Goal: Task Accomplishment & Management: Complete application form

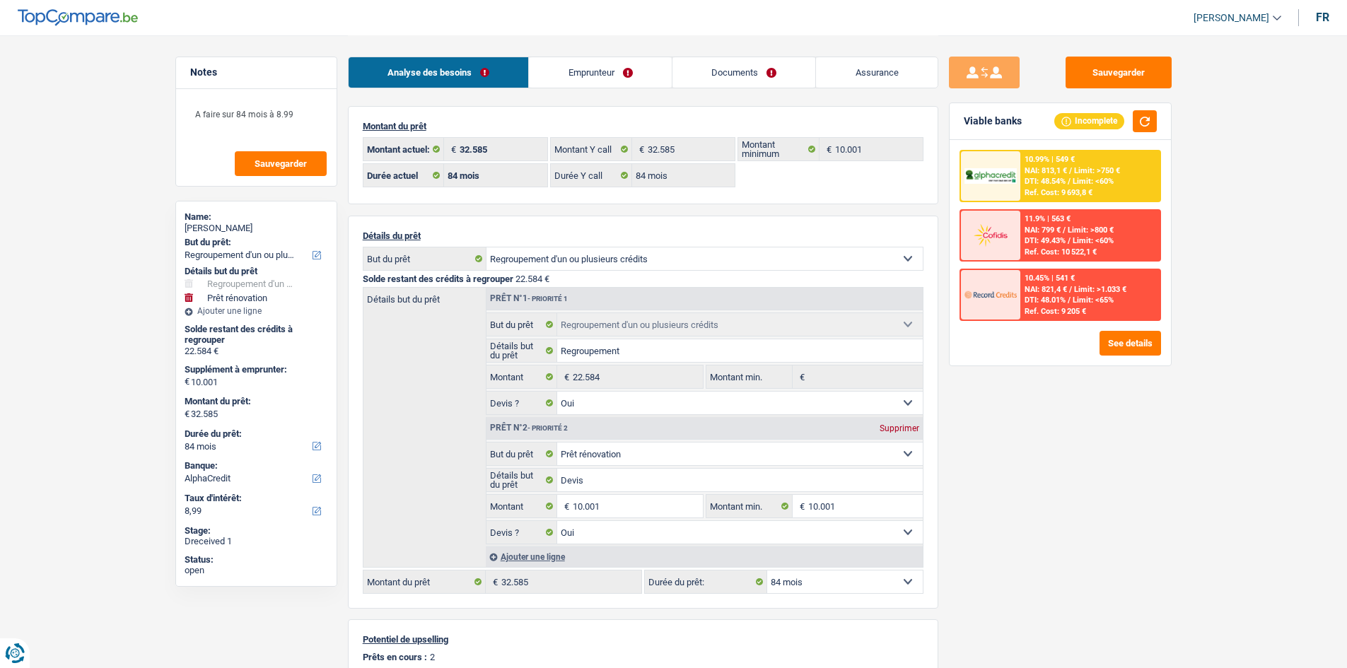
select select "refinancing"
select select "renovation"
select select "84"
select select "alphacredit"
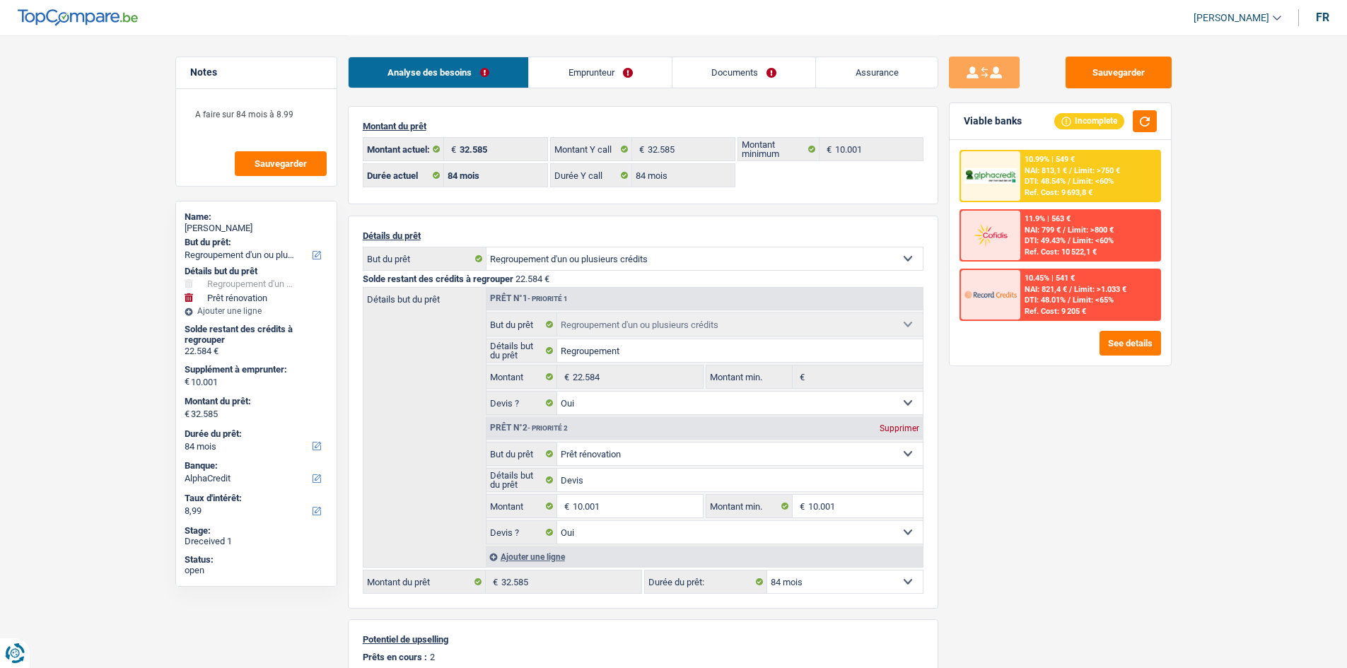
select select "84"
select select "refinancing"
select select "yes"
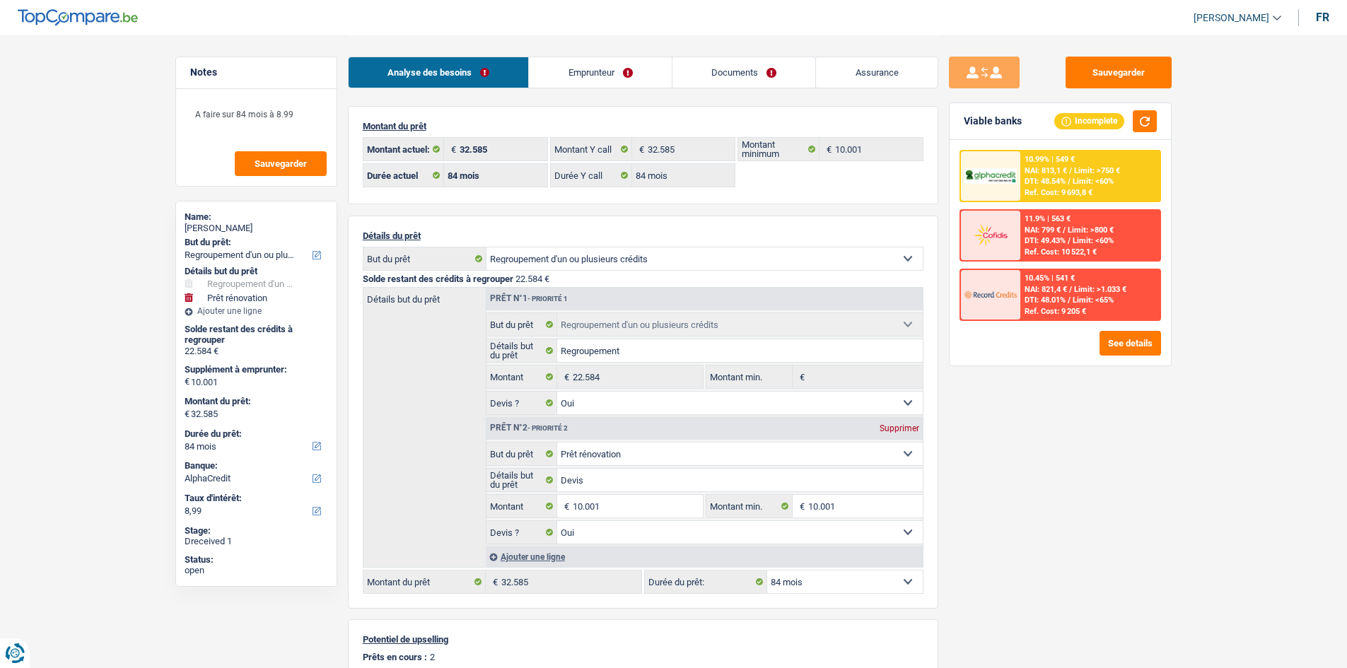
select select "renovation"
select select "yes"
select select "84"
drag, startPoint x: 747, startPoint y: 73, endPoint x: 726, endPoint y: 94, distance: 29.5
click at [747, 73] on link "Documents" at bounding box center [744, 72] width 144 height 30
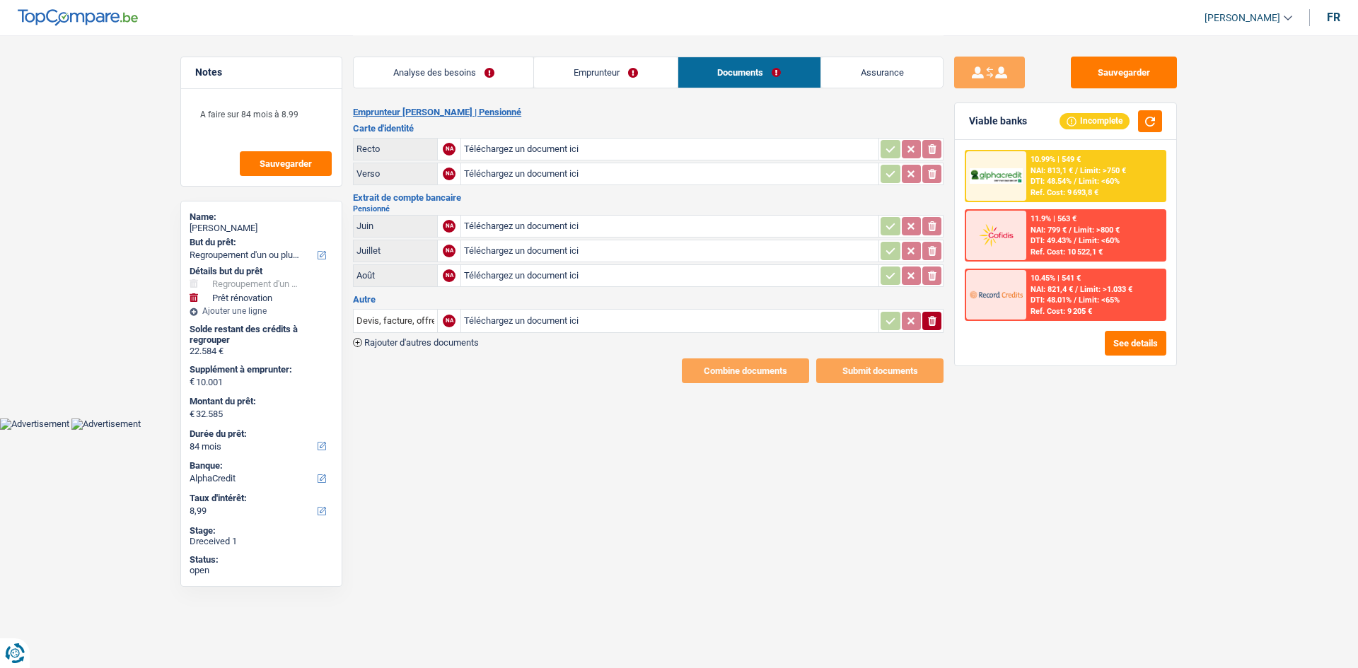
click at [585, 69] on link "Emprunteur" at bounding box center [605, 72] width 143 height 30
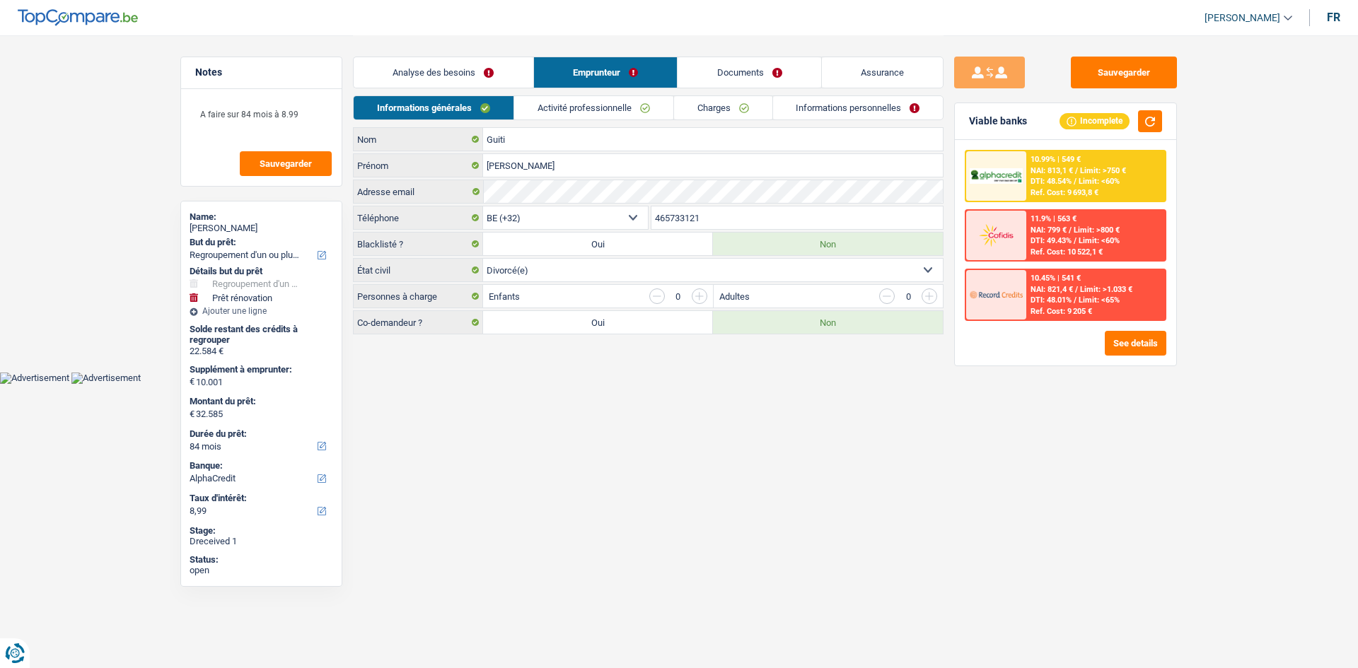
click at [517, 70] on link "Analyse des besoins" at bounding box center [444, 72] width 180 height 30
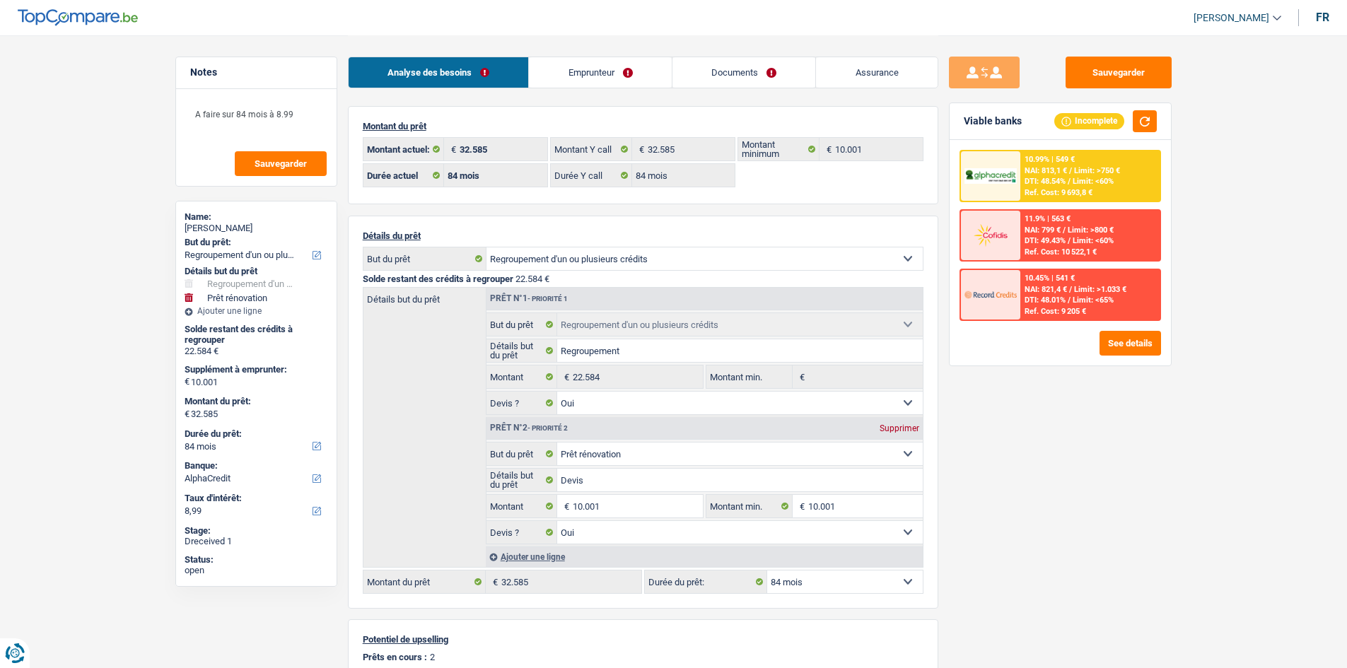
click at [1056, 477] on div "Sauvegarder Viable banks Incomplete 10.99% | 549 € NAI: 813,1 € / Limit: >750 €…" at bounding box center [1060, 351] width 244 height 589
click at [1112, 77] on button "Sauvegarder" at bounding box center [1119, 73] width 106 height 32
drag, startPoint x: 97, startPoint y: 181, endPoint x: 105, endPoint y: 166, distance: 16.8
click at [97, 181] on main "Notes A faire sur 84 mois à 8.99 Sauvegarder Name: Stephane Guiti But du prêt: …" at bounding box center [673, 471] width 1347 height 943
select select "refinancing"
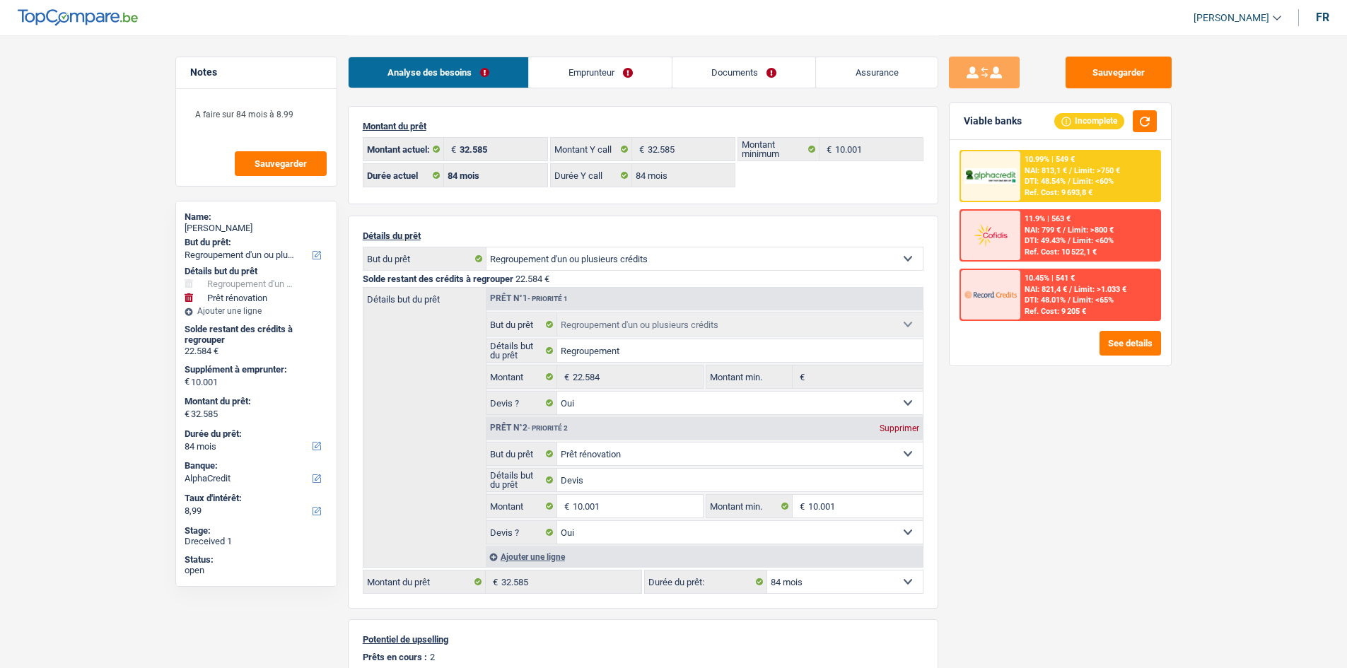
select select "refinancing"
select select "renovation"
select select "84"
select select "alphacredit"
select select "84"
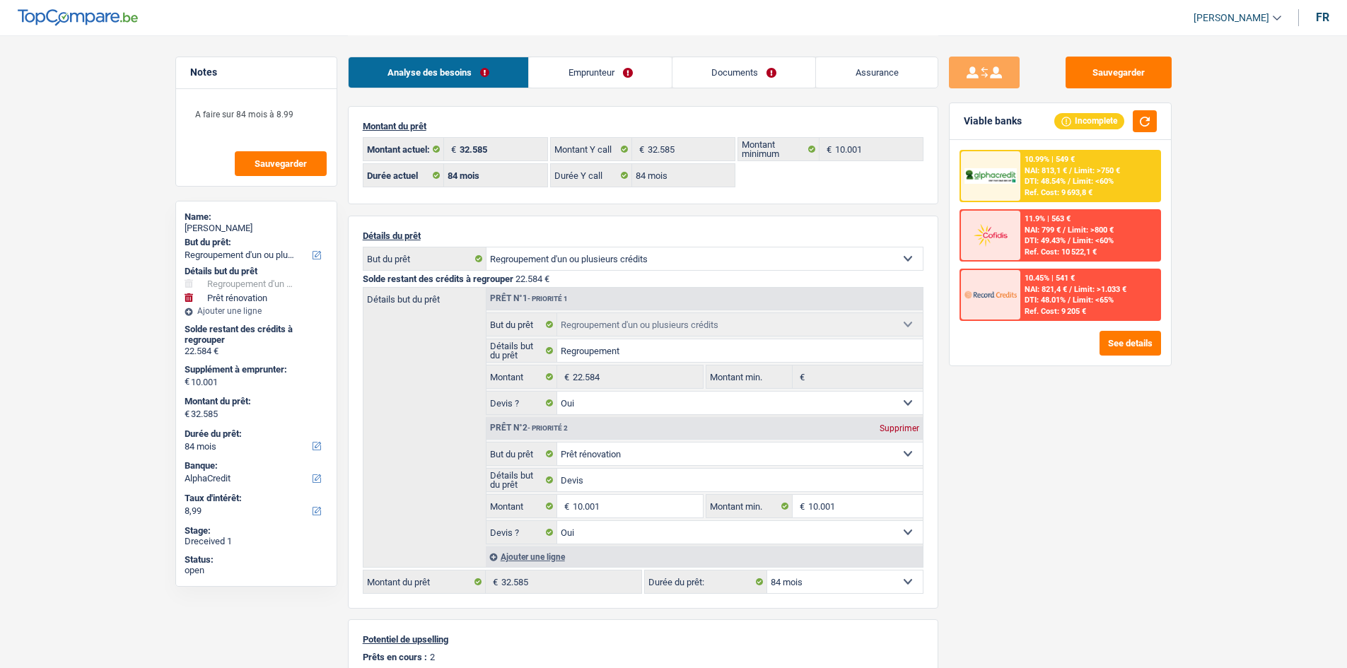
select select "84"
select select "refinancing"
select select "yes"
select select "renovation"
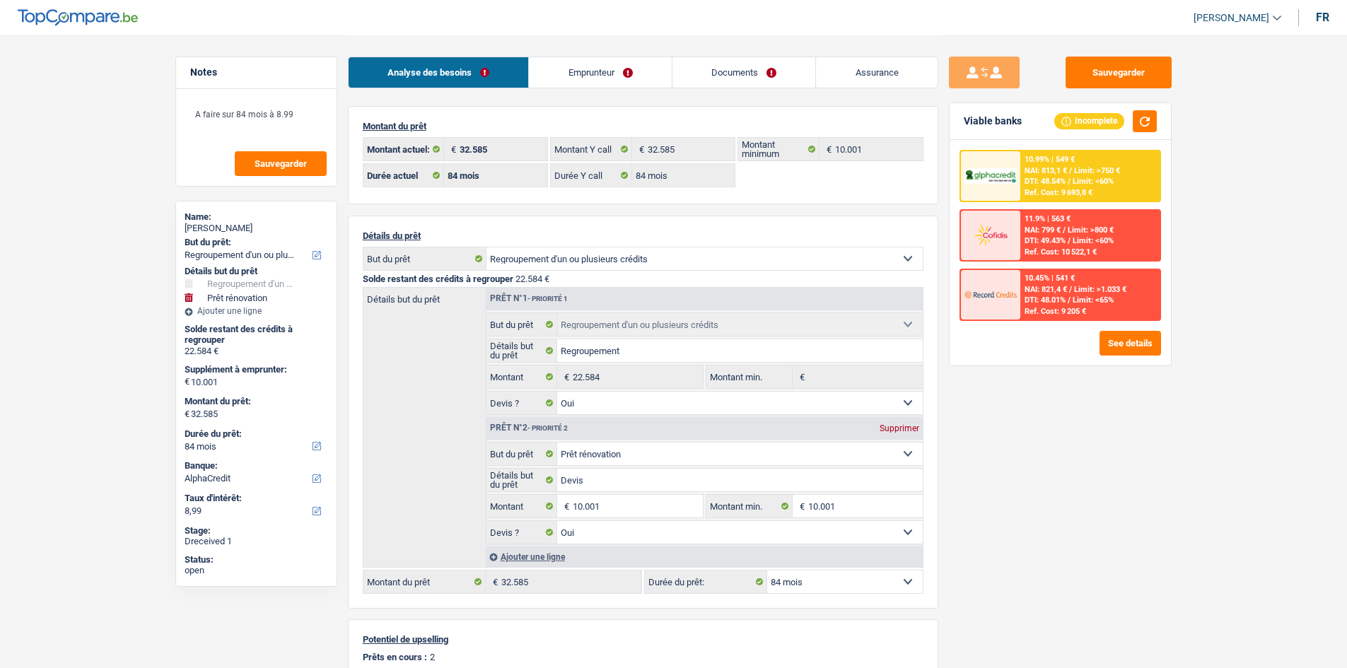
select select "yes"
select select "84"
click at [1230, 383] on main "Notes A faire sur 84 mois à 8.99 Sauvegarder Name: Stephane Guiti But du prêt: …" at bounding box center [673, 471] width 1347 height 943
click at [588, 74] on link "Emprunteur" at bounding box center [600, 72] width 143 height 30
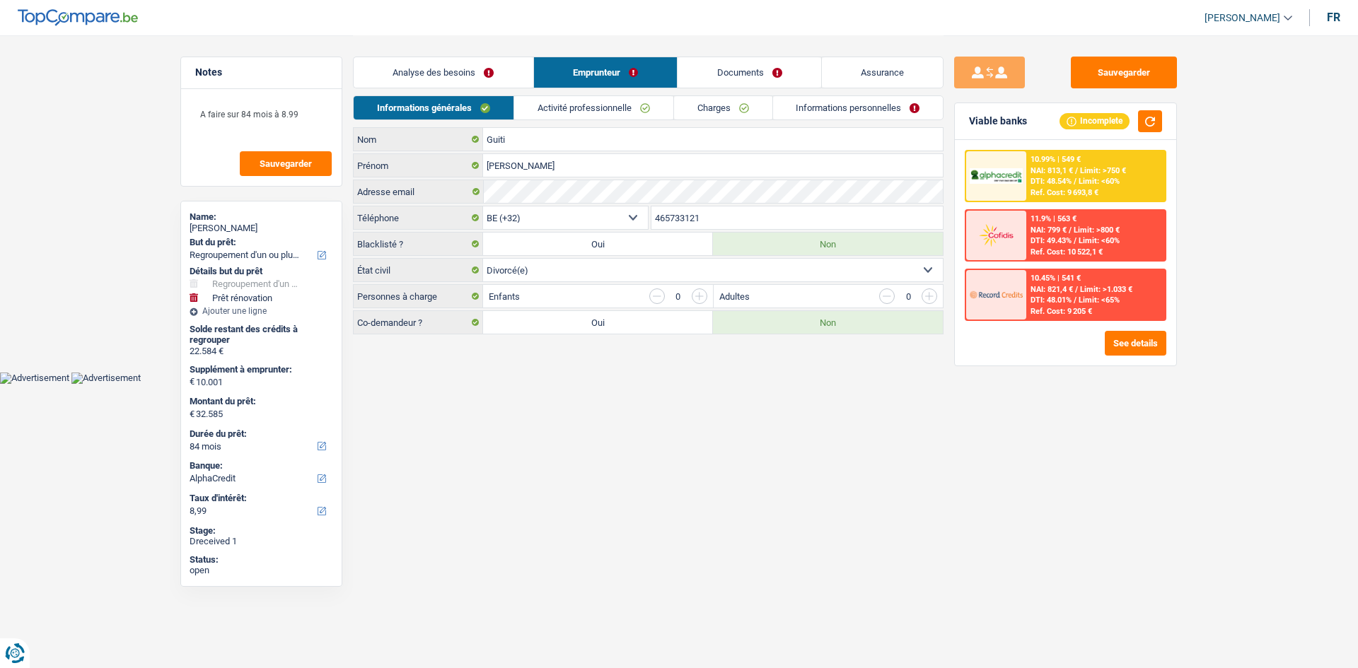
click at [645, 109] on link "Activité professionnelle" at bounding box center [593, 107] width 159 height 23
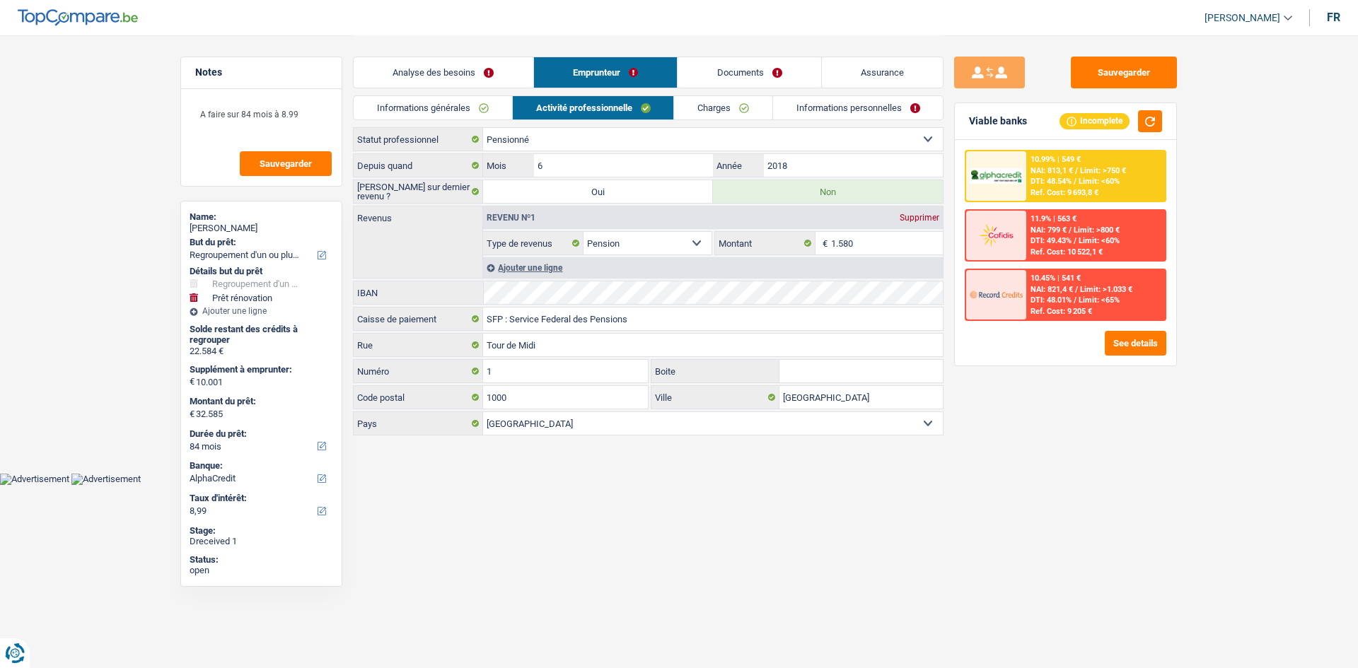
click at [717, 109] on link "Charges" at bounding box center [723, 107] width 98 height 23
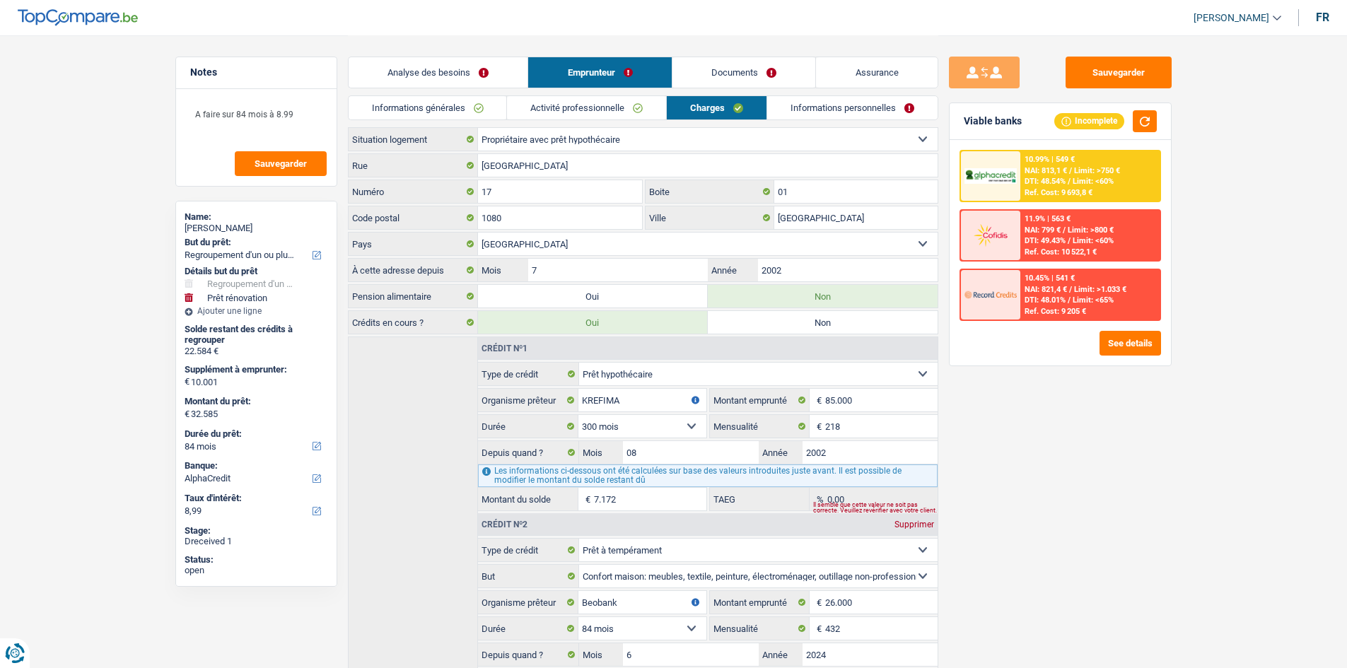
scroll to position [144, 0]
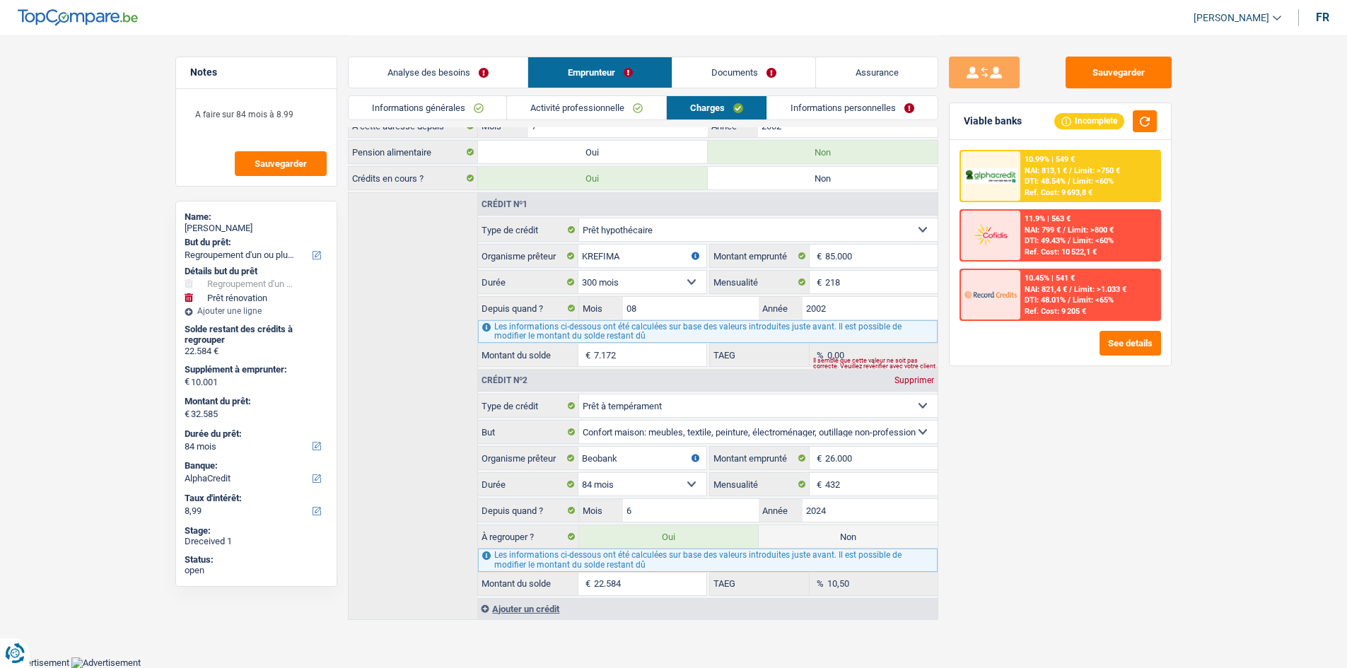
click at [513, 73] on link "Analyse des besoins" at bounding box center [439, 72] width 180 height 30
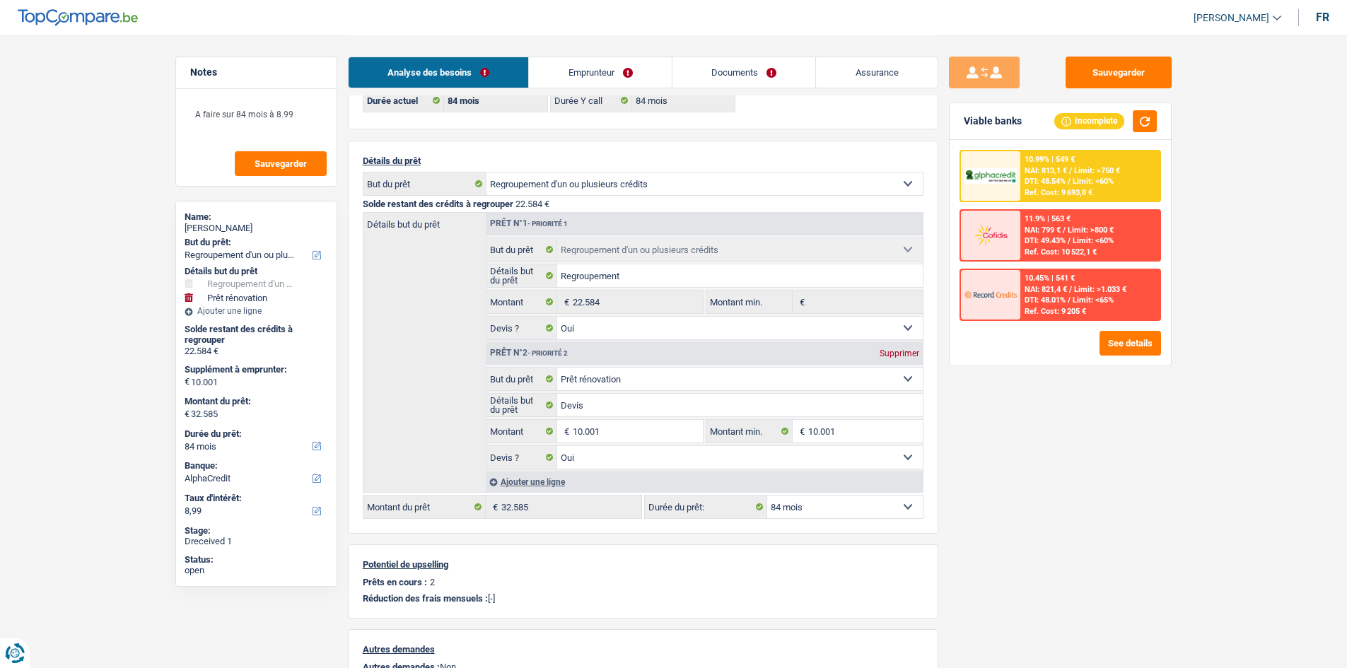
scroll to position [0, 0]
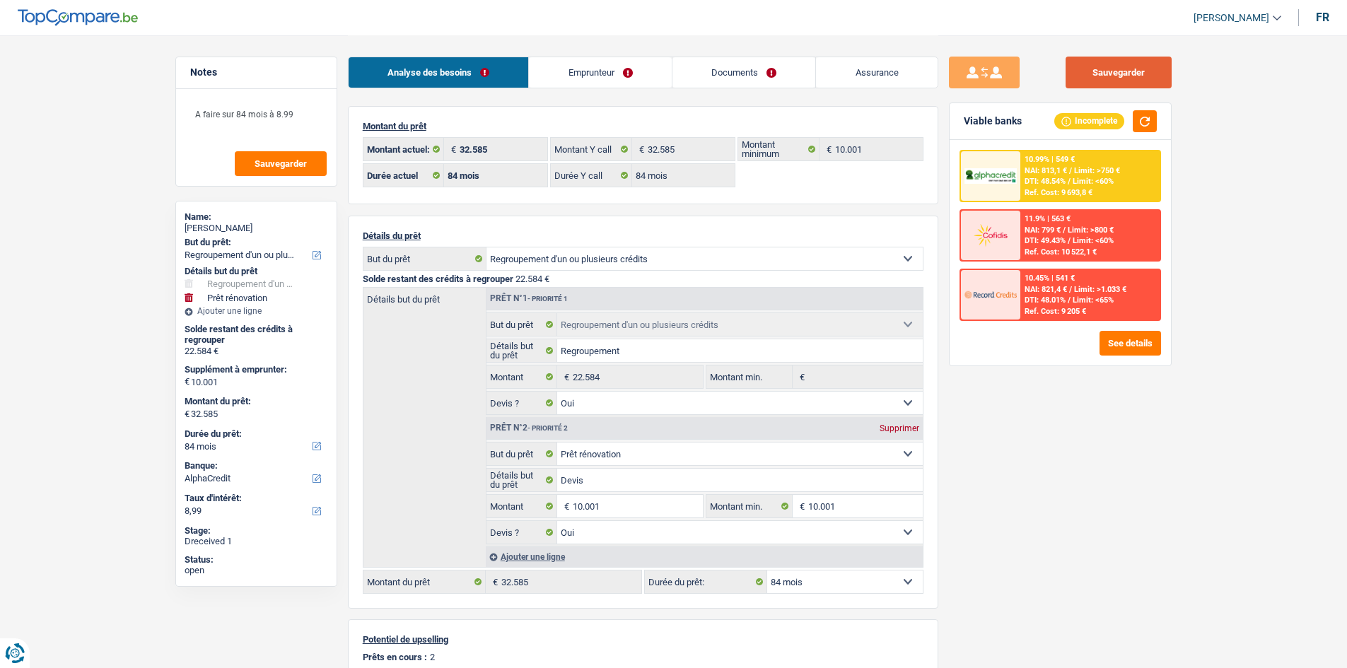
click at [1143, 69] on button "Sauvegarder" at bounding box center [1119, 73] width 106 height 32
click at [1091, 438] on div "Sauvegarder Viable banks Incomplete 10.99% | 549 € NAI: 813,1 € / Limit: >750 €…" at bounding box center [1060, 351] width 244 height 589
click at [97, 260] on main "Notes A faire sur 84 mois à 8.99 Sauvegarder Name: Stephane Guiti But du prêt: …" at bounding box center [673, 471] width 1347 height 943
click at [1104, 78] on button "Sauvegarder" at bounding box center [1119, 73] width 106 height 32
click at [1042, 506] on div "Sauvegarder Viable banks Incomplete 10.99% | 549 € NAI: 813,1 € / Limit: >750 €…" at bounding box center [1060, 351] width 244 height 589
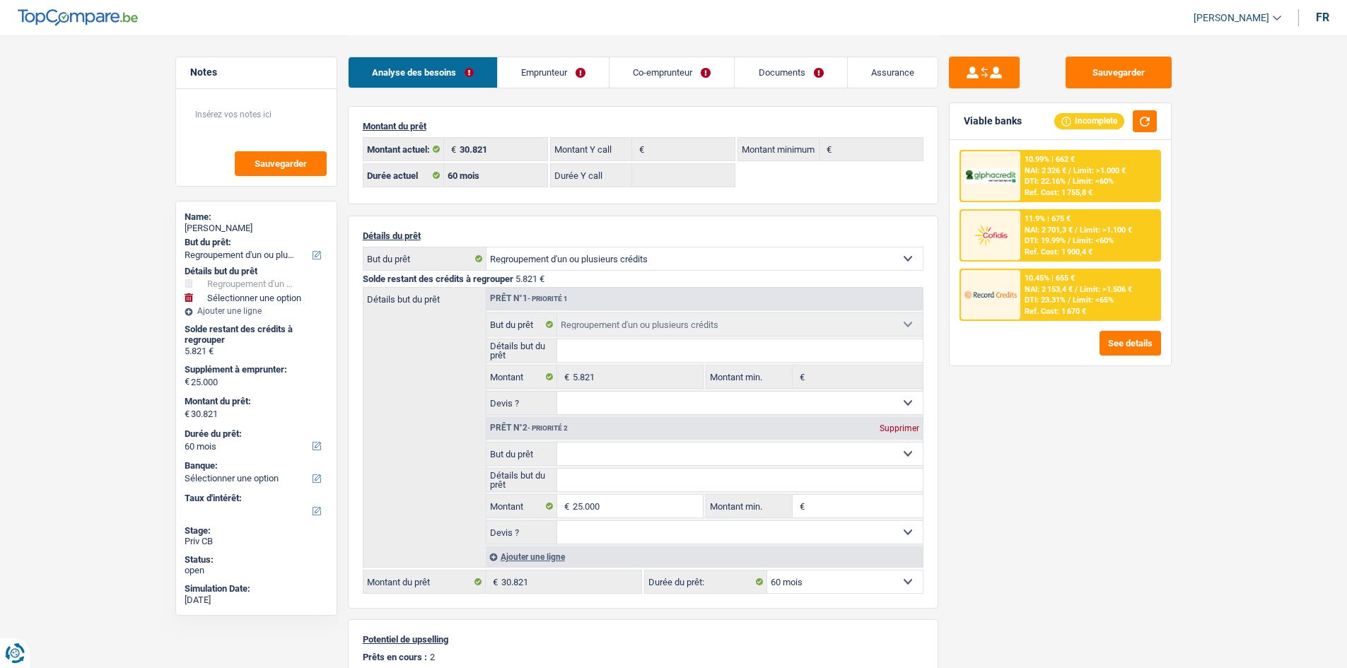
select select "refinancing"
select select "60"
select select "refinancing"
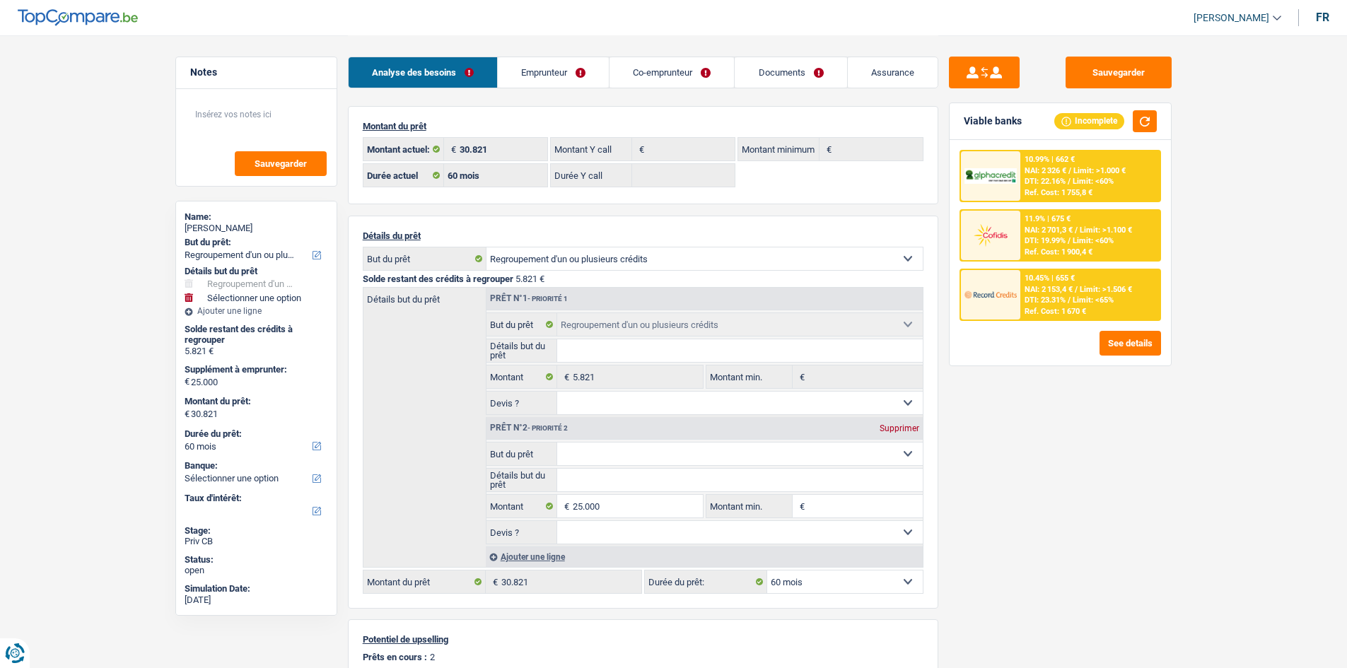
select select "refinancing"
select select "60"
click at [1061, 457] on div "Sauvegarder Viable banks Incomplete 10.99% | 662 € NAI: 2 326 € / Limit: >1.000…" at bounding box center [1060, 351] width 244 height 589
click at [605, 448] on select "Confort maison: meubles, textile, peinture, électroménager, outillage non-profe…" at bounding box center [740, 454] width 366 height 23
select select "household"
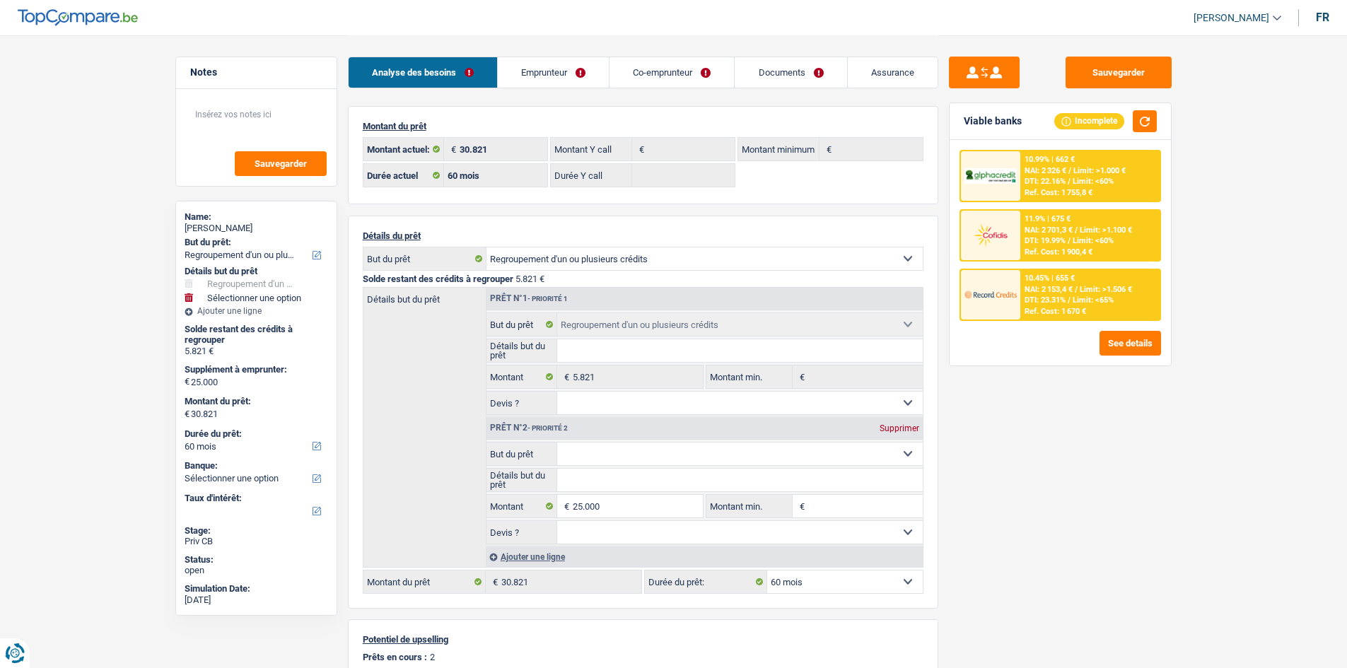
click at [557, 443] on select "Confort maison: meubles, textile, peinture, électroménager, outillage non-profe…" at bounding box center [740, 454] width 366 height 23
select select "household"
type input "0"
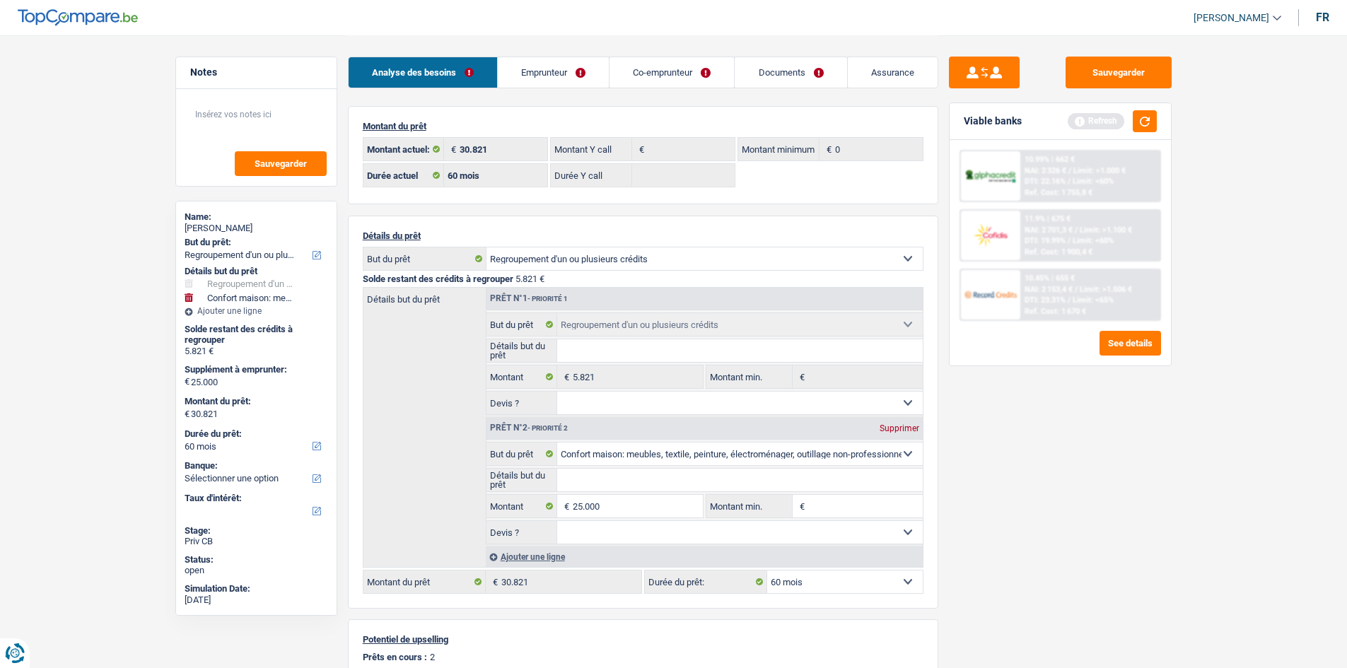
click at [1136, 518] on div "Sauvegarder Viable banks Refresh 10.99% | 662 € NAI: 2 326 € / Limit: >1.000 € …" at bounding box center [1060, 351] width 244 height 589
click at [1148, 124] on button "button" at bounding box center [1145, 121] width 24 height 22
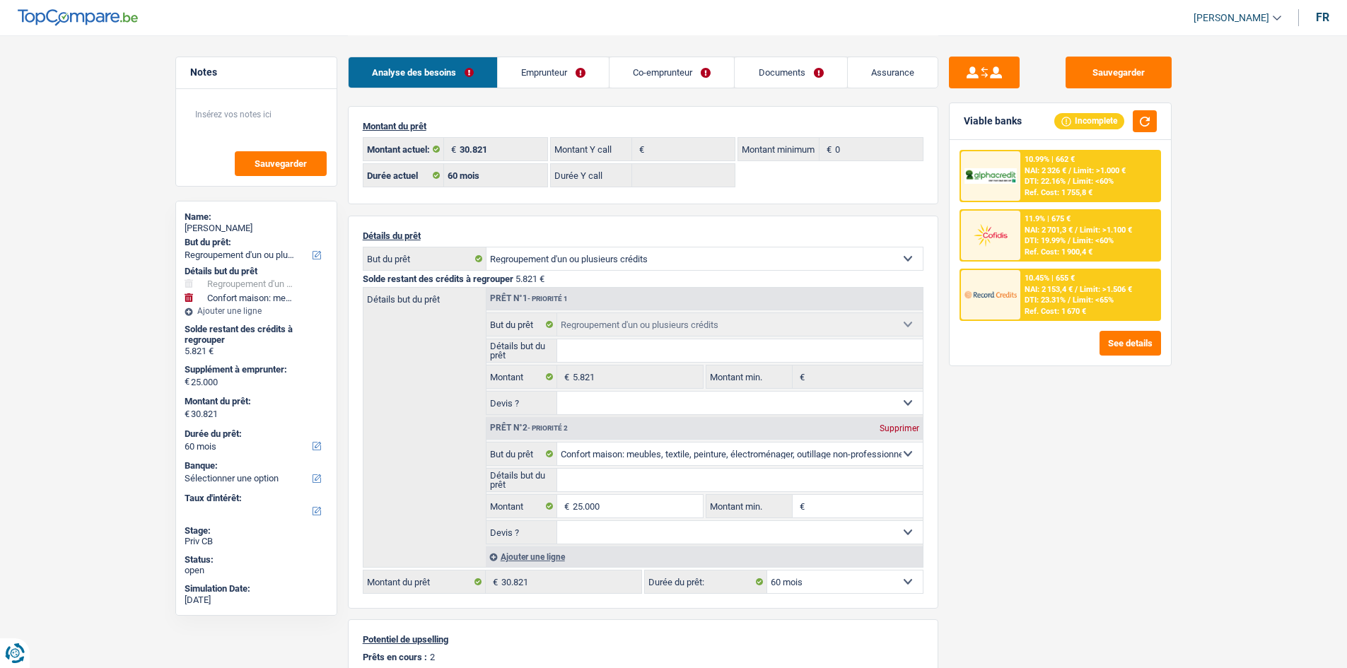
click at [1240, 225] on main "Notes Sauvegarder Name: Gökhan Karakurt But du prêt: Confort maison: meubles, t…" at bounding box center [673, 438] width 1347 height 876
click at [559, 83] on link "Emprunteur" at bounding box center [553, 72] width 111 height 30
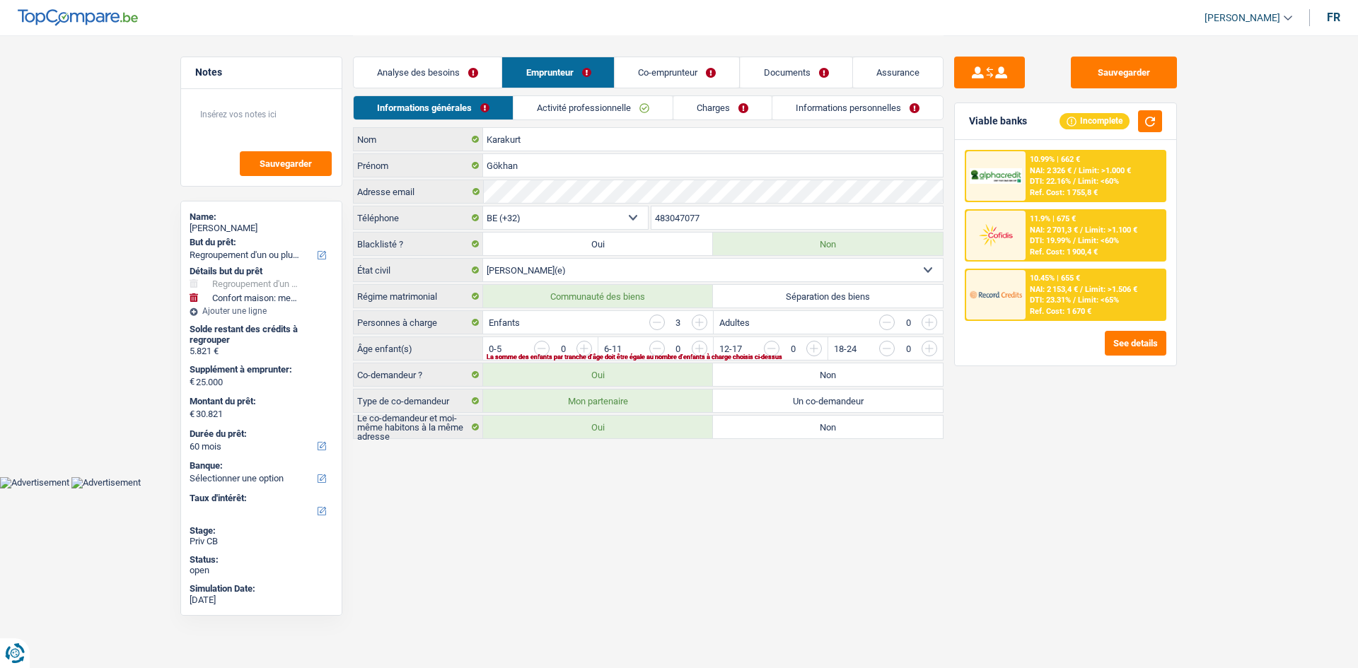
click at [571, 107] on link "Activité professionnelle" at bounding box center [592, 107] width 159 height 23
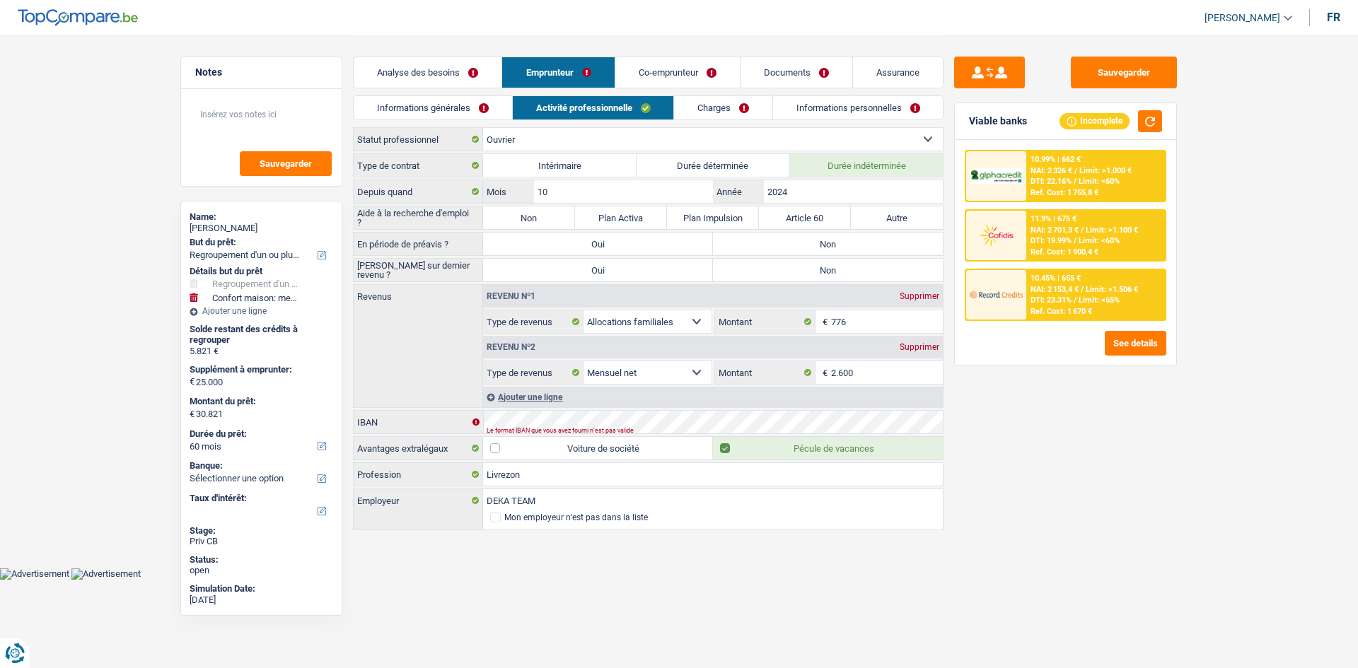
click at [1095, 548] on div "Sauvegarder Viable banks Incomplete 10.99% | 662 € NAI: 2 326 € / Limit: >1.000…" at bounding box center [1065, 351] width 244 height 589
click at [738, 107] on link "Charges" at bounding box center [723, 107] width 98 height 23
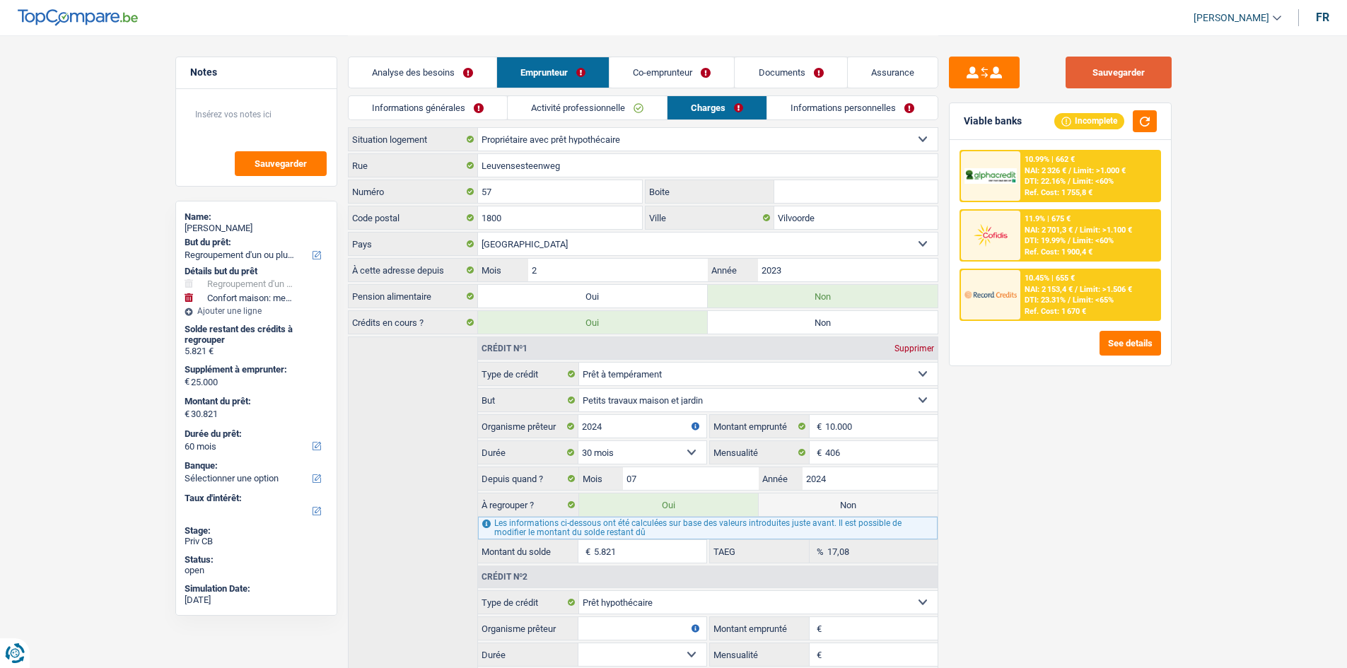
click at [1122, 87] on button "Sauvegarder" at bounding box center [1119, 73] width 106 height 32
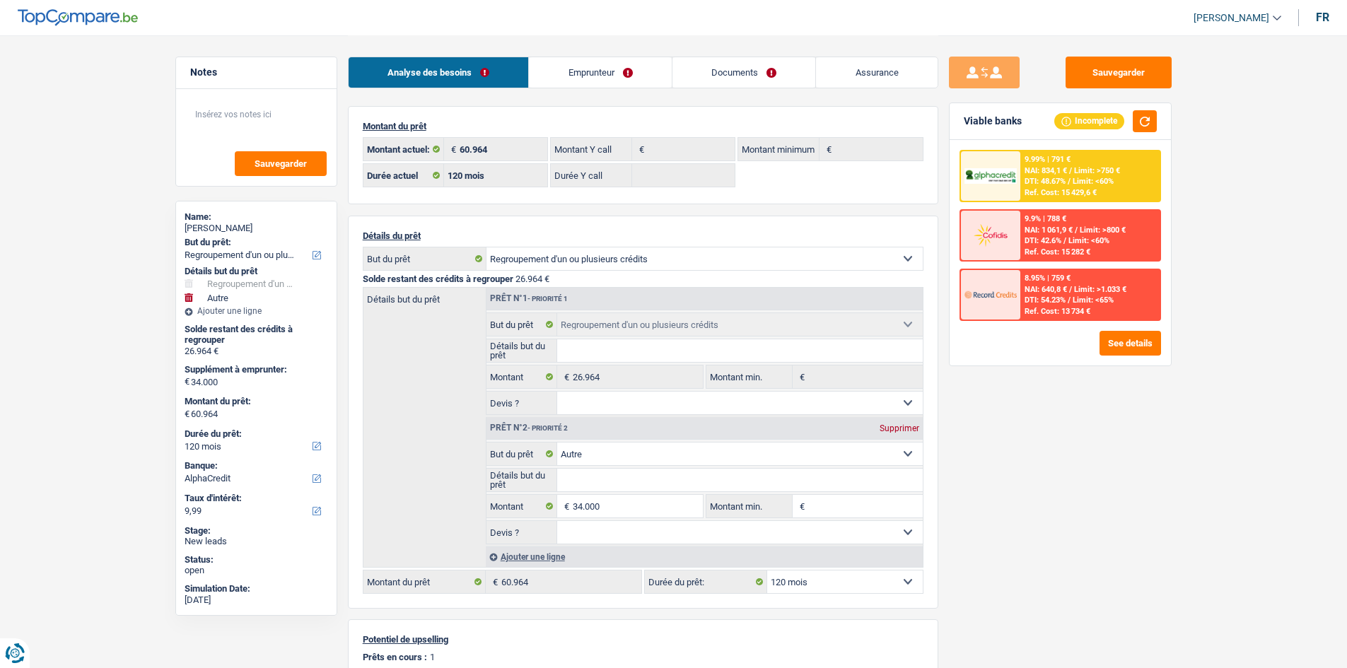
select select "refinancing"
select select "other"
select select "120"
select select "alphacredit"
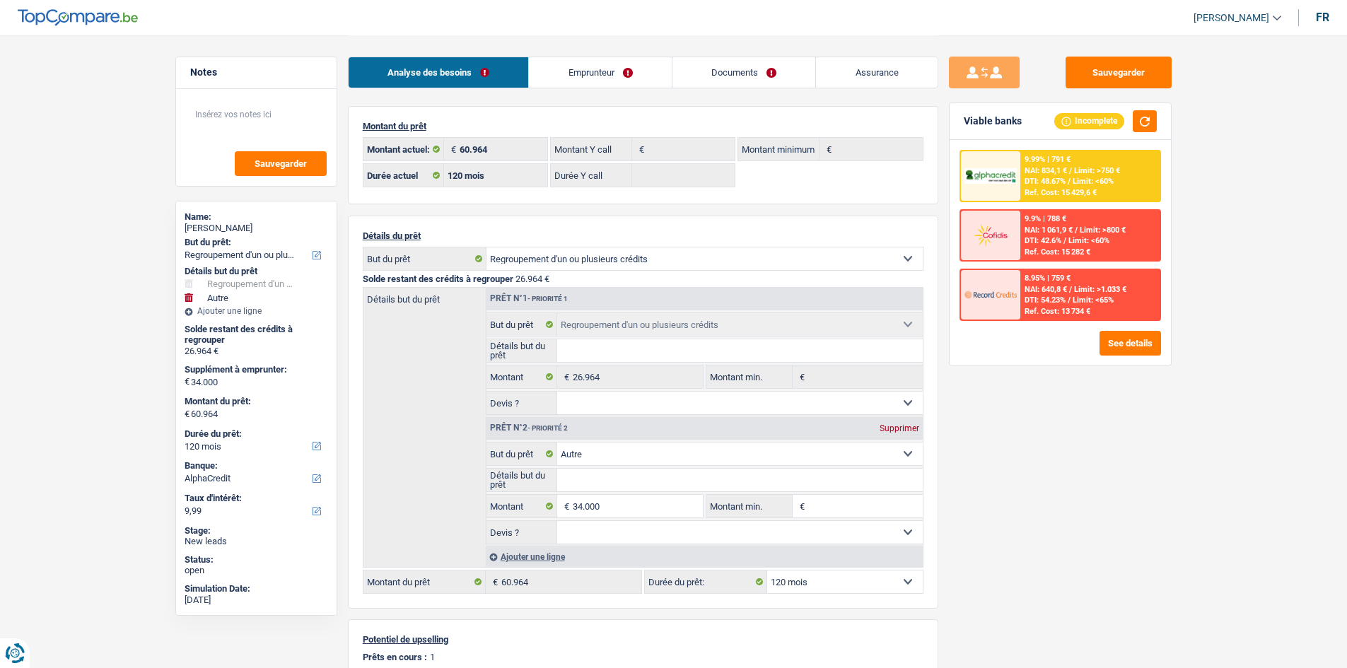
select select "120"
select select "refinancing"
select select "other"
select select "120"
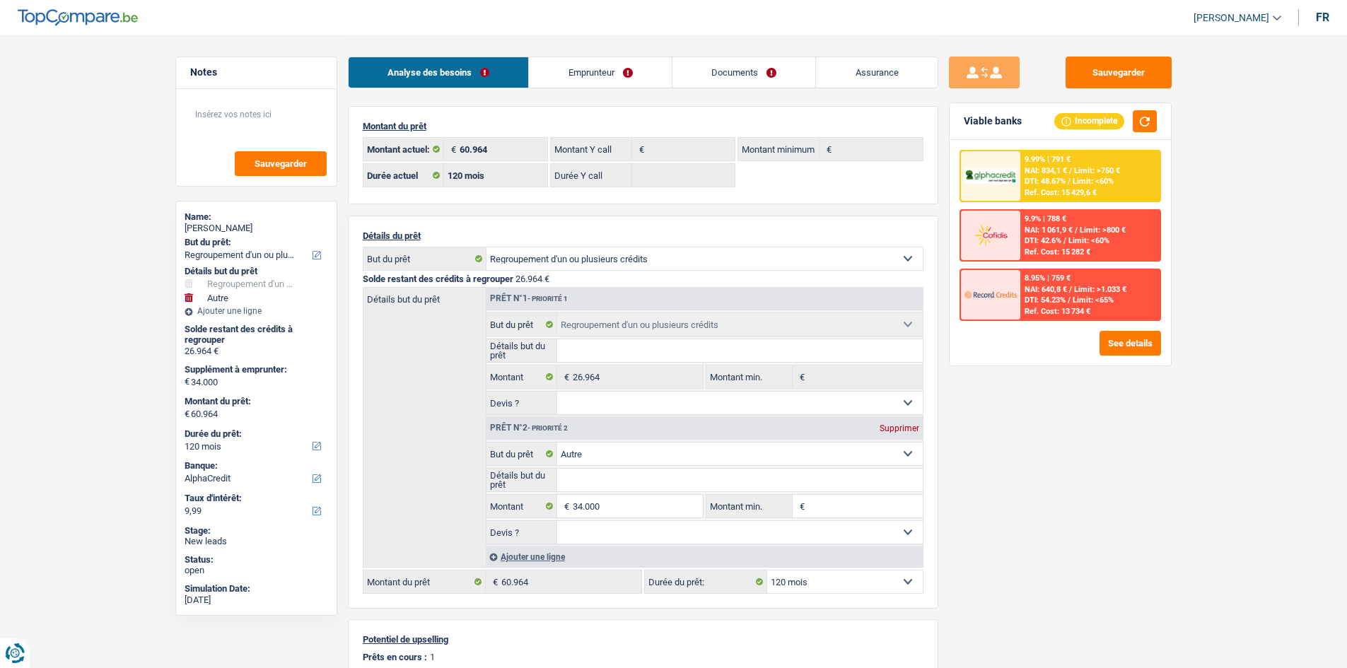
select select "retired"
select select "familyAllowances"
select select "pension"
select select "BE"
click at [615, 81] on link "Emprunteur" at bounding box center [600, 72] width 143 height 30
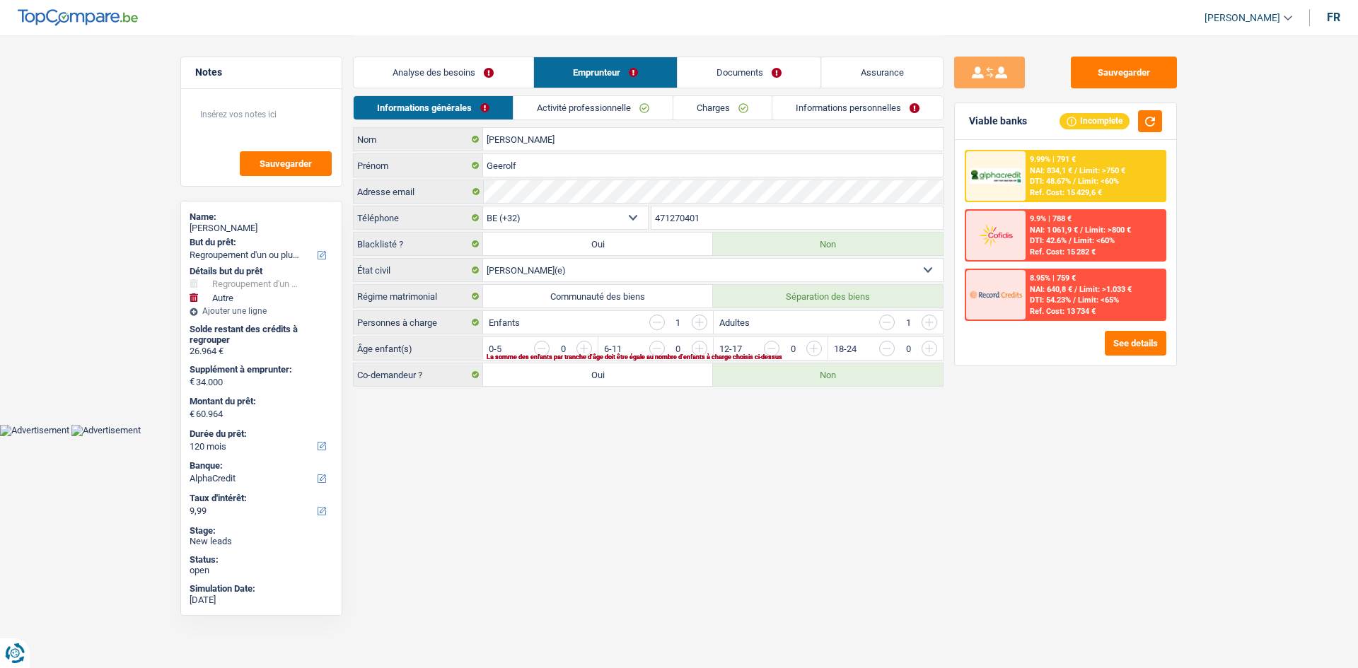
click at [605, 104] on link "Activité professionnelle" at bounding box center [592, 107] width 159 height 23
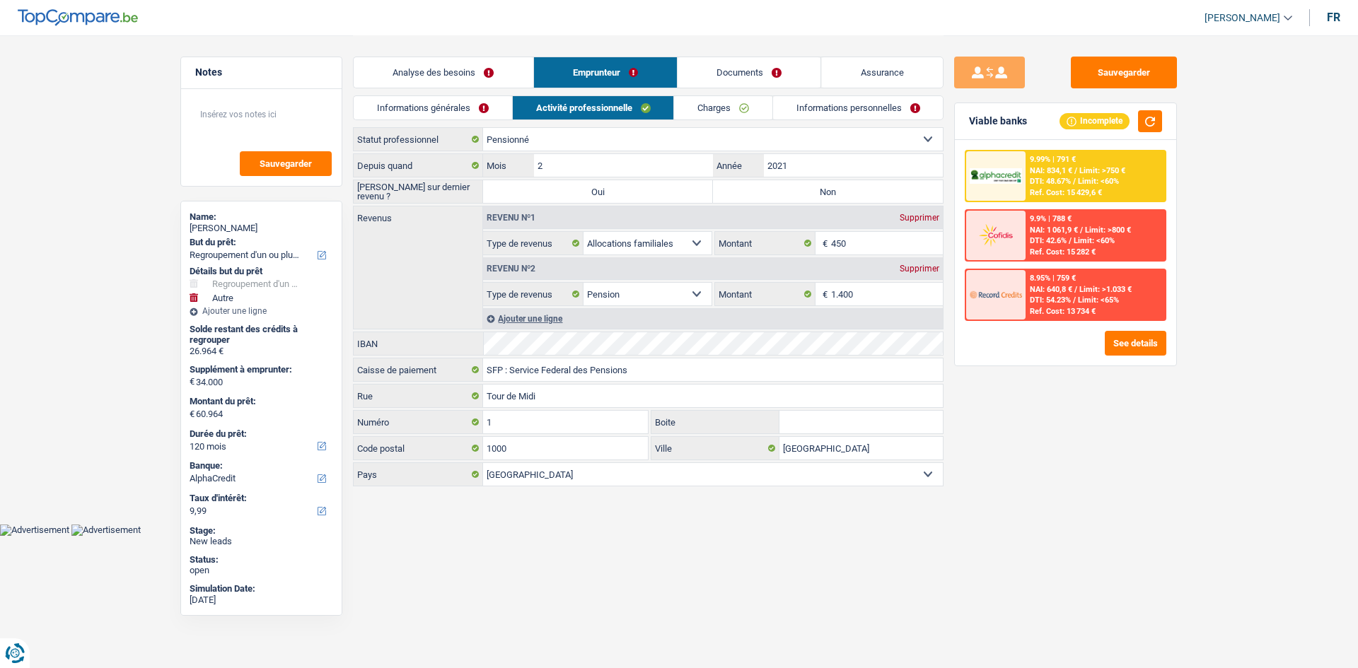
drag, startPoint x: 676, startPoint y: 106, endPoint x: 687, endPoint y: 110, distance: 12.1
click at [676, 107] on link "Charges" at bounding box center [723, 107] width 98 height 23
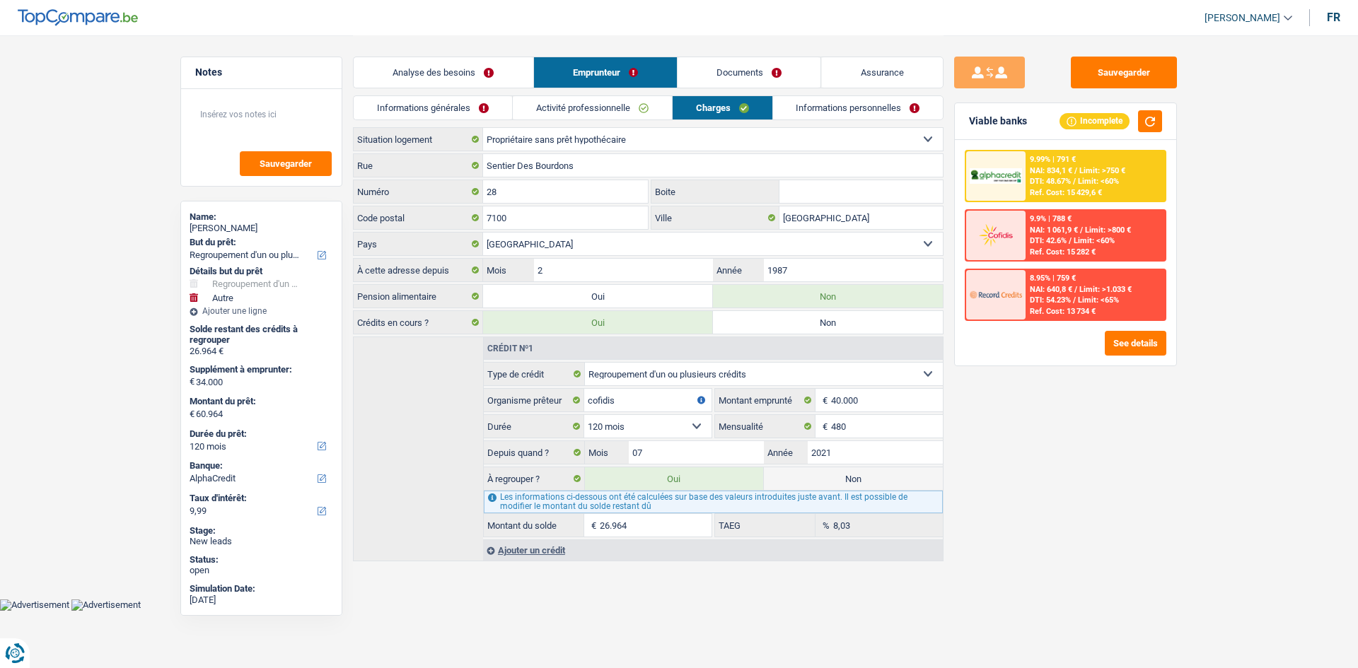
click at [835, 100] on link "Informations personnelles" at bounding box center [858, 107] width 170 height 23
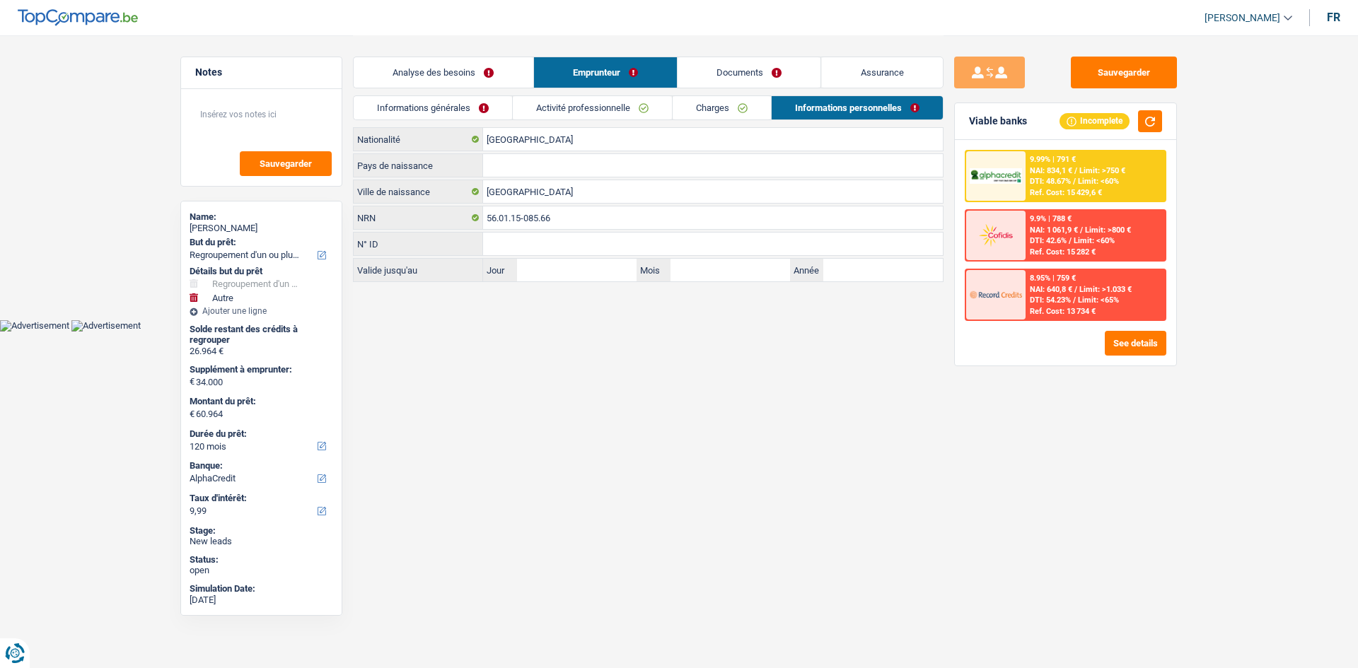
click at [781, 67] on link "Documents" at bounding box center [749, 72] width 144 height 30
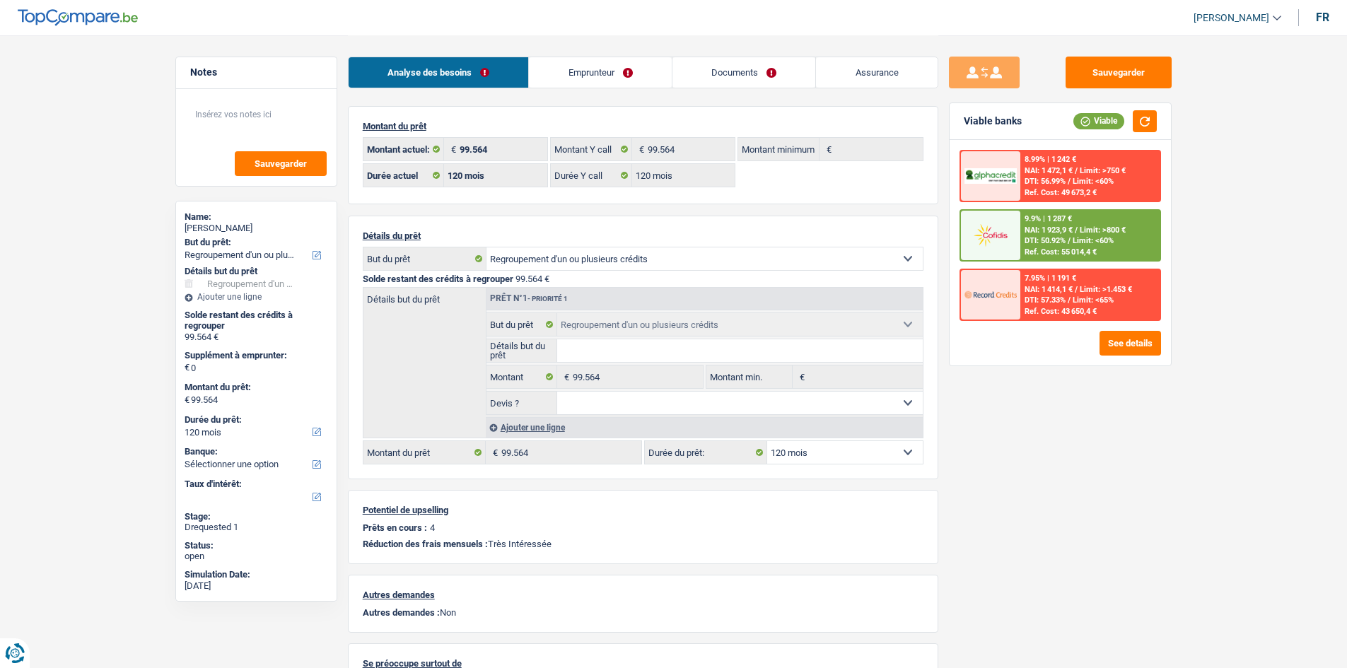
select select "refinancing"
select select "120"
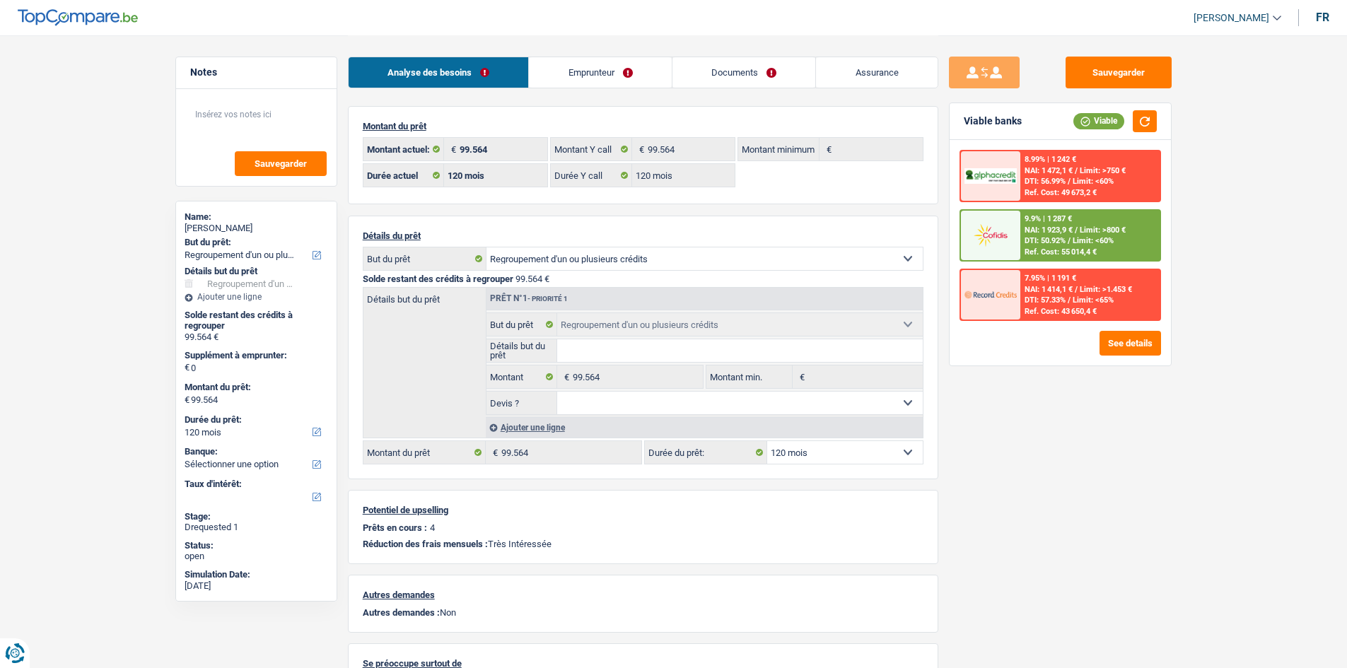
select select "refinancing"
select select "120"
select select "refinancing"
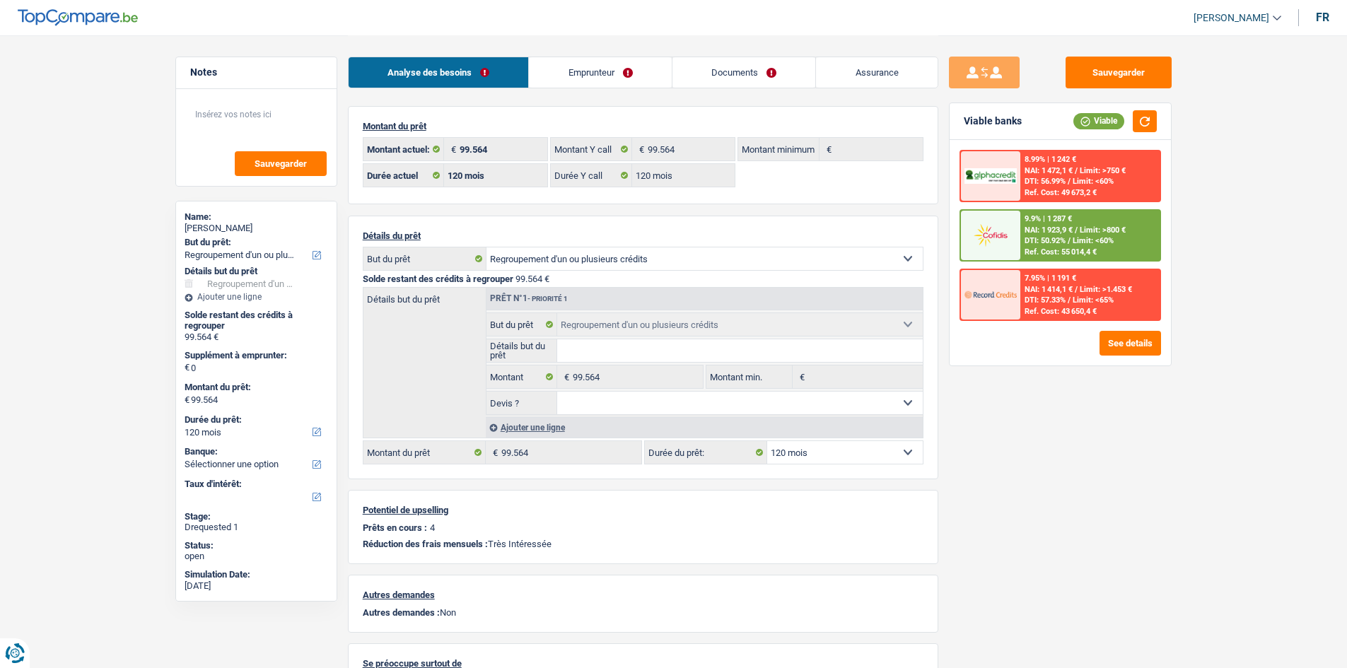
select select "120"
select select "refinancing"
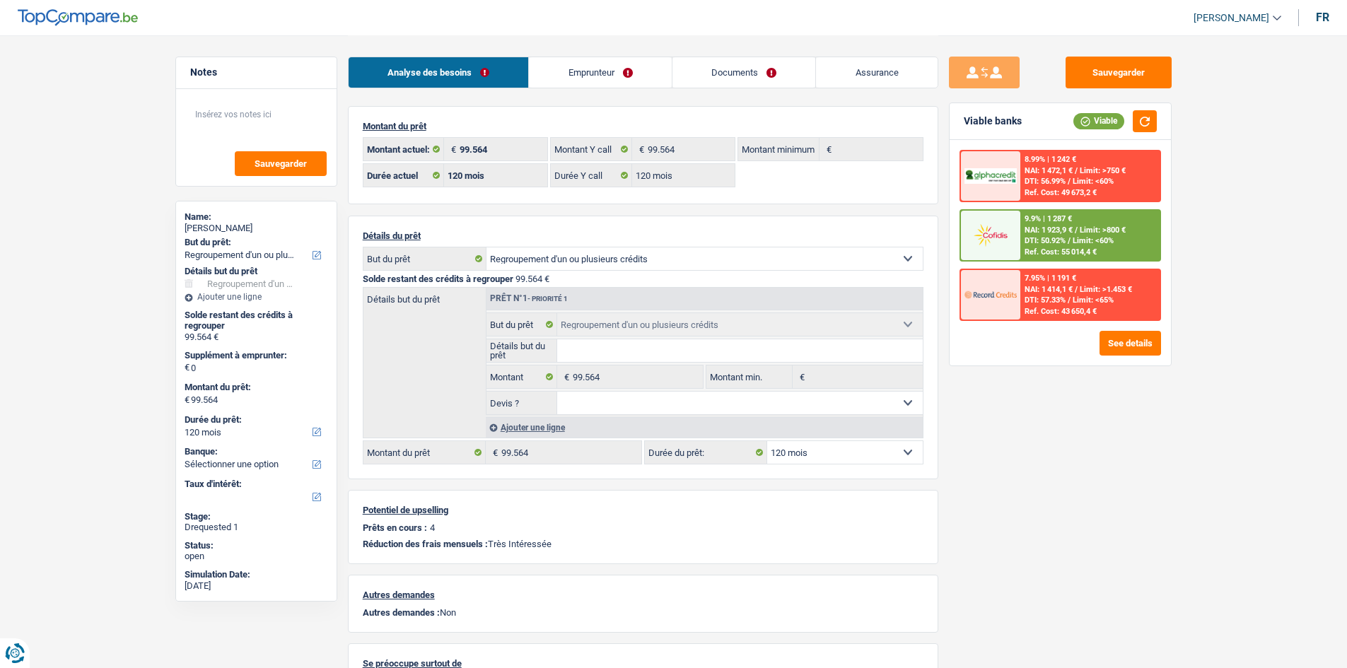
select select "120"
click at [652, 71] on link "Emprunteur" at bounding box center [600, 72] width 143 height 30
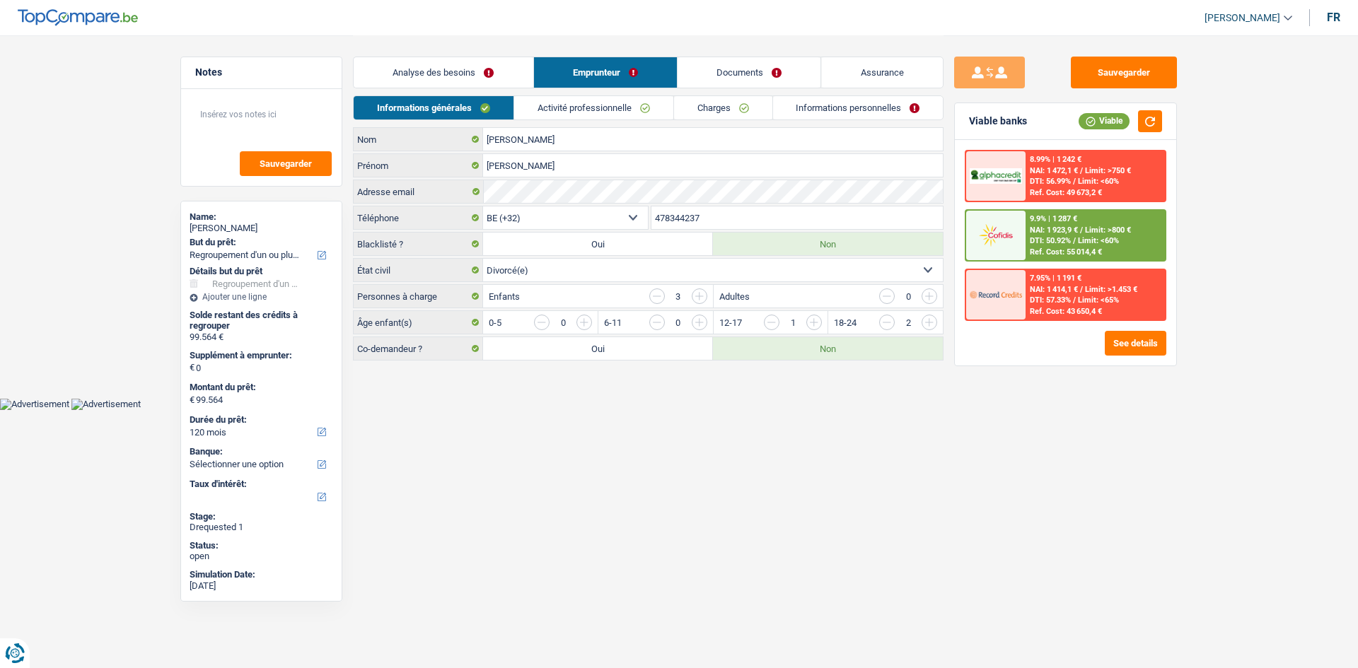
click at [702, 78] on link "Documents" at bounding box center [749, 72] width 144 height 30
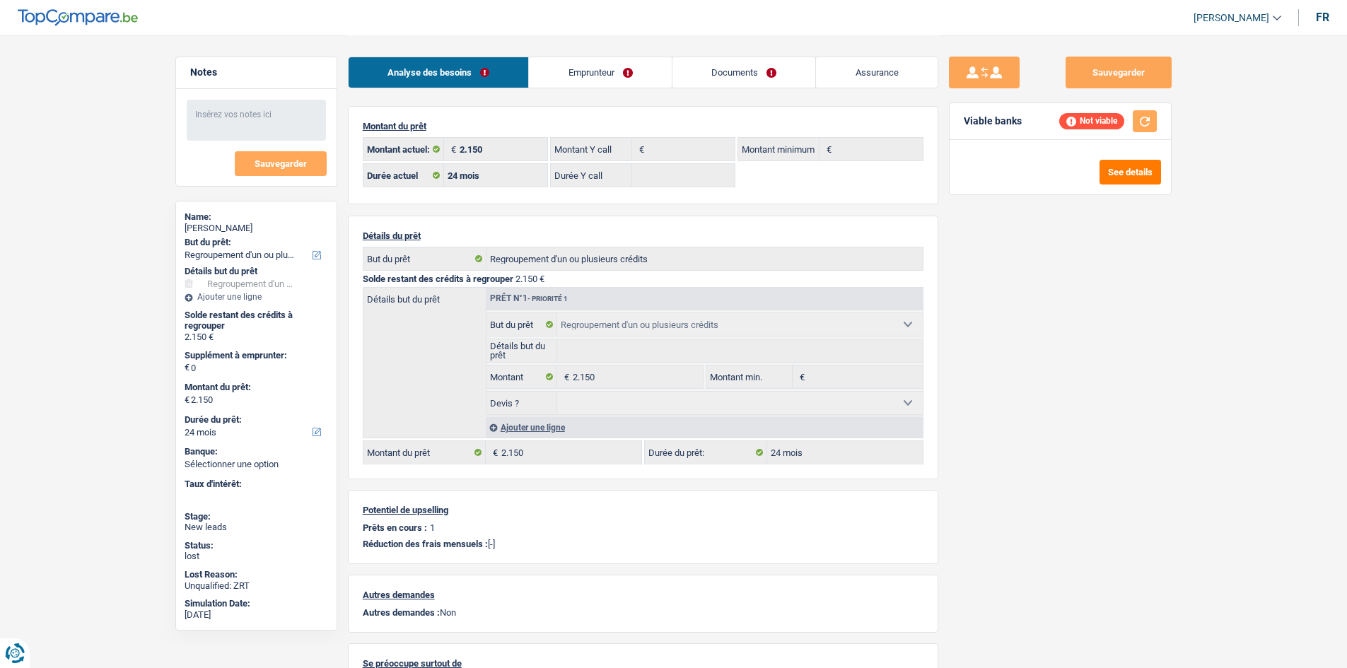
select select "refinancing"
select select "24"
select select "refinancing"
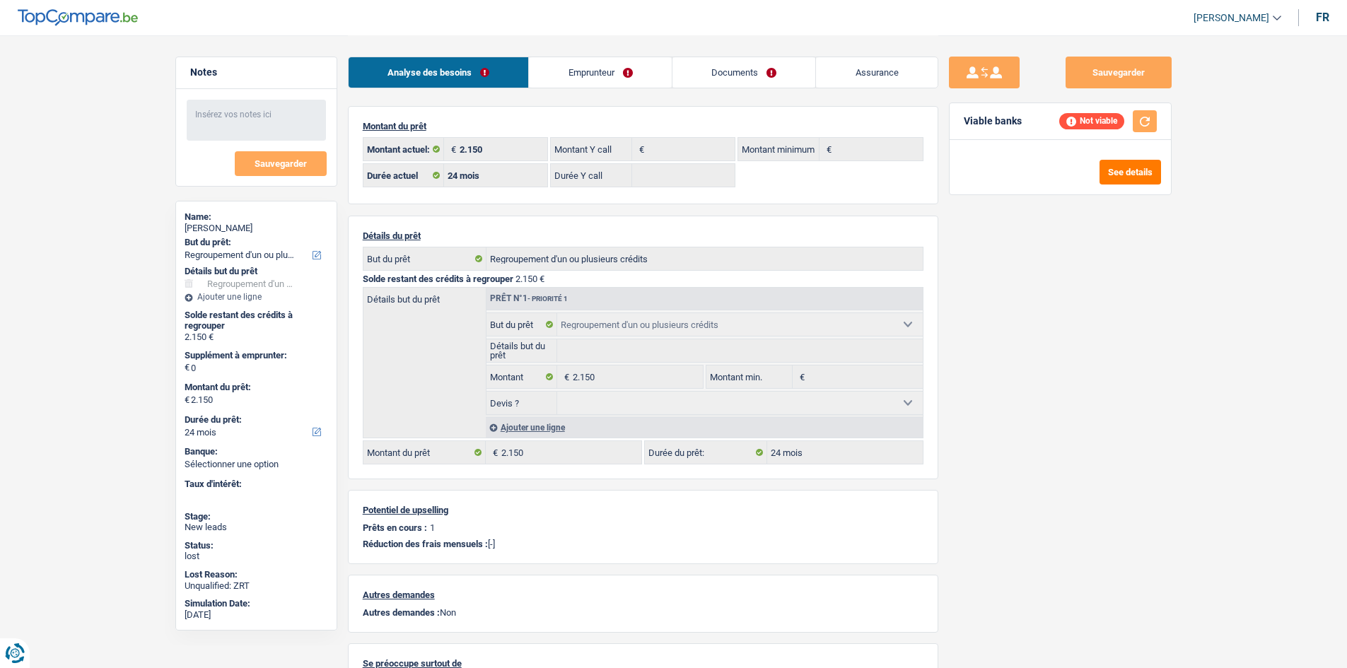
select select "refinancing"
select select "24"
click at [758, 70] on link "Documents" at bounding box center [744, 72] width 144 height 30
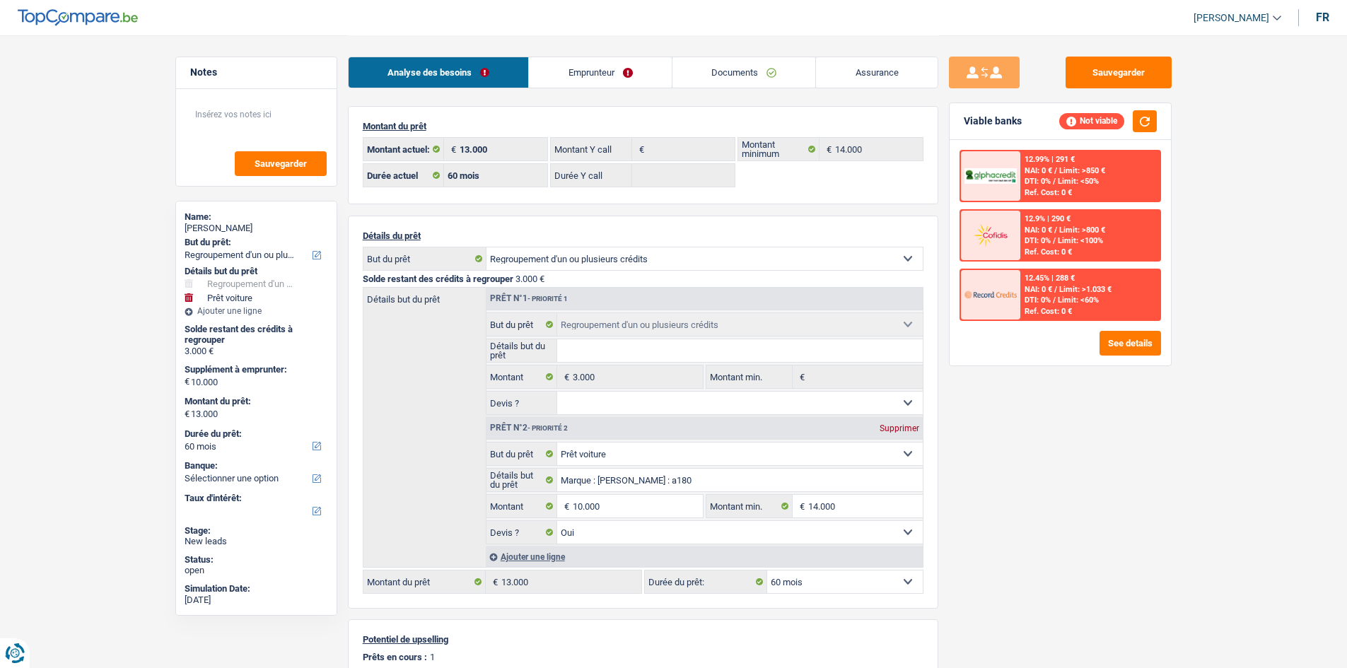
select select "refinancing"
select select "car"
select select "60"
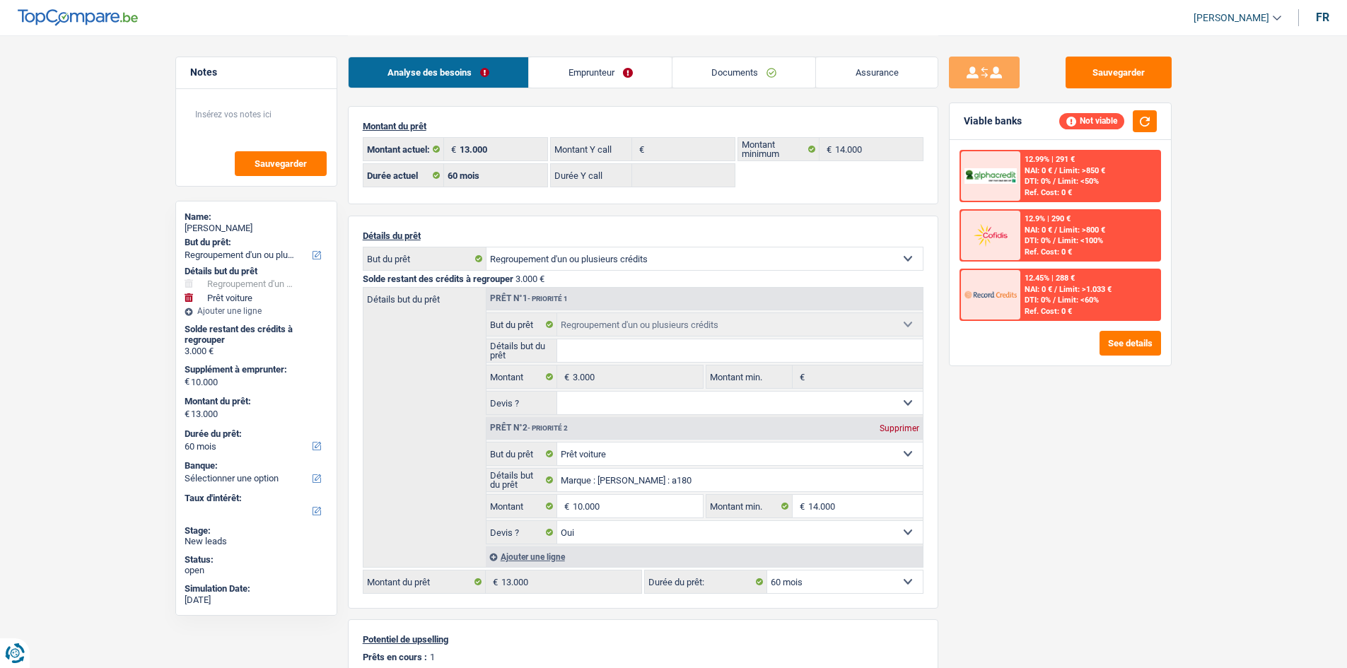
select select "refinancing"
select select "car"
select select "yes"
select select "60"
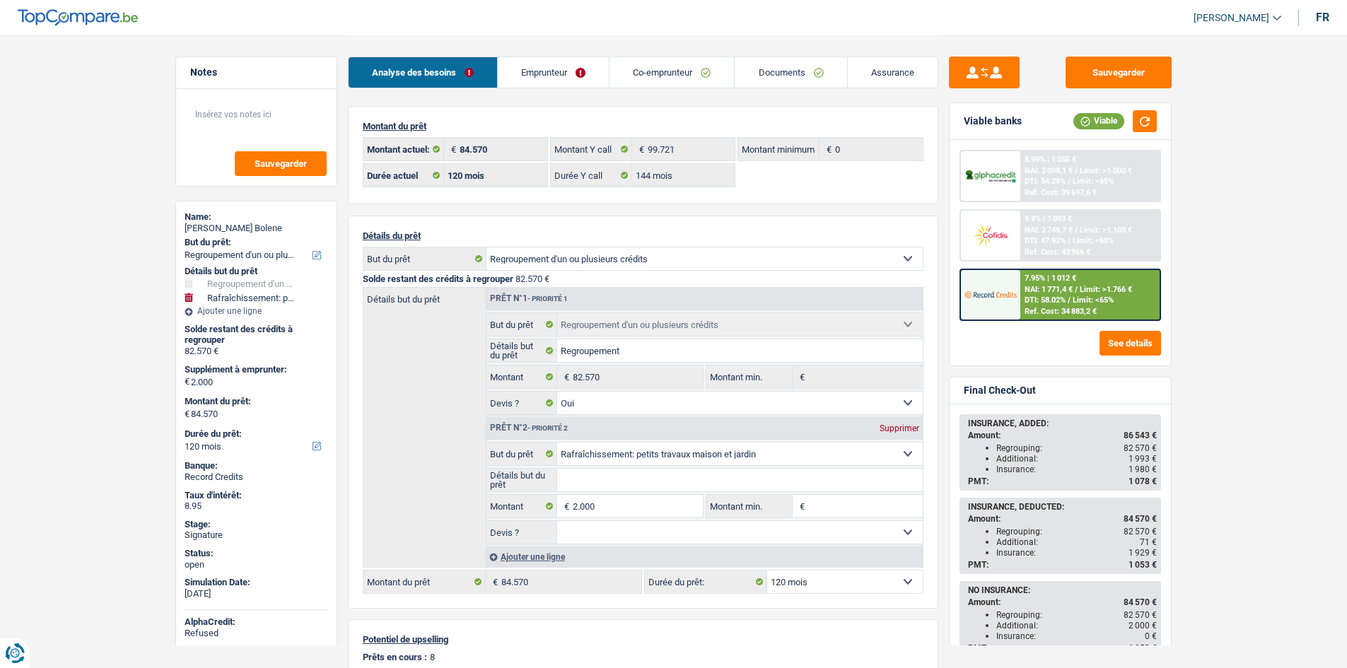
select select "refinancing"
select select "houseOrGarden"
select select "120"
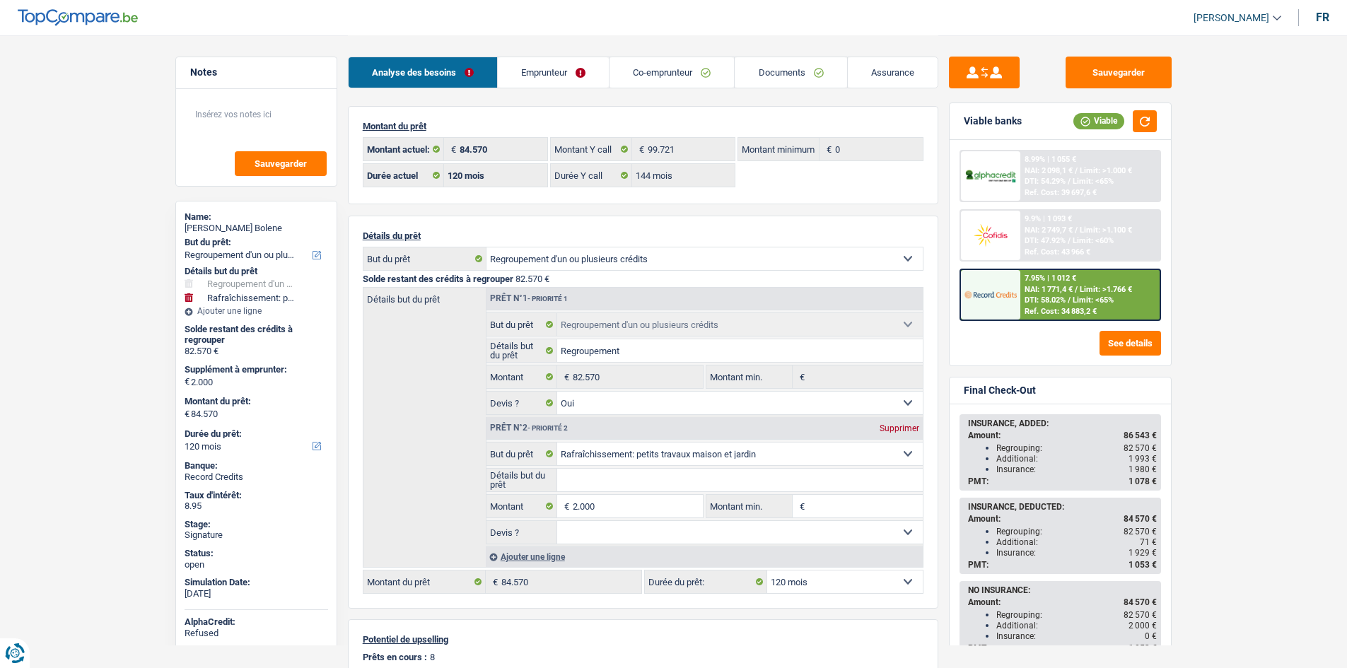
select select "144"
select select "refinancing"
select select "yes"
select select "houseOrGarden"
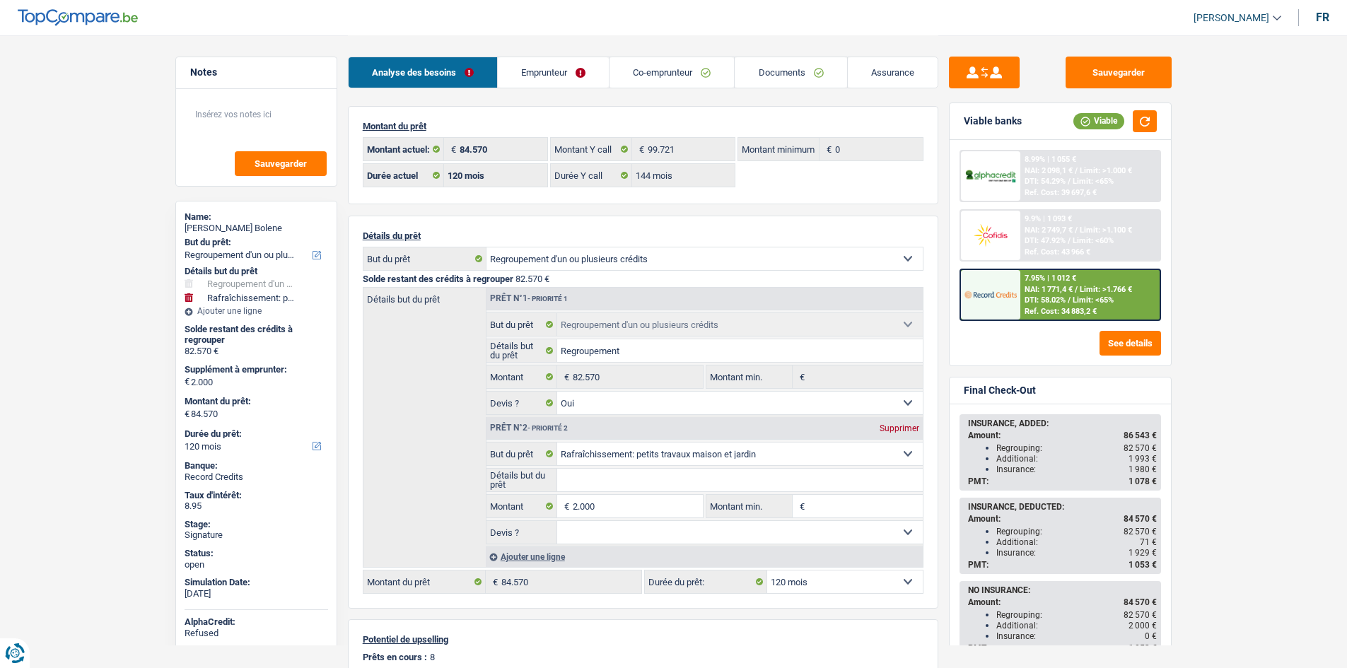
select select "120"
click at [650, 211] on div "Montant du prêt 84.570 € Montant actuel: 99.721 € Montant Y call 0 € Montant mi…" at bounding box center [643, 467] width 590 height 723
click at [1213, 224] on main "Notes Sauvegarder Name: Andy Baelongandi Bolene But du prêt: Confort maison: me…" at bounding box center [673, 438] width 1347 height 876
click at [544, 70] on link "Emprunteur" at bounding box center [553, 72] width 111 height 30
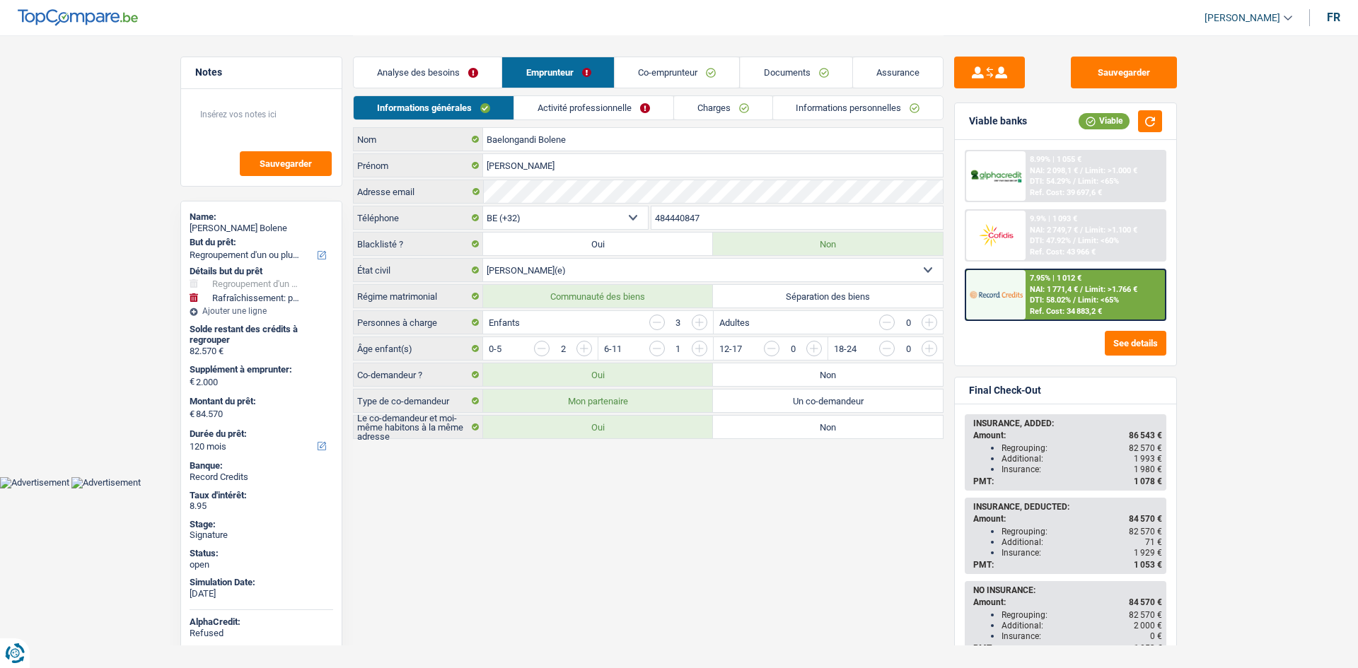
click at [714, 100] on link "Charges" at bounding box center [723, 107] width 98 height 23
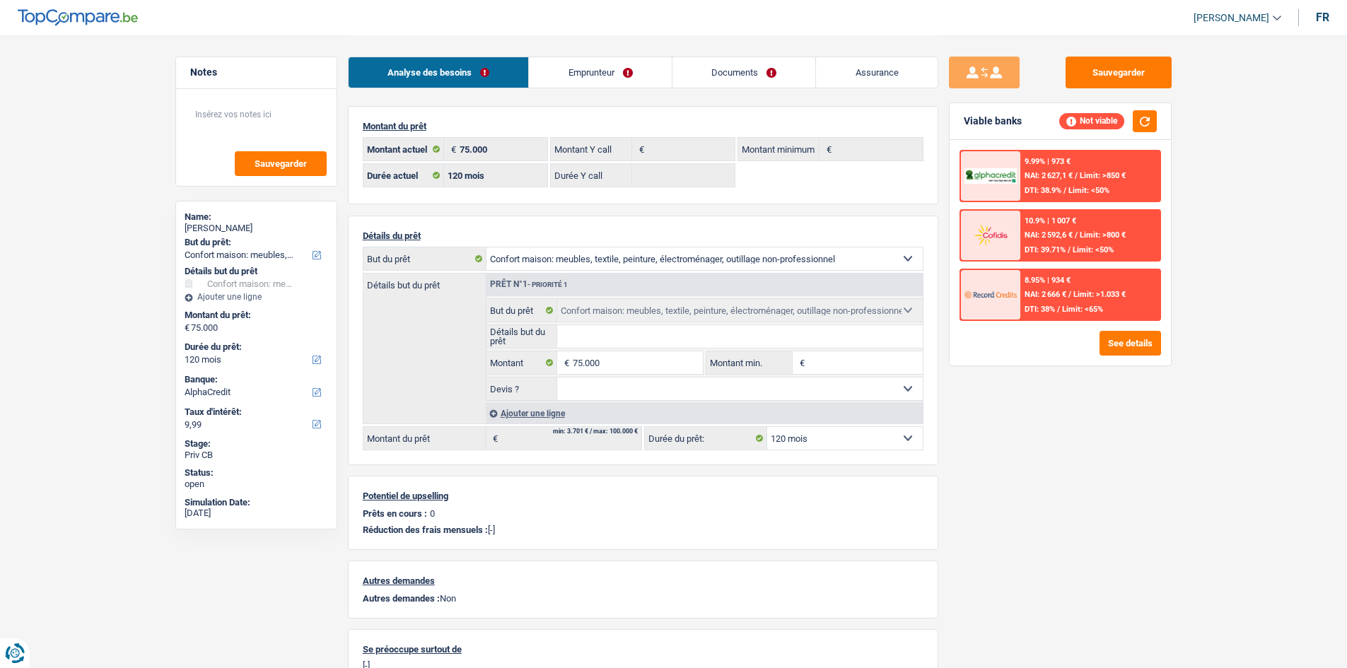
select select "household"
select select "120"
select select "alphacredit"
select select "120"
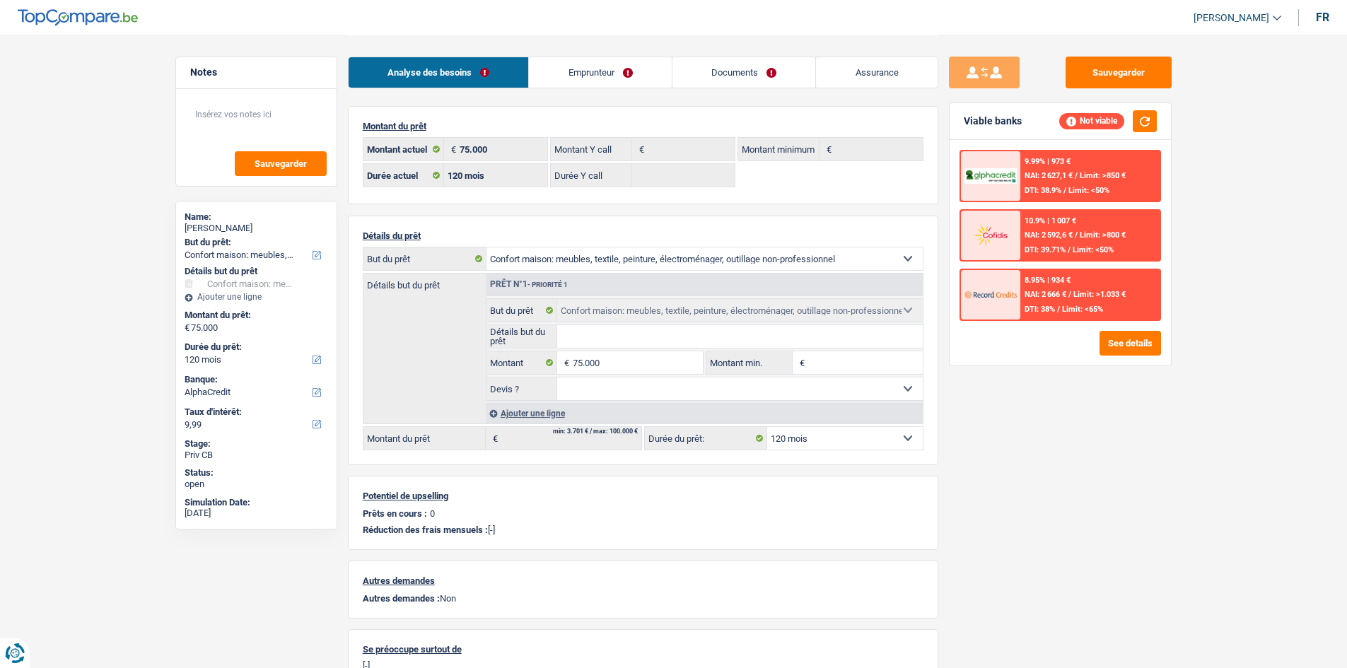
select select "household"
select select "120"
select select "privateEmployee"
select select "netSalary"
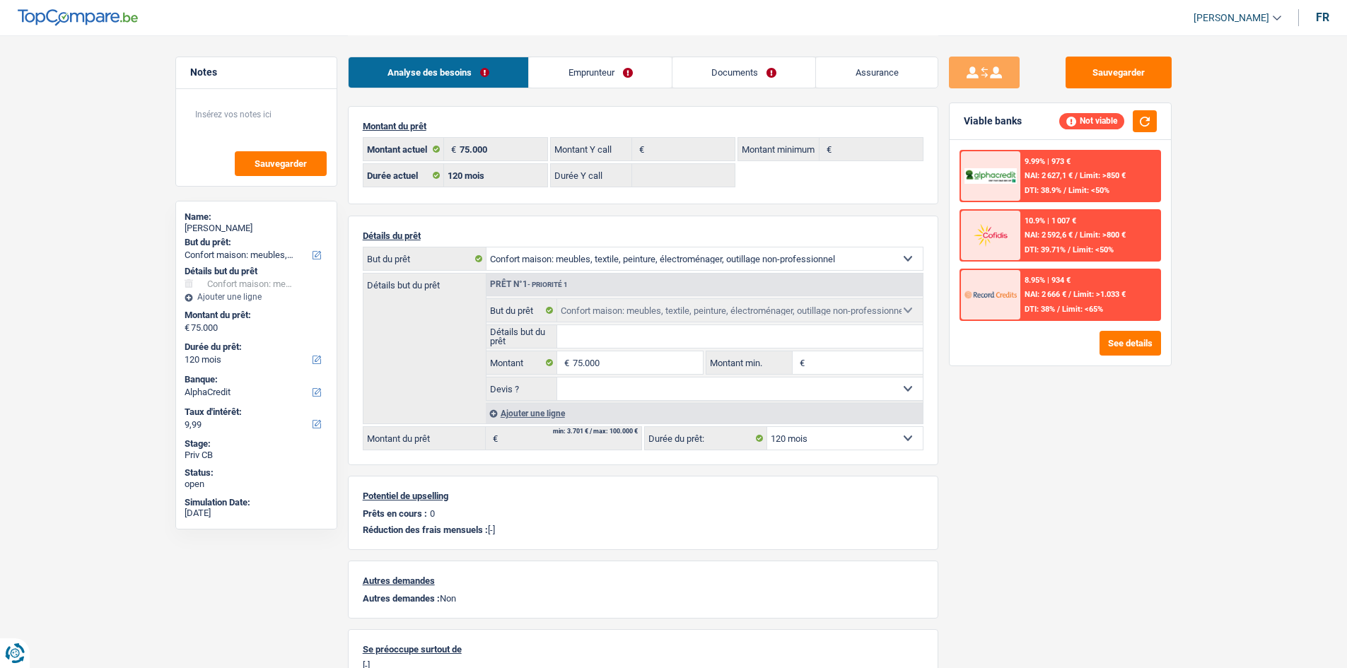
select select "mealVouchers"
select select "LU"
select select "smallCompanies"
click at [604, 71] on link "Emprunteur" at bounding box center [600, 72] width 143 height 30
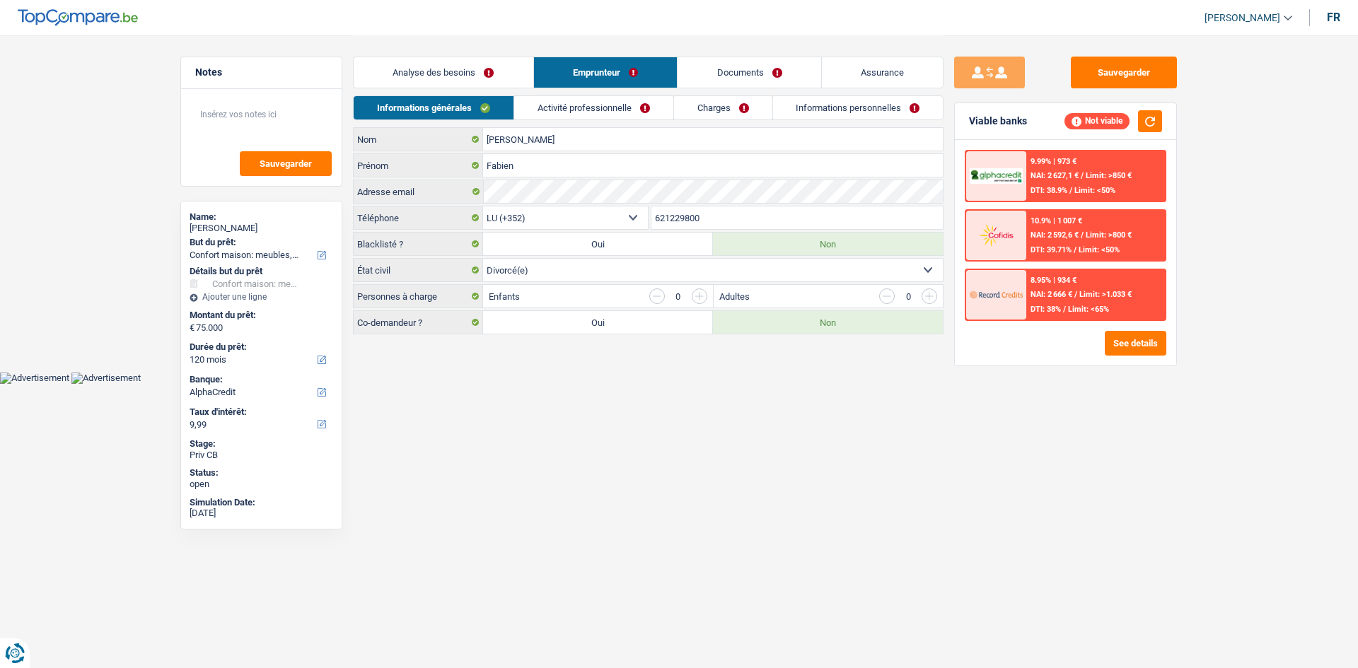
click at [603, 100] on link "Activité professionnelle" at bounding box center [593, 107] width 159 height 23
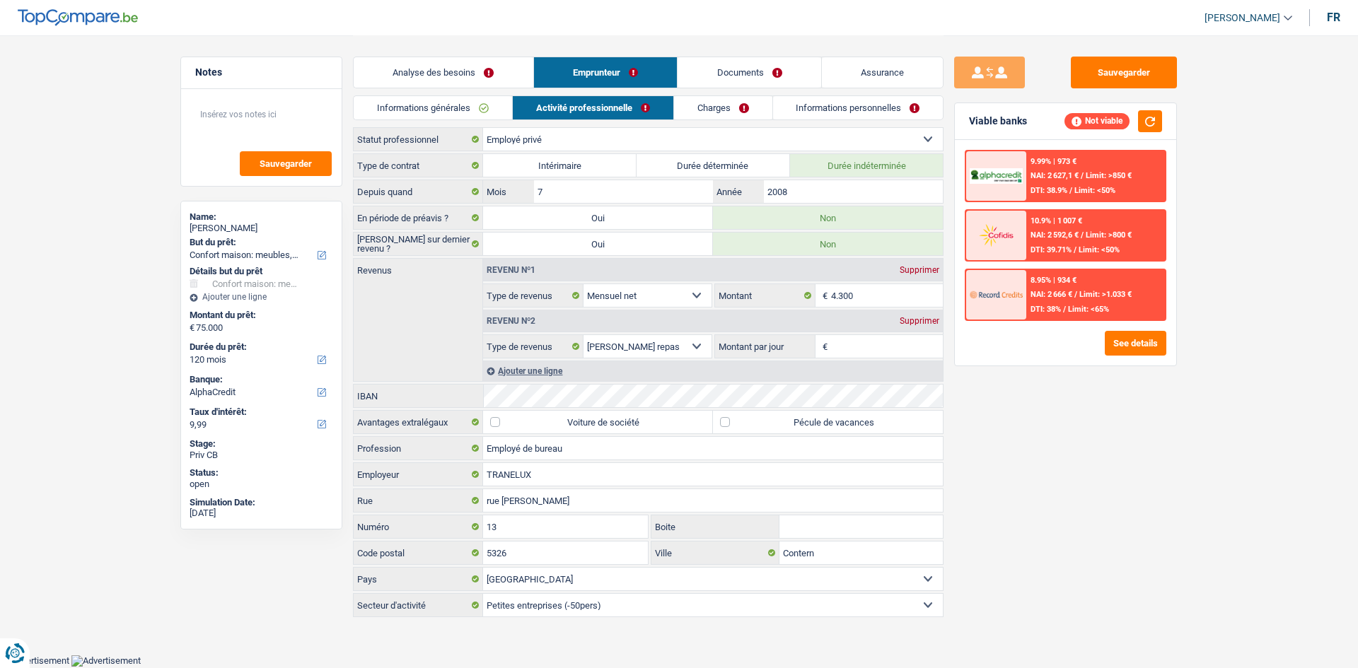
click at [485, 69] on link "Analyse des besoins" at bounding box center [444, 72] width 180 height 30
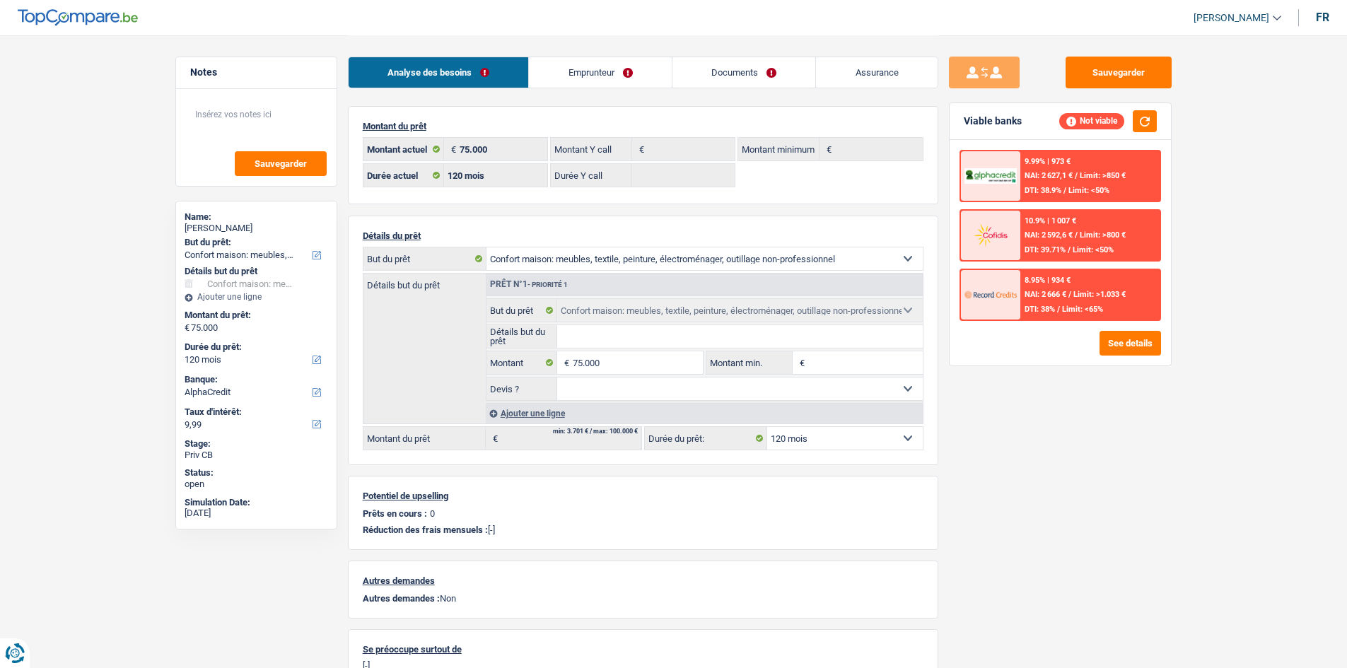
click at [607, 70] on link "Emprunteur" at bounding box center [600, 72] width 143 height 30
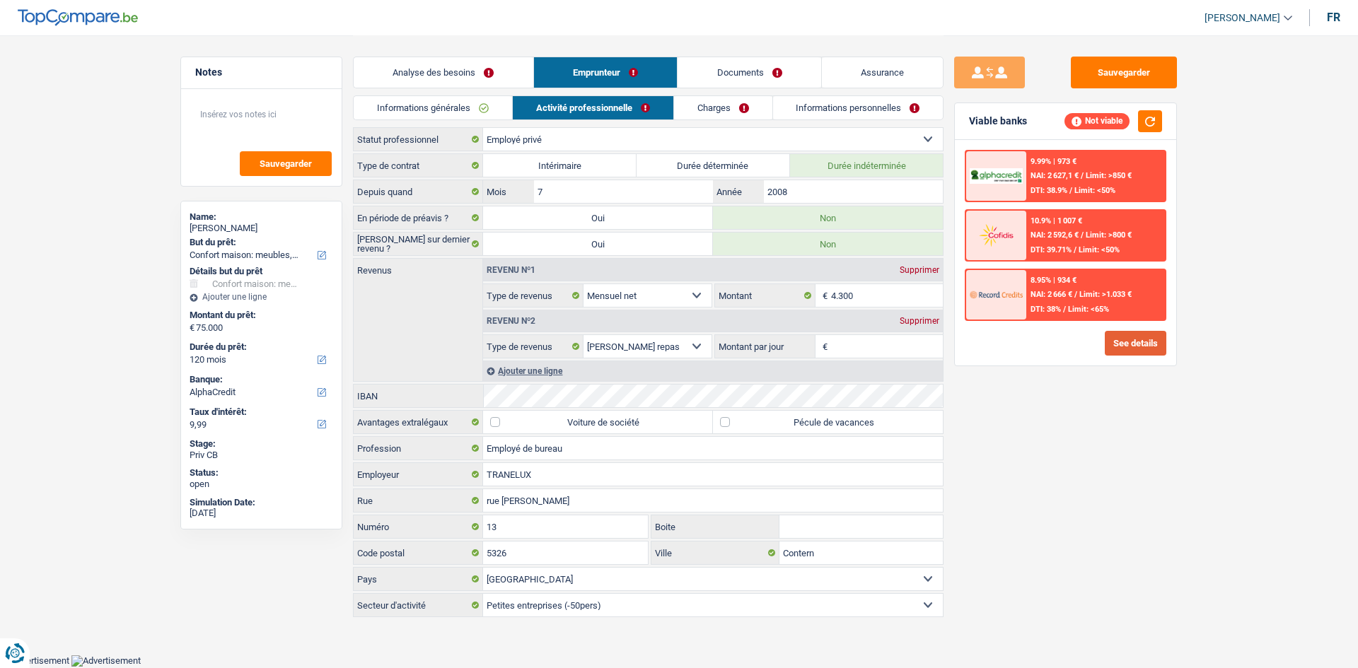
click at [1114, 353] on button "See details" at bounding box center [1135, 343] width 62 height 25
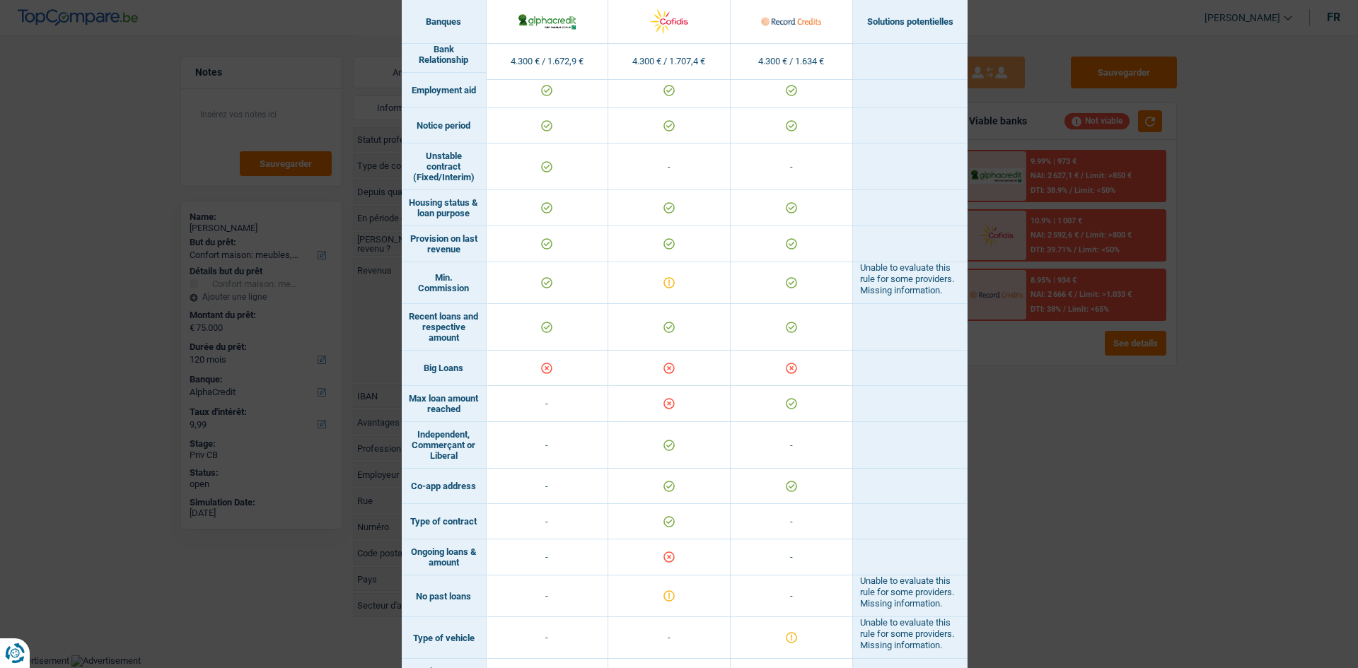
scroll to position [810, 0]
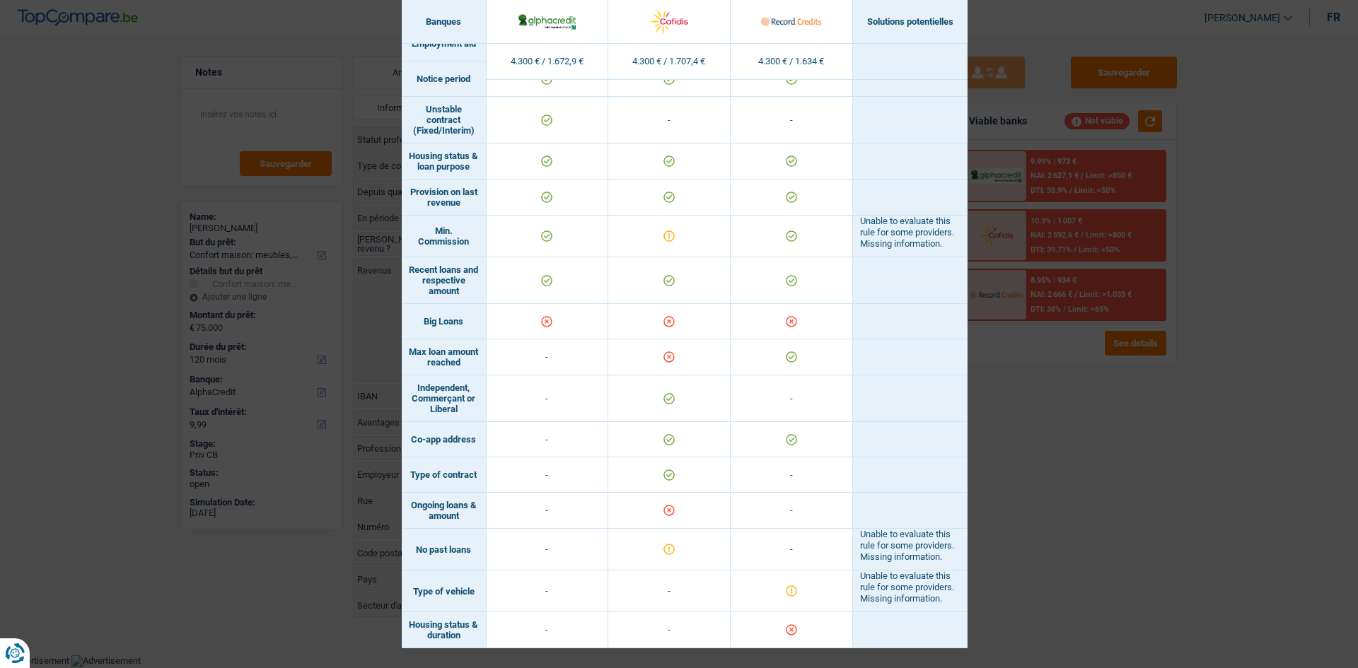
click at [1115, 347] on div "Banks conditions × Banques Solutions potentielles Revenus / Charges 4.300 € / 1…" at bounding box center [679, 334] width 1358 height 668
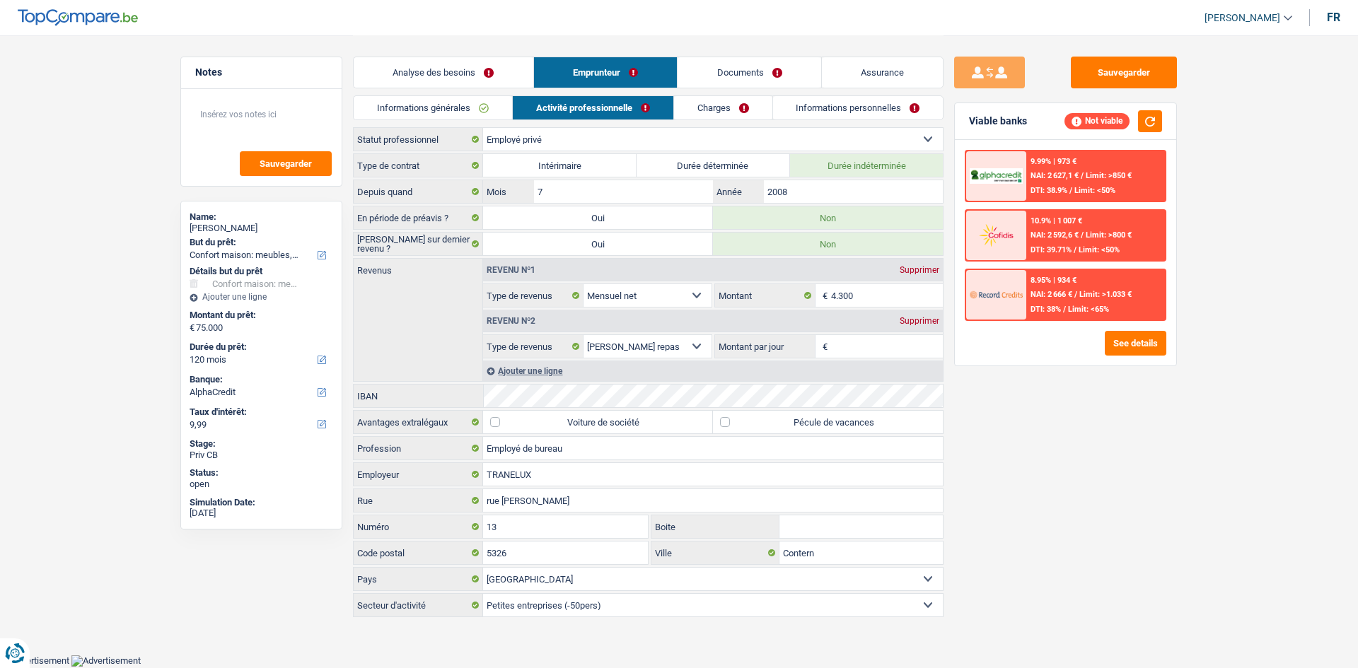
drag, startPoint x: 737, startPoint y: 107, endPoint x: 800, endPoint y: 121, distance: 64.5
click at [737, 106] on link "Charges" at bounding box center [723, 107] width 98 height 23
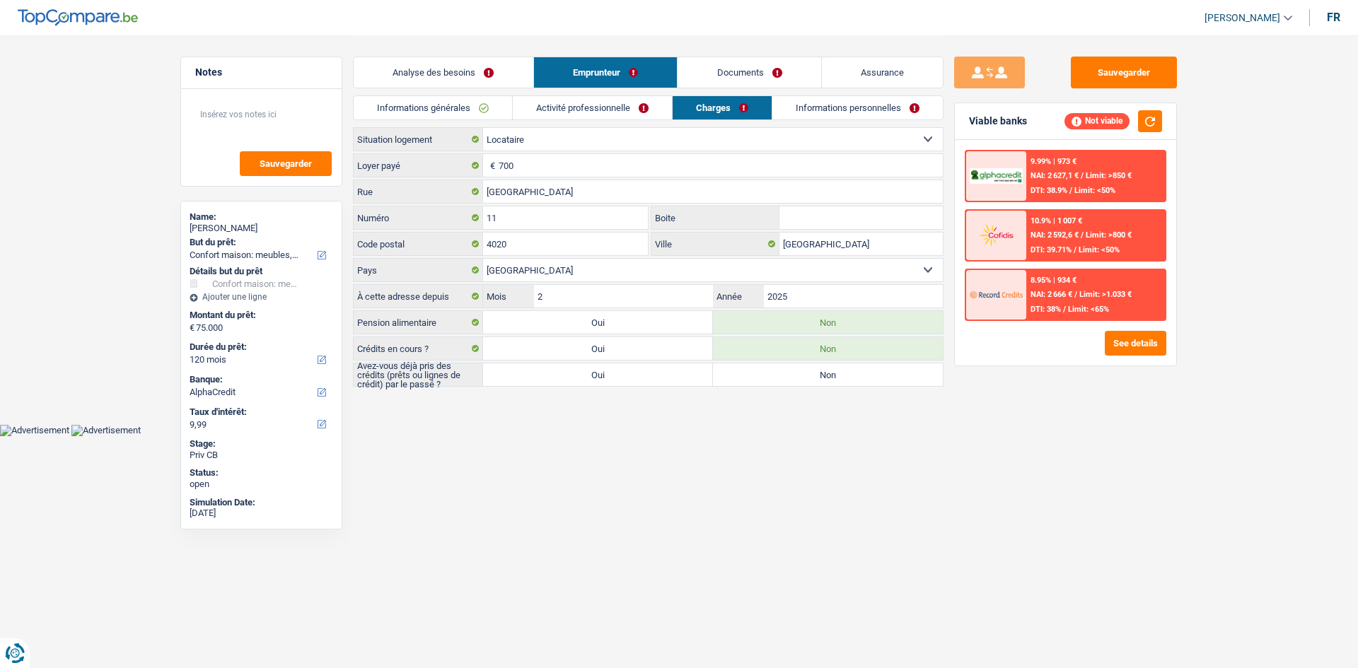
click at [813, 115] on link "Informations personnelles" at bounding box center [857, 107] width 170 height 23
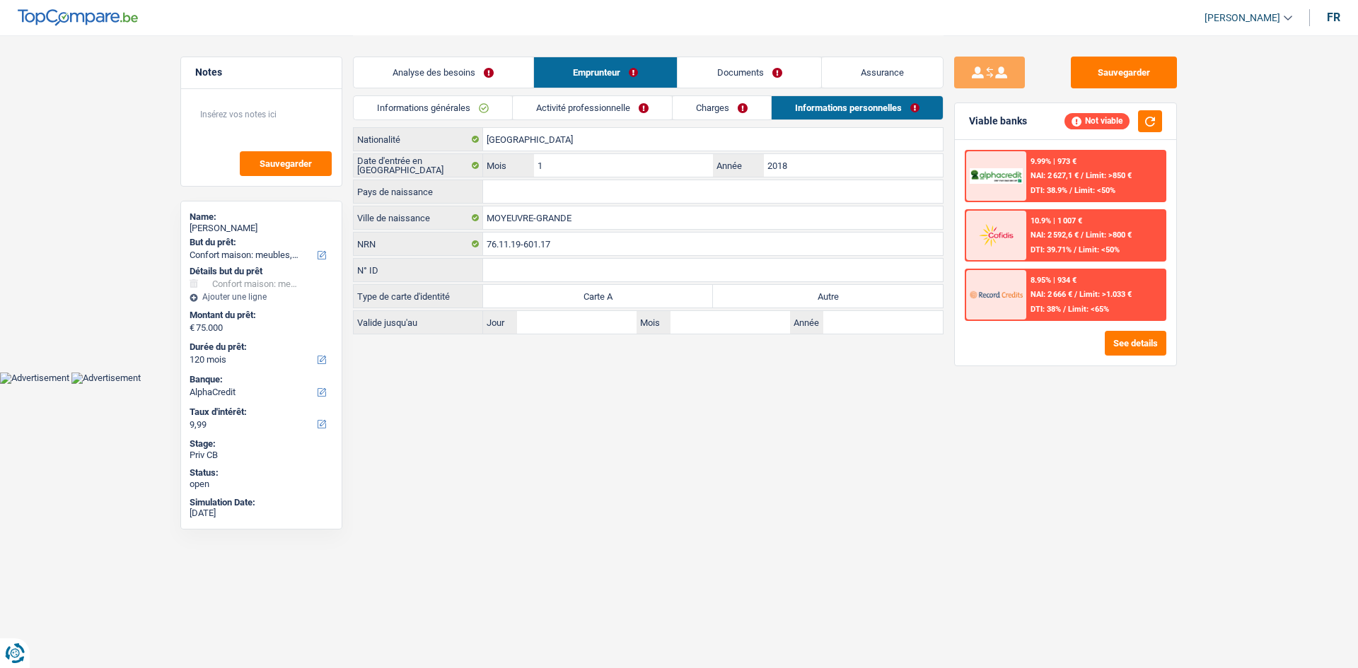
click at [518, 66] on link "Analyse des besoins" at bounding box center [444, 72] width 180 height 30
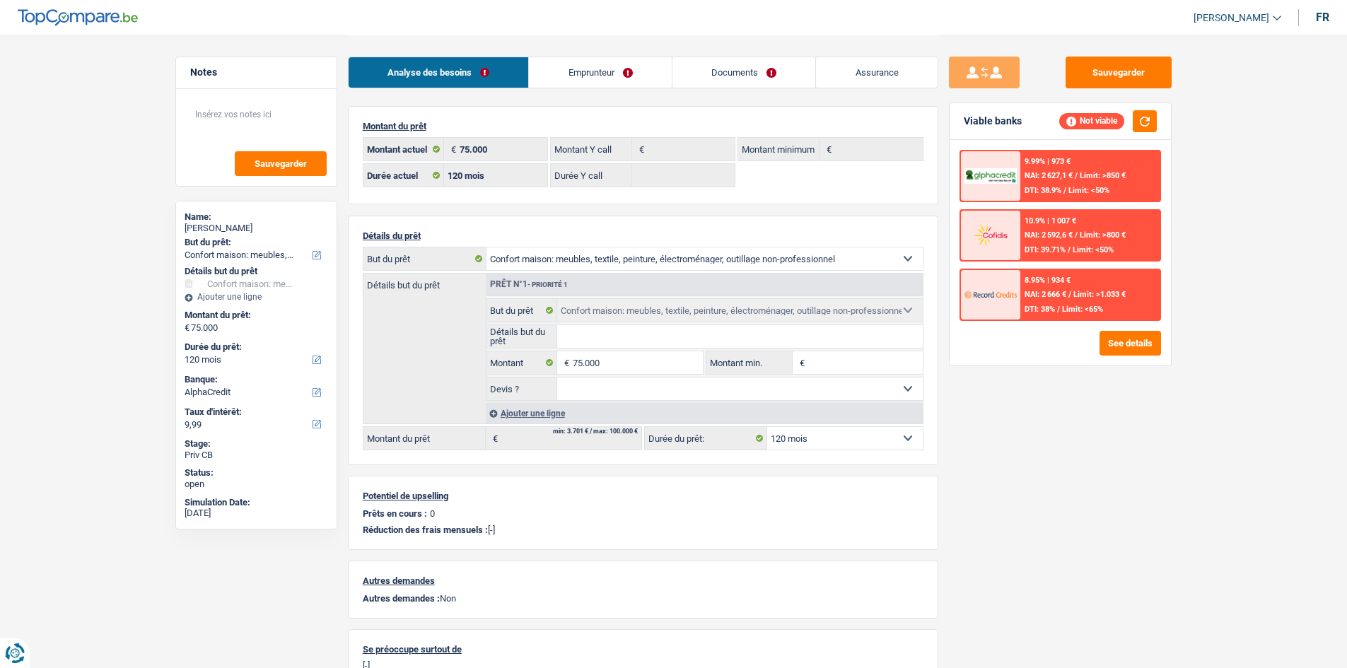
click at [614, 69] on link "Emprunteur" at bounding box center [600, 72] width 143 height 30
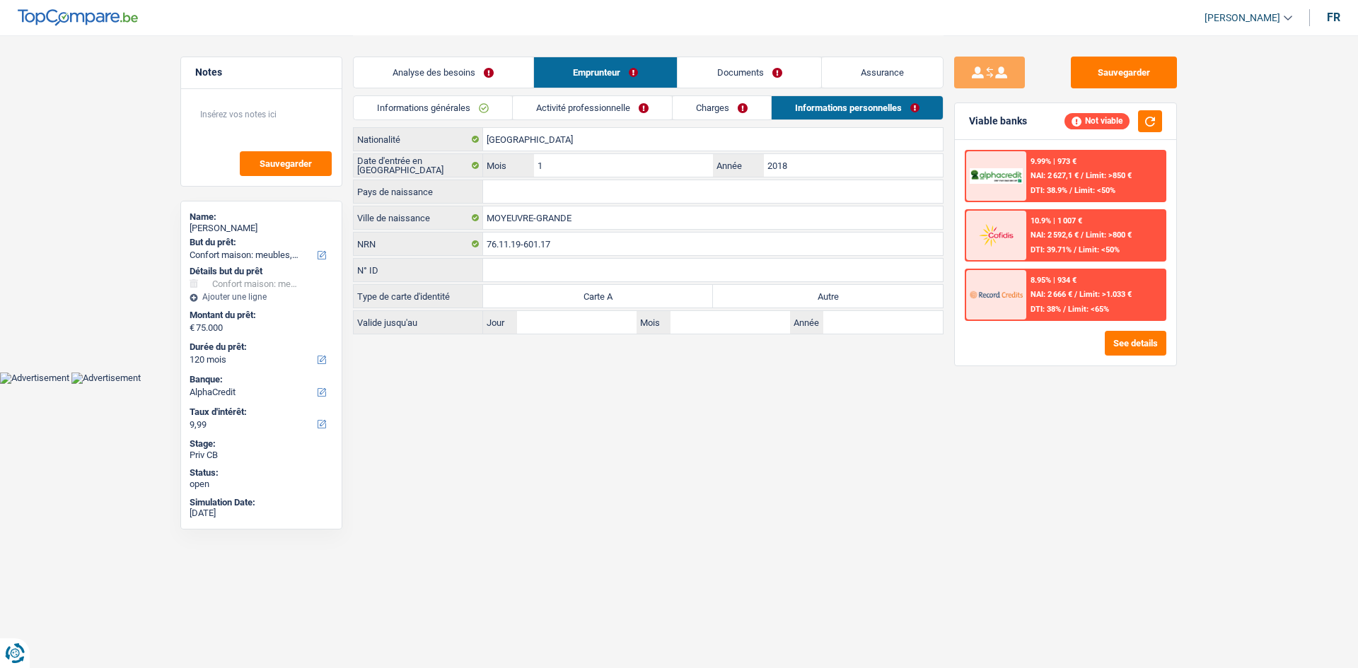
click at [605, 96] on link "Activité professionnelle" at bounding box center [592, 107] width 159 height 23
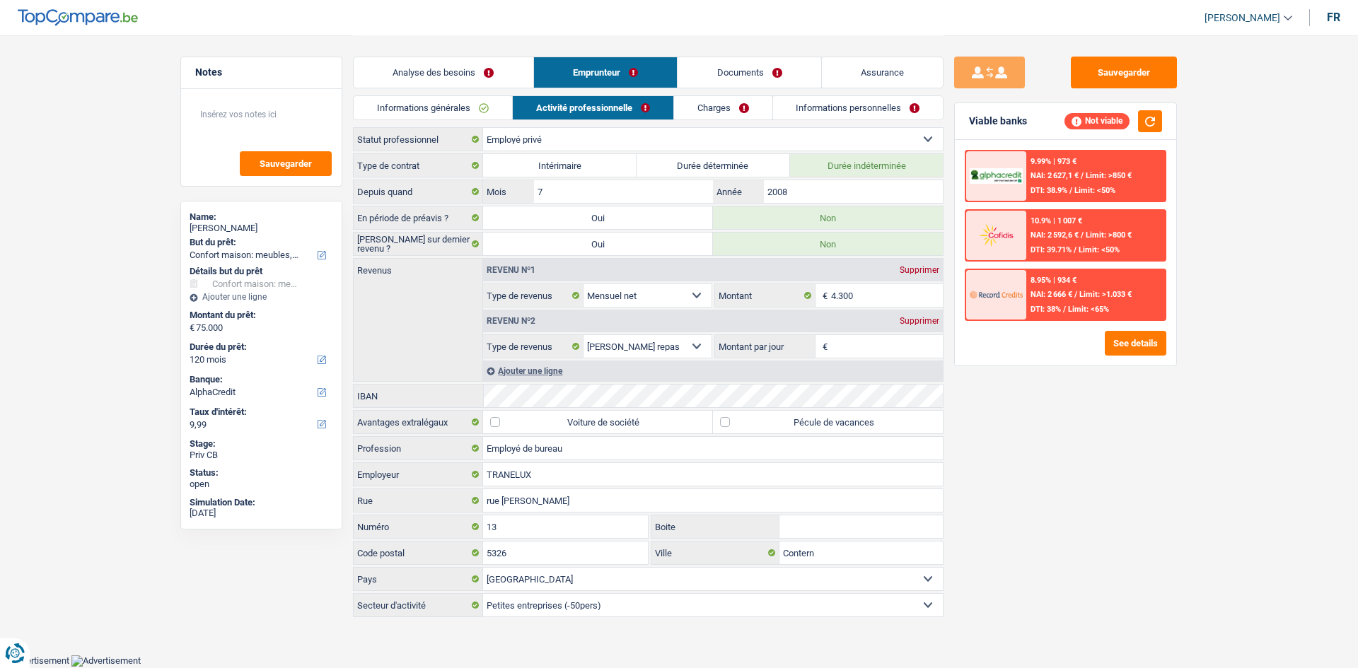
click at [482, 100] on link "Informations générales" at bounding box center [433, 107] width 158 height 23
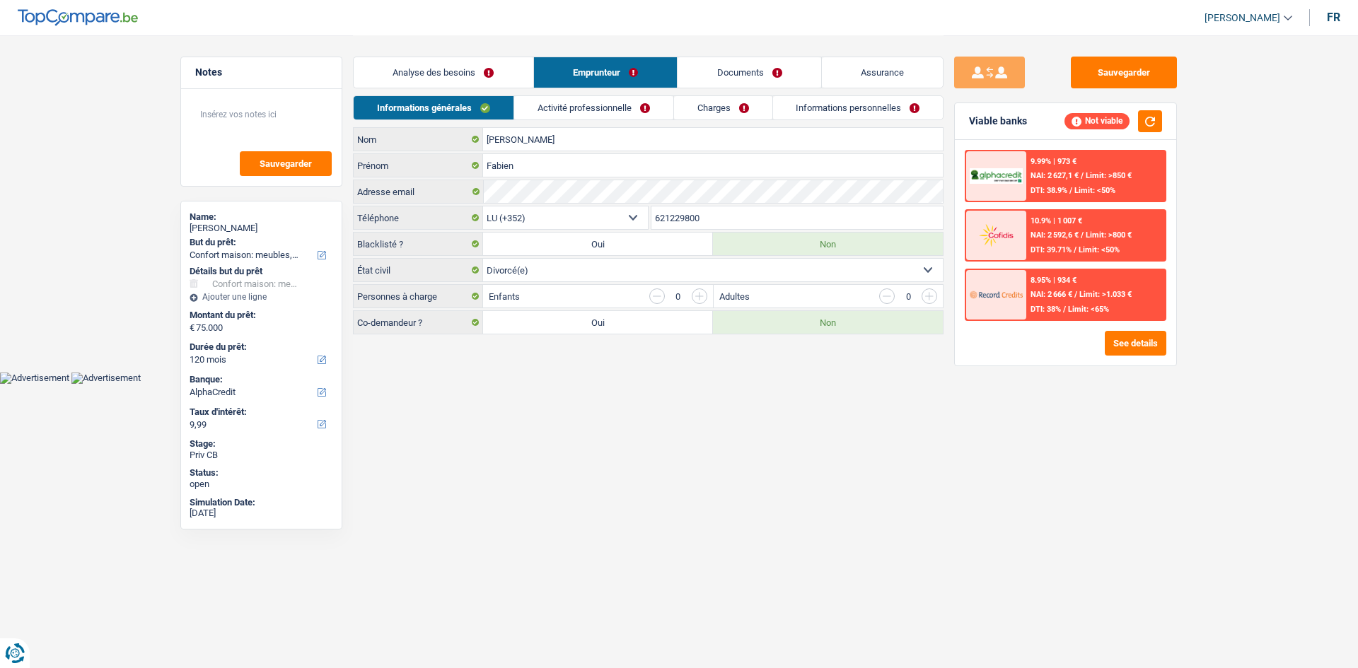
click at [946, 451] on div "Sauvegarder Viable banks Not viable 9.99% | 973 € NAI: 2 627,1 € / Limit: >850 …" at bounding box center [1065, 351] width 244 height 589
drag, startPoint x: 725, startPoint y: 397, endPoint x: 676, endPoint y: 404, distance: 50.0
click at [723, 384] on html "Vous avez le contrôle de vos données Nous utilisons des cookies, tout comme nos…" at bounding box center [679, 192] width 1358 height 384
click at [555, 115] on link "Activité professionnelle" at bounding box center [593, 107] width 159 height 23
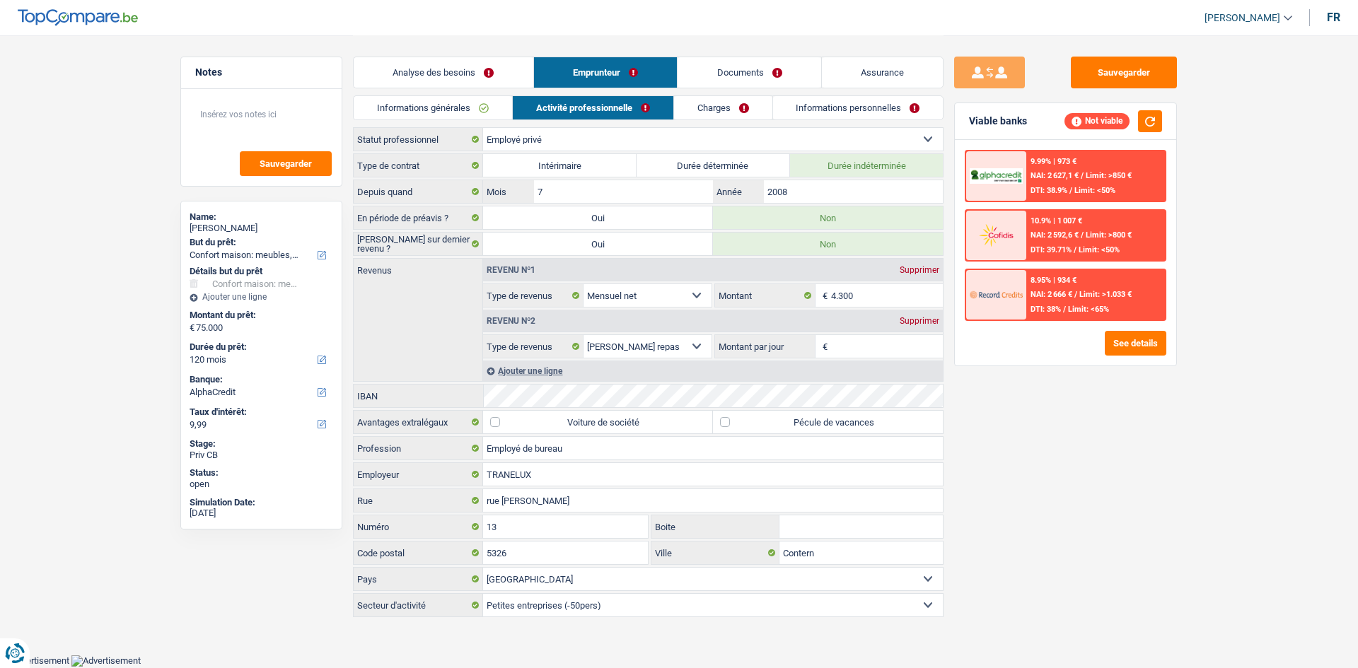
click at [710, 115] on link "Charges" at bounding box center [723, 107] width 98 height 23
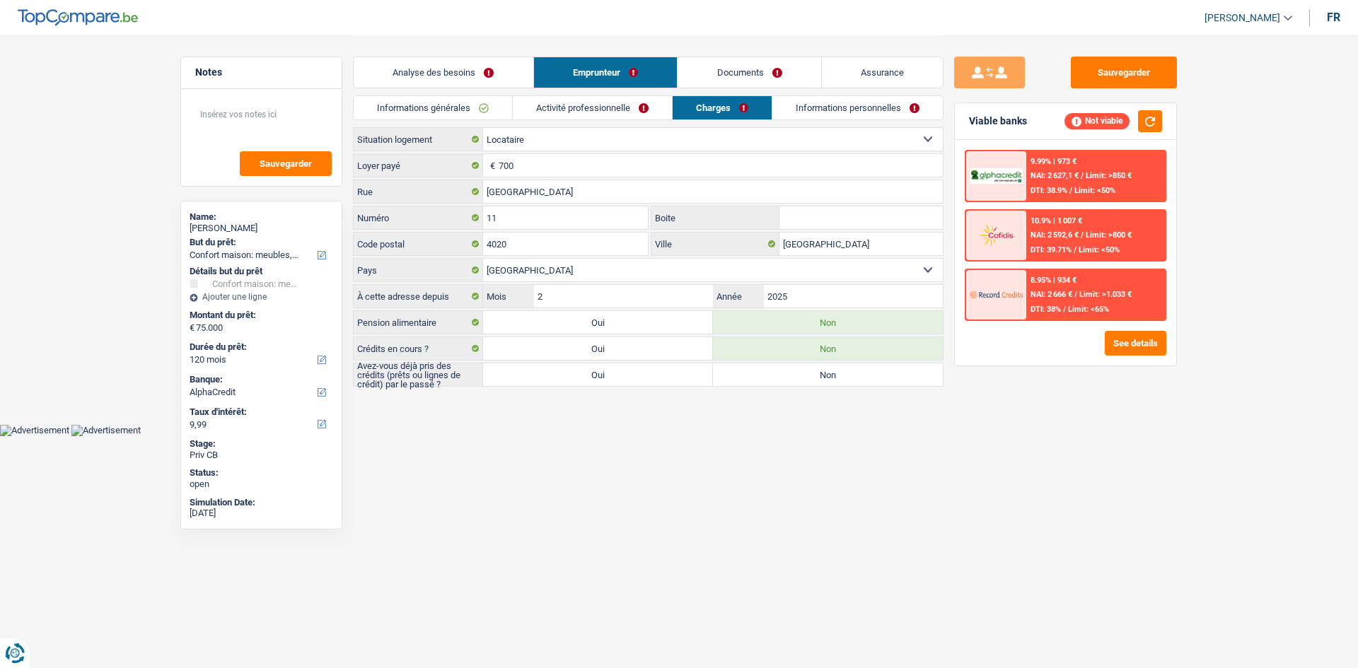
click at [603, 114] on link "Activité professionnelle" at bounding box center [592, 107] width 159 height 23
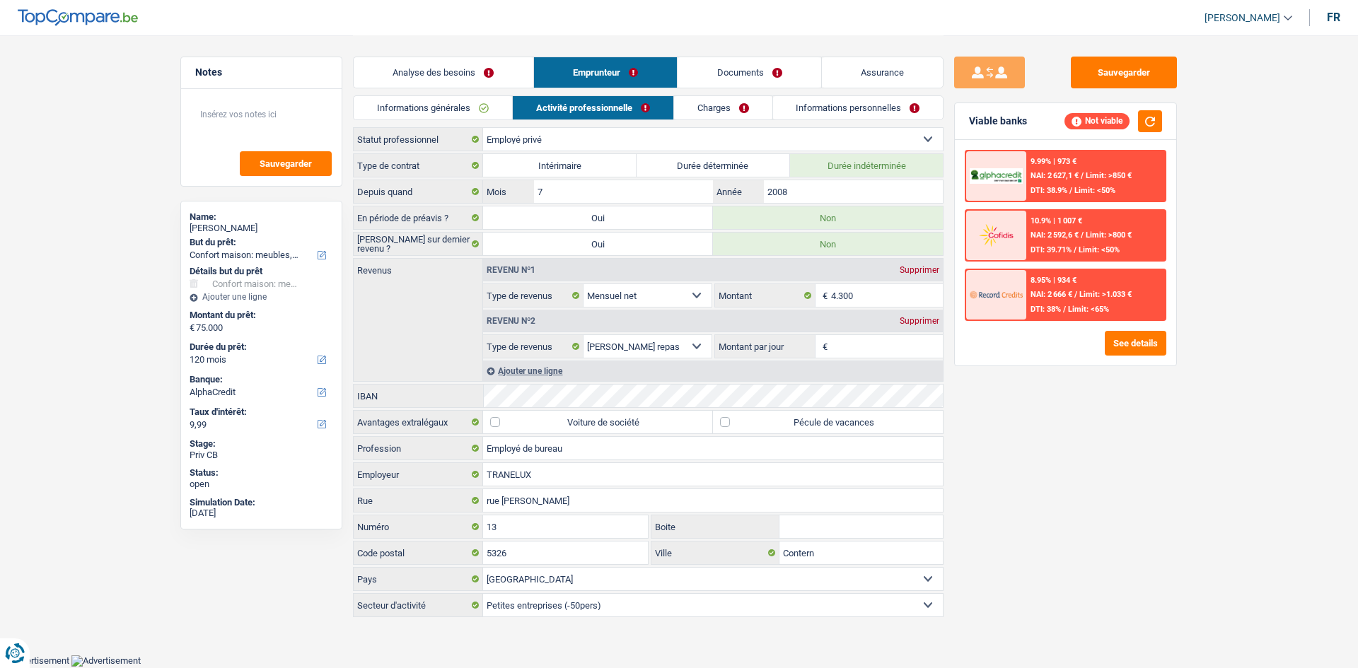
click at [1027, 482] on div "Sauvegarder Viable banks Not viable 9.99% | 973 € NAI: 2 627,1 € / Limit: >850 …" at bounding box center [1065, 351] width 244 height 589
click at [924, 441] on input "Employé de bureau" at bounding box center [713, 448] width 460 height 23
click at [1141, 447] on div "Sauvegarder Viable banks Not viable 9.99% | 973 € NAI: 2 627,1 € / Limit: >850 …" at bounding box center [1065, 351] width 244 height 589
click at [926, 319] on div "Supprimer" at bounding box center [919, 321] width 47 height 8
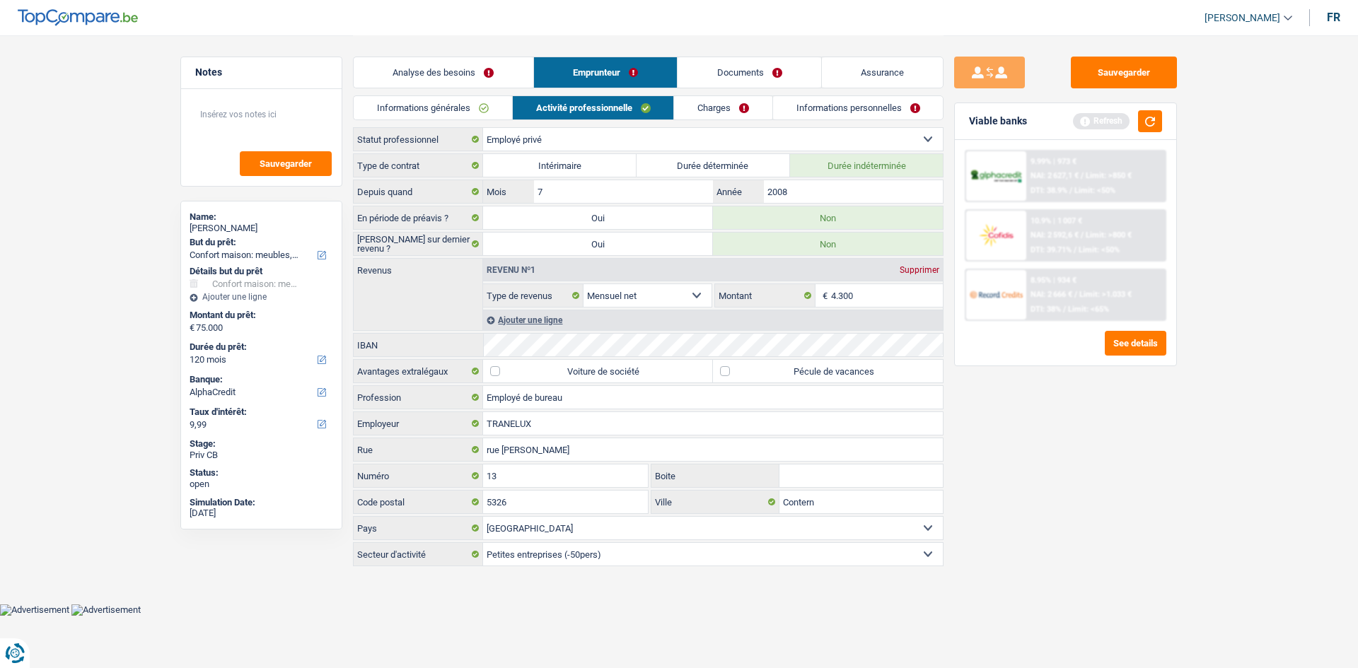
click at [1042, 438] on div "Sauvegarder Viable banks Refresh 9.99% | 973 € NAI: 2 627,1 € / Limit: >850 € D…" at bounding box center [1065, 351] width 244 height 589
click at [713, 110] on link "Charges" at bounding box center [723, 107] width 98 height 23
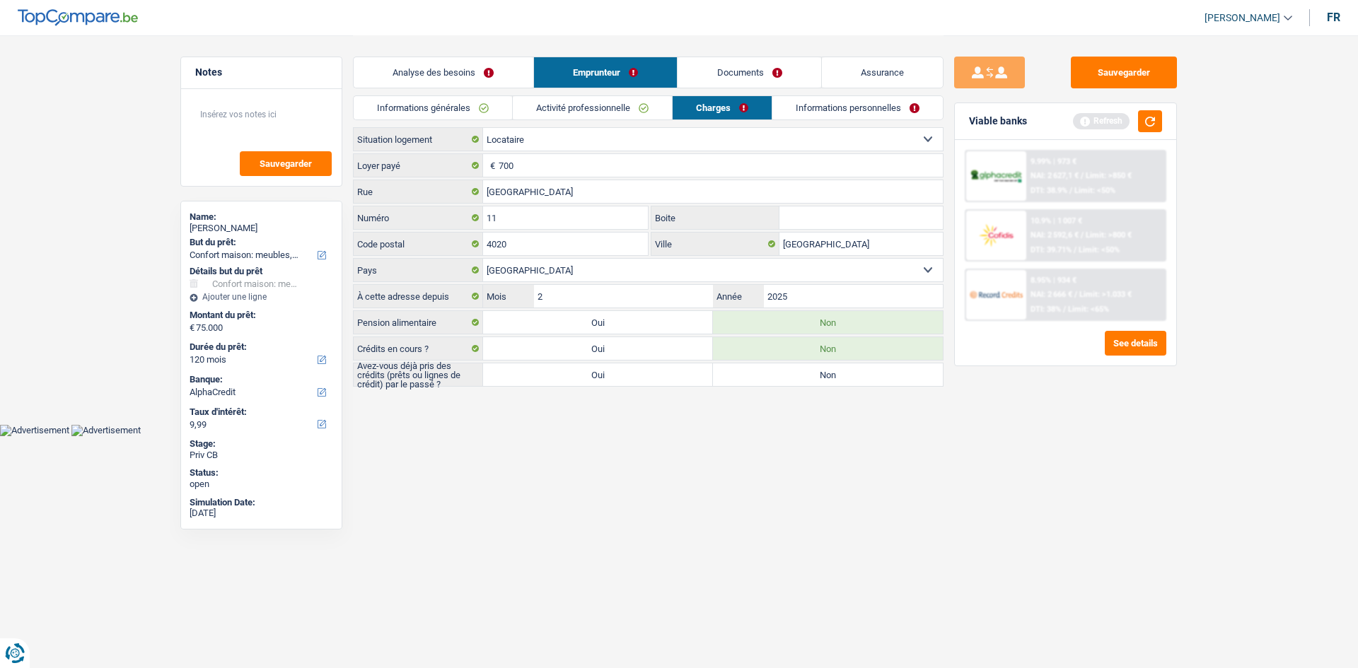
click at [870, 436] on html "Vous avez le contrôle de vos données Nous utilisons des cookies, tout comme nos…" at bounding box center [679, 218] width 1358 height 436
click at [1148, 109] on div "Viable banks Refresh" at bounding box center [1065, 121] width 221 height 37
click at [1150, 119] on button "button" at bounding box center [1150, 121] width 24 height 22
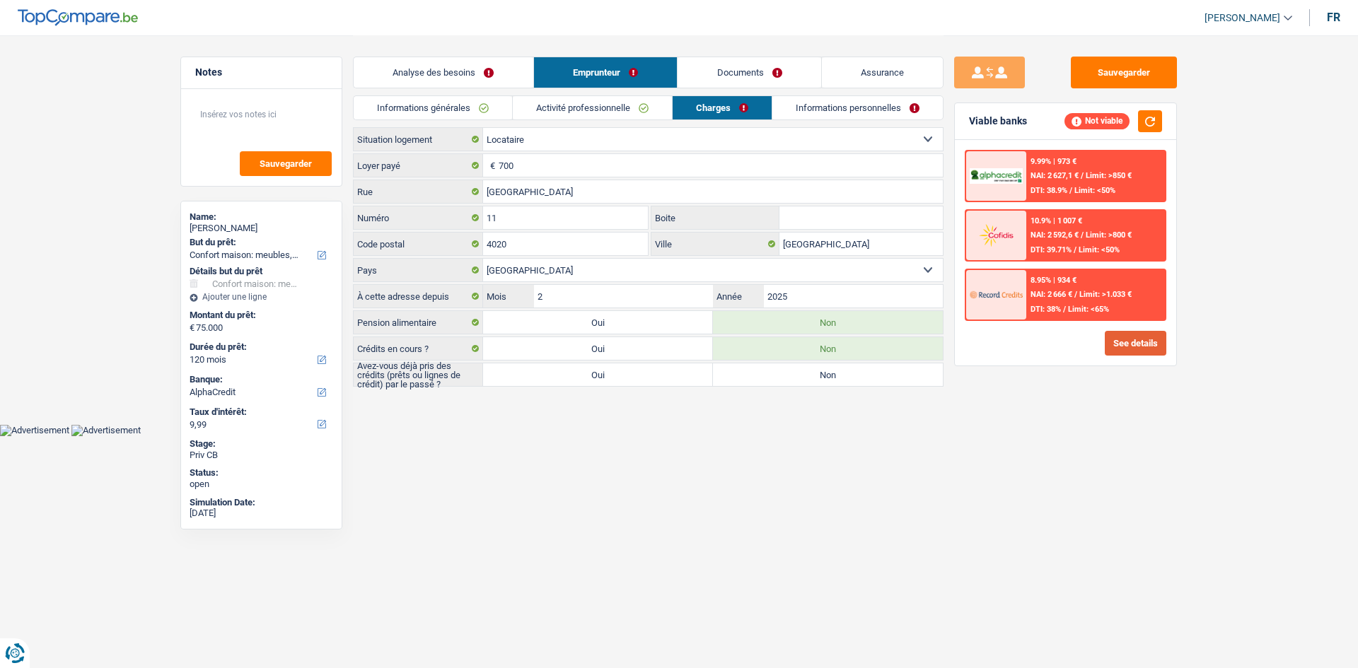
click at [1138, 351] on button "See details" at bounding box center [1135, 343] width 62 height 25
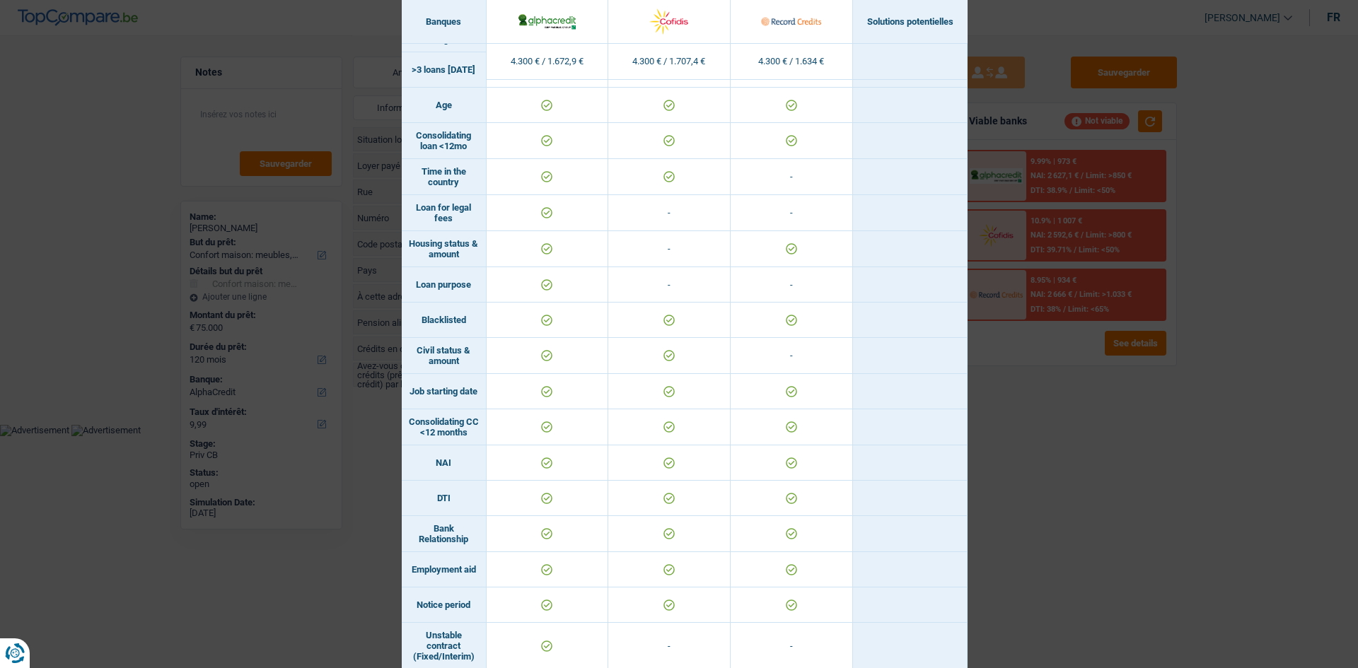
scroll to position [495, 0]
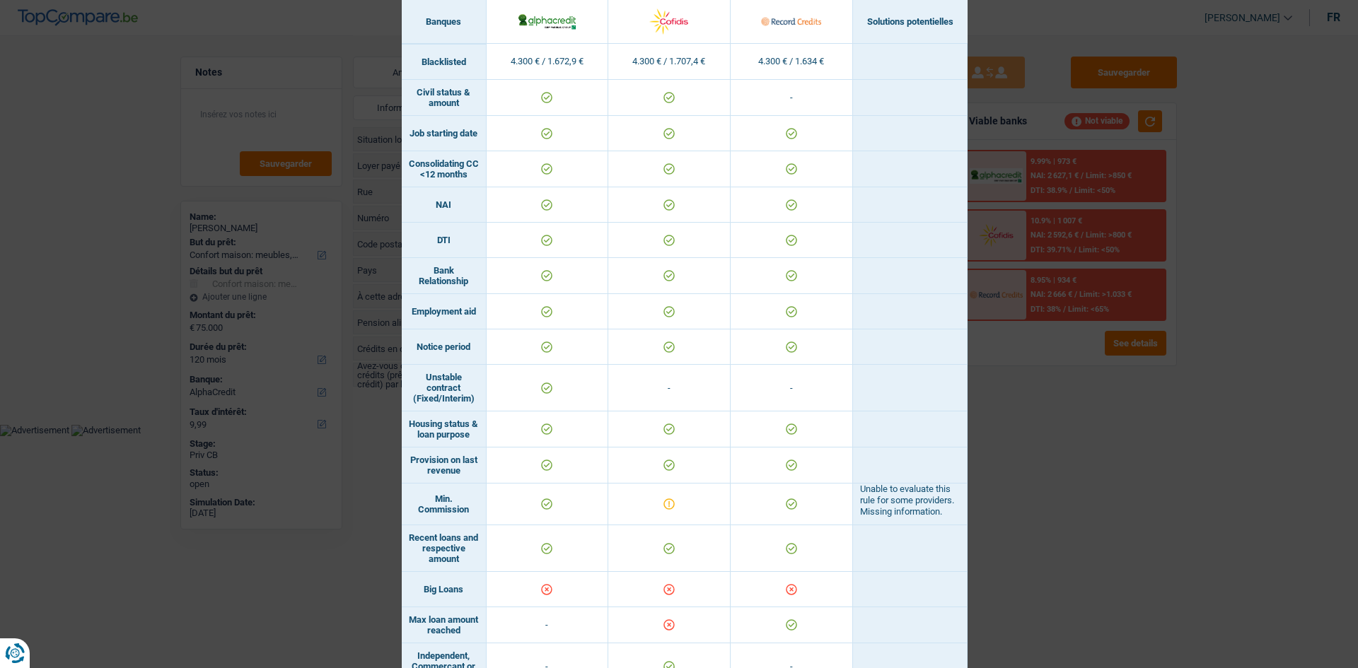
drag, startPoint x: 1085, startPoint y: 480, endPoint x: 779, endPoint y: 165, distance: 439.5
click at [1083, 473] on div "Banks conditions × Banques Solutions potentielles Revenus / Charges 4.300 € / 1…" at bounding box center [679, 334] width 1358 height 668
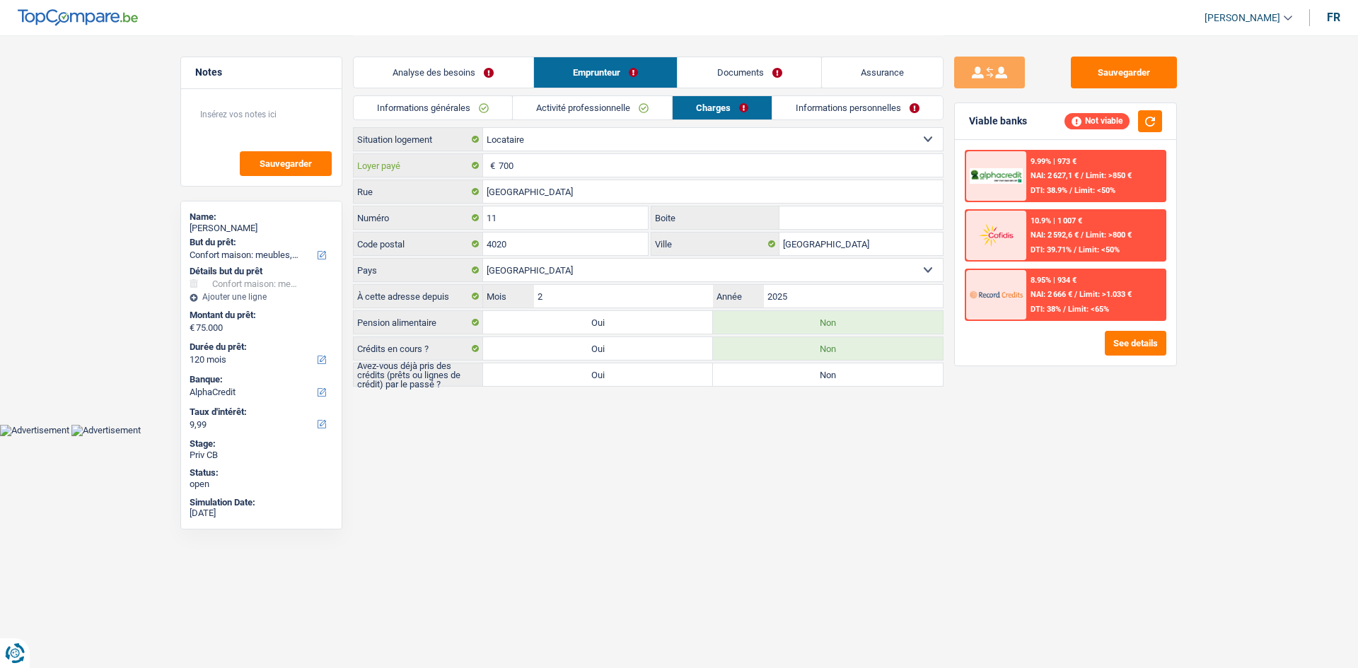
click at [573, 168] on input "700" at bounding box center [721, 165] width 444 height 23
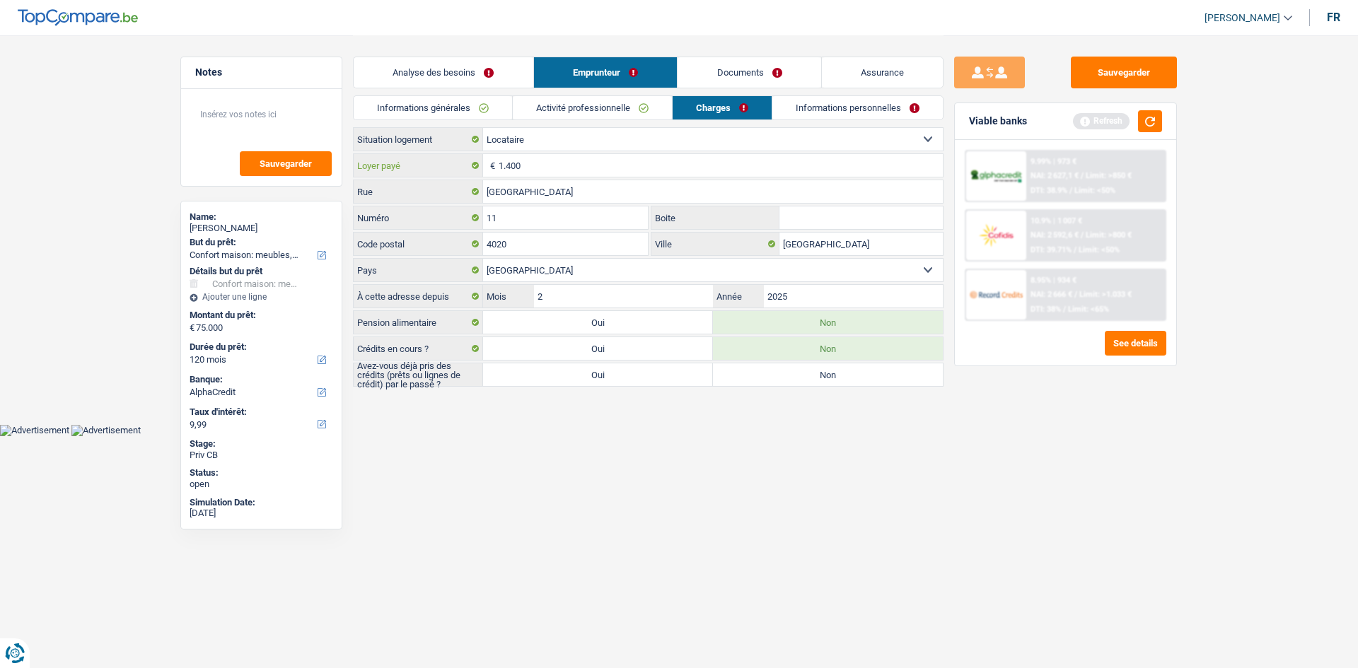
type input "1.400"
click at [1243, 436] on html "Vous avez le contrôle de vos données Nous utilisons des cookies, tout comme nos…" at bounding box center [679, 218] width 1358 height 436
drag, startPoint x: 1161, startPoint y: 116, endPoint x: 1109, endPoint y: 116, distance: 52.3
click at [1160, 117] on button "button" at bounding box center [1150, 121] width 24 height 22
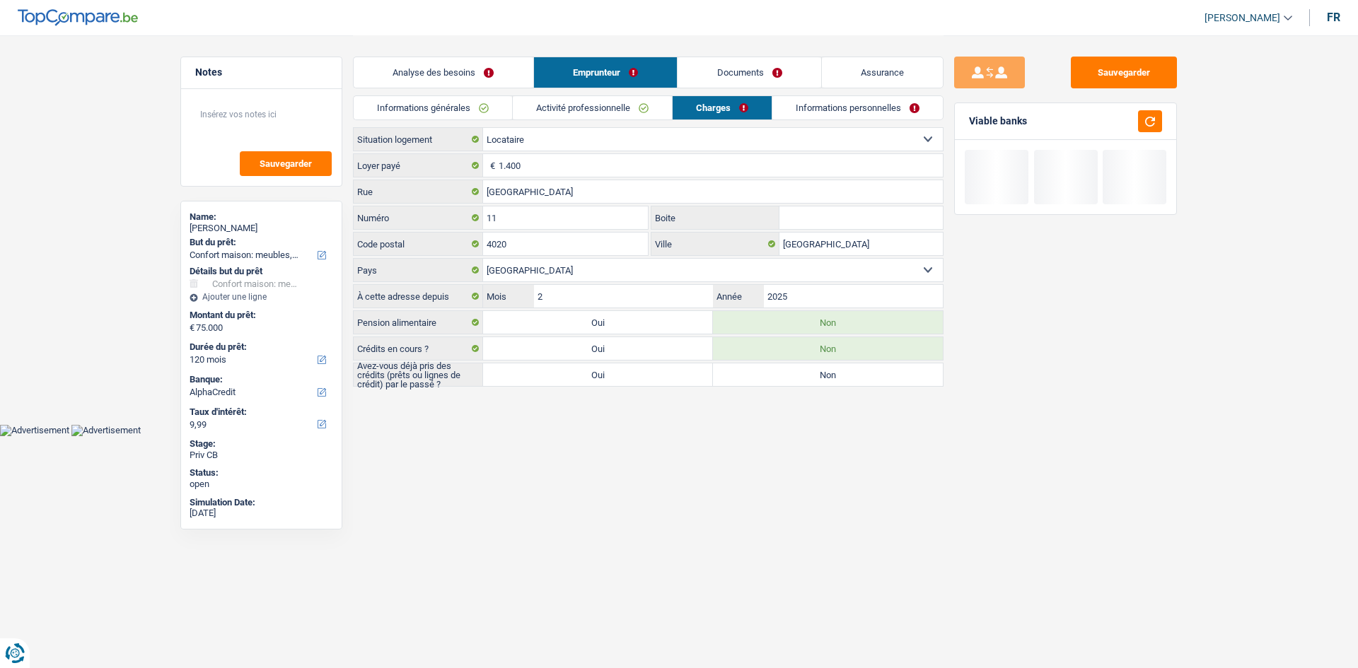
click at [882, 115] on link "Informations personnelles" at bounding box center [857, 107] width 170 height 23
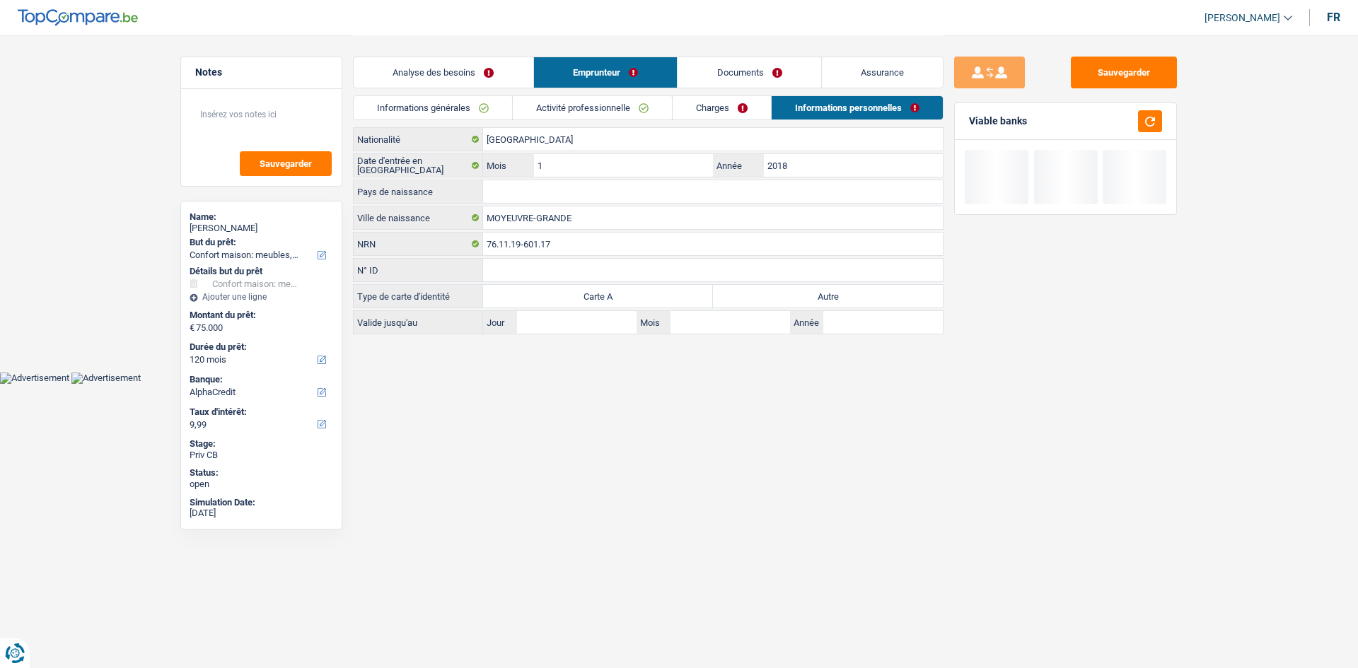
click at [891, 384] on html "Vous avez le contrôle de vos données Nous utilisons des cookies, tout comme nos…" at bounding box center [679, 192] width 1358 height 384
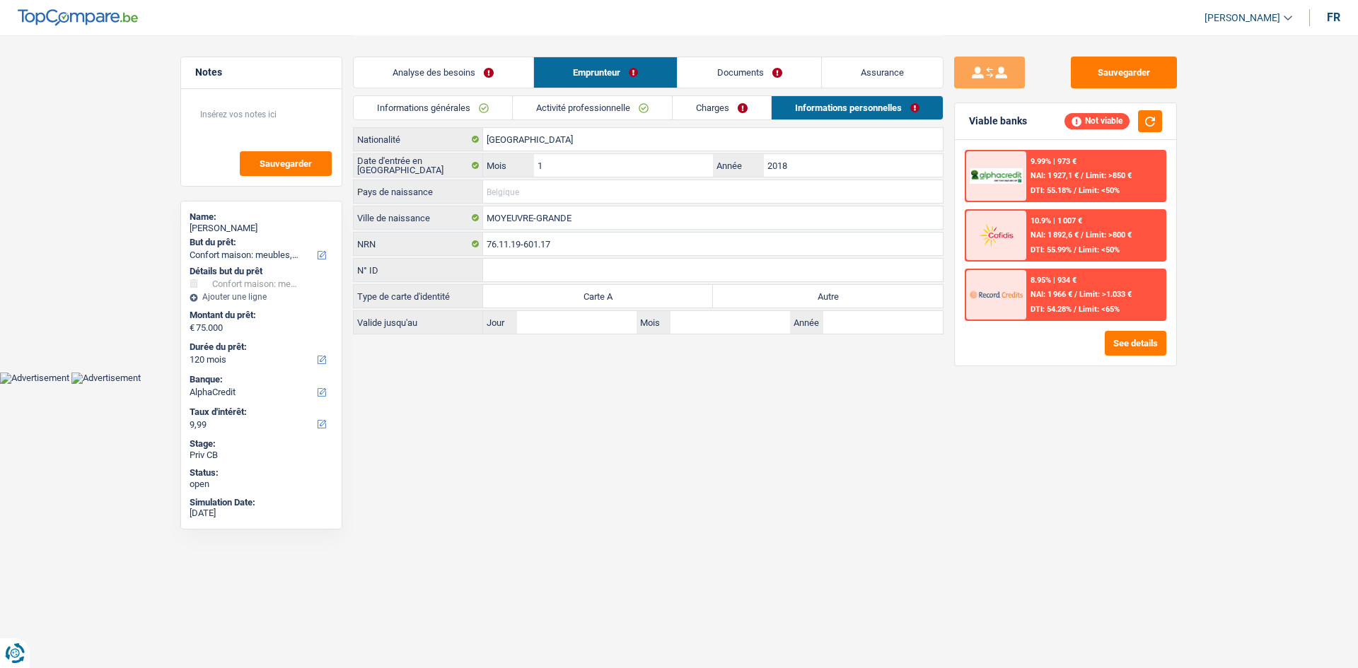
click at [560, 192] on input "Pays de naissance" at bounding box center [713, 191] width 460 height 23
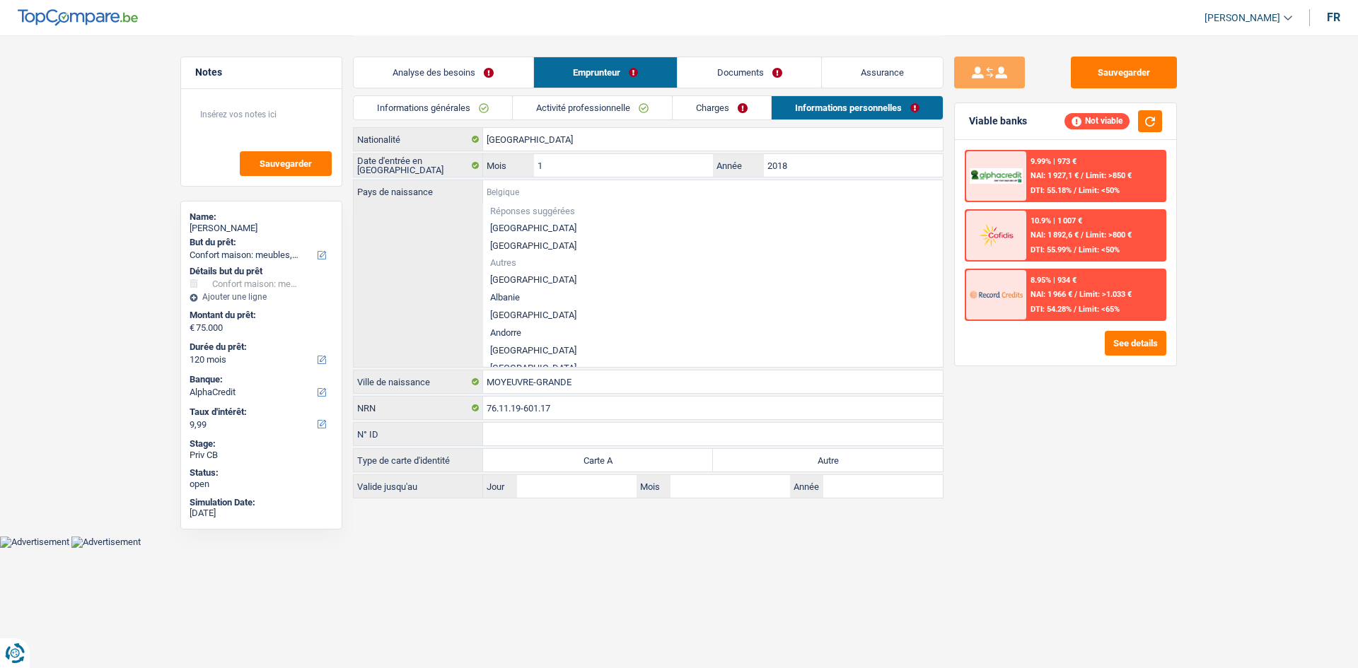
type input "f"
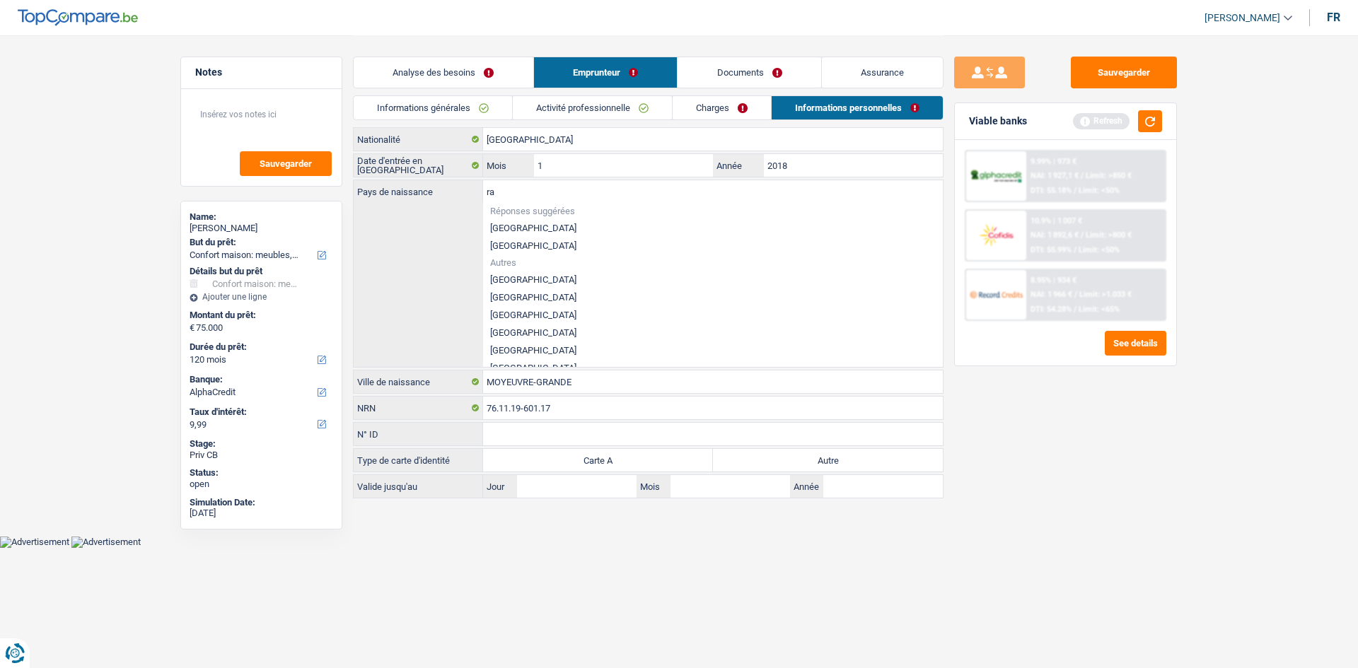
click at [517, 329] on li "[GEOGRAPHIC_DATA]" at bounding box center [713, 333] width 460 height 18
type input "[GEOGRAPHIC_DATA]"
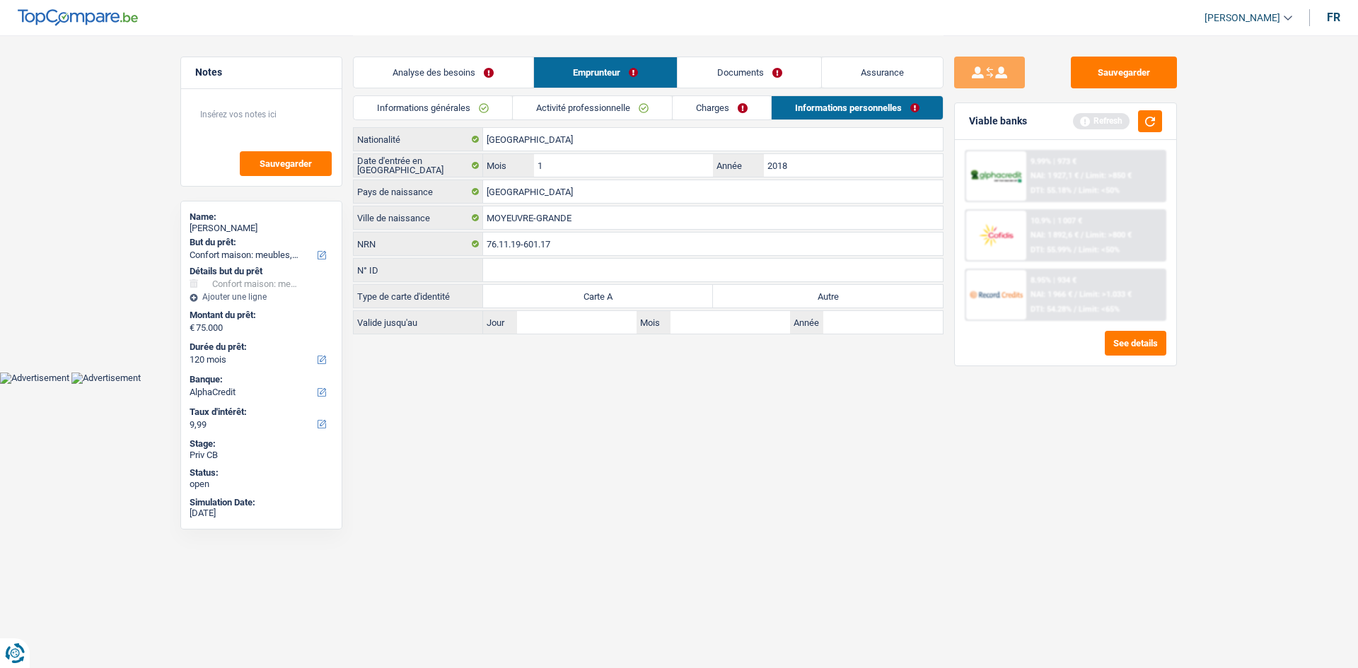
click at [861, 286] on label "Autre" at bounding box center [828, 296] width 230 height 23
click at [861, 286] on input "Autre" at bounding box center [828, 296] width 230 height 23
radio input "true"
click at [461, 69] on link "Analyse des besoins" at bounding box center [444, 72] width 180 height 30
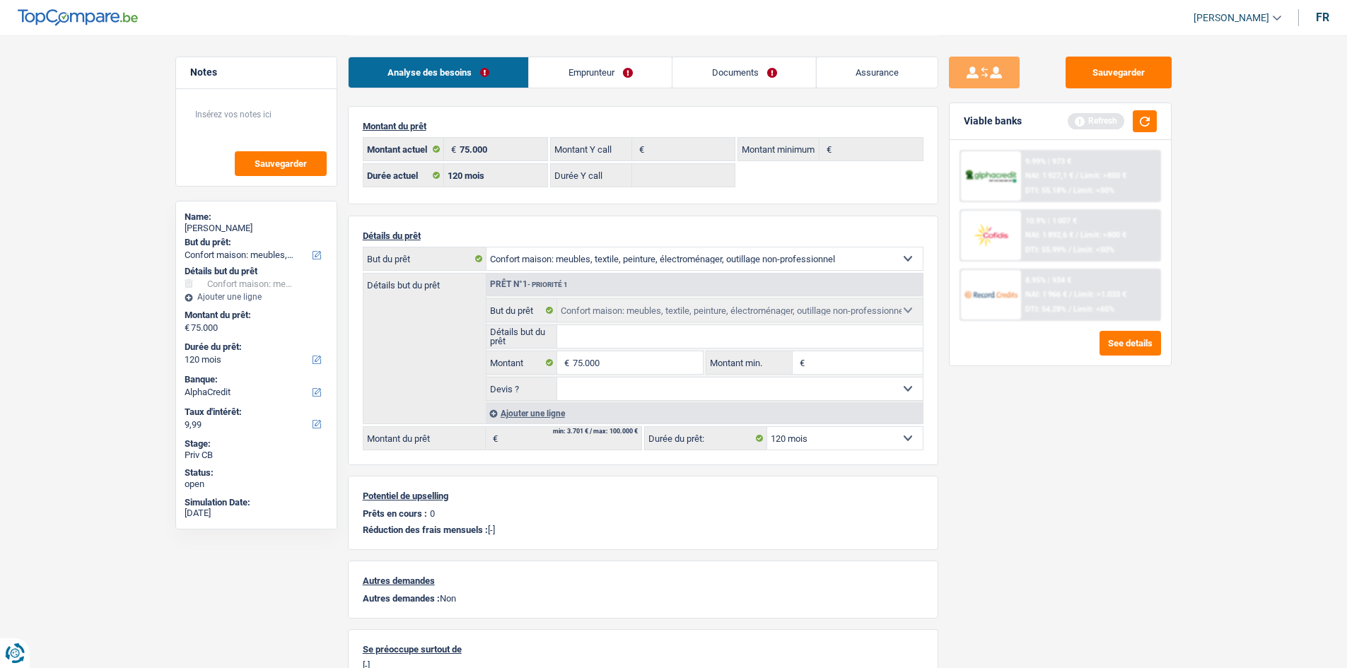
click at [1071, 416] on div "Sauvegarder Viable banks Refresh 9.99% | 973 € NAI: 1 927,1 € / Limit: >850 € D…" at bounding box center [1060, 351] width 244 height 589
click at [638, 363] on input "75.000" at bounding box center [637, 362] width 129 height 23
type input "70.000"
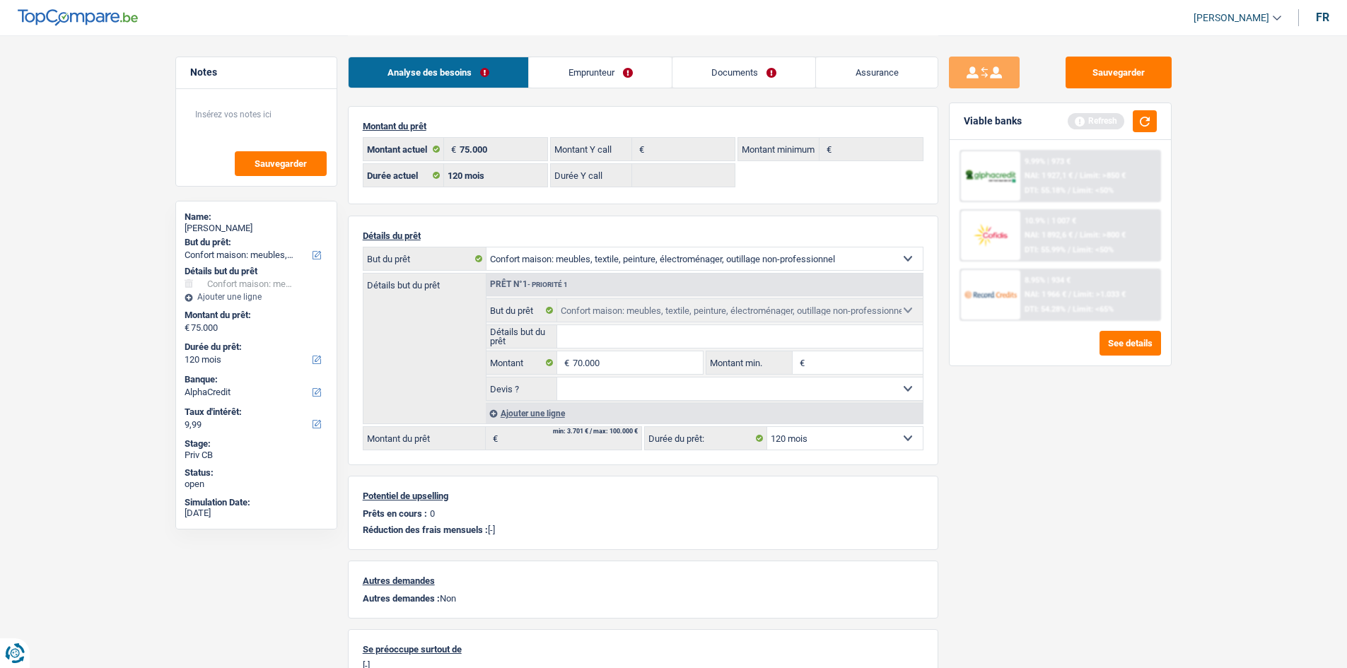
select select "144"
type input "70.000"
select select "144"
type input "70.000"
click at [1148, 491] on div "Sauvegarder Viable banks Refresh 9.99% | 973 € NAI: 1 927,1 € / Limit: >850 € D…" at bounding box center [1060, 351] width 244 height 589
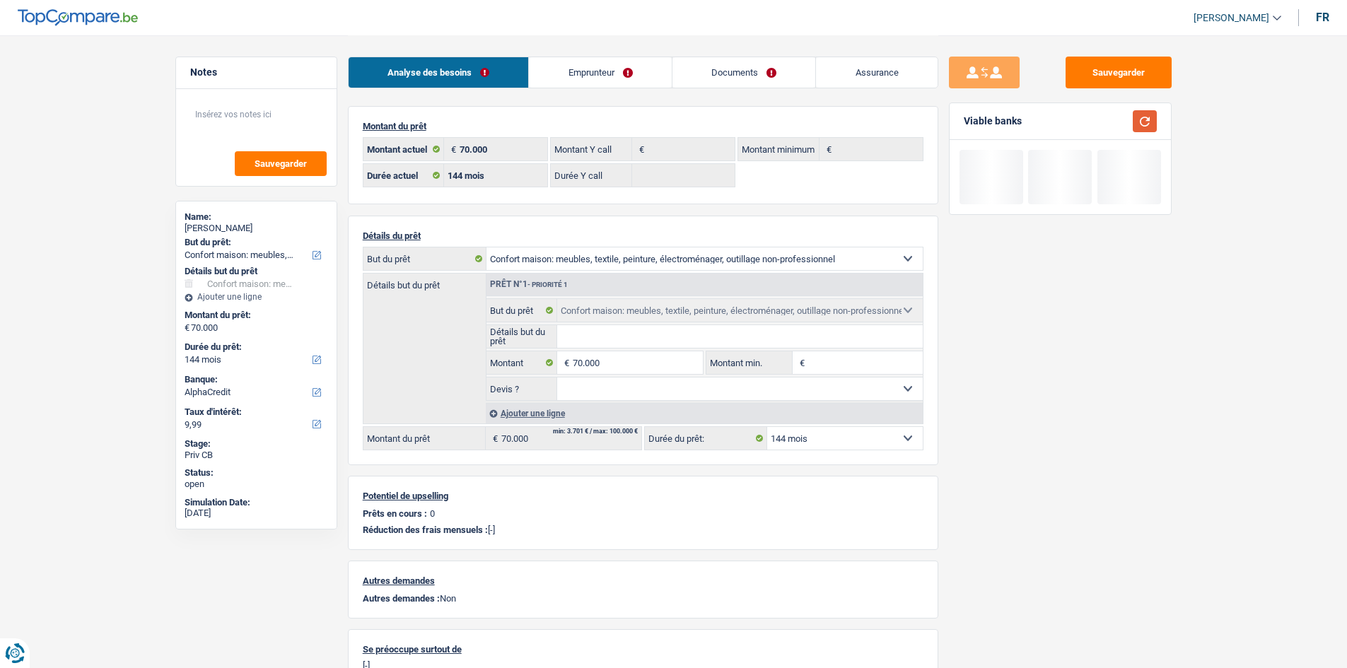
click at [1152, 121] on button "button" at bounding box center [1145, 121] width 24 height 22
click at [664, 356] on input "70.000" at bounding box center [637, 362] width 129 height 23
drag, startPoint x: 820, startPoint y: 437, endPoint x: 830, endPoint y: 429, distance: 13.0
click at [820, 437] on select "12 mois 18 mois 24 mois 30 mois 36 mois 42 mois 48 mois 60 mois 72 mois 84 mois…" at bounding box center [845, 438] width 156 height 23
select select "84"
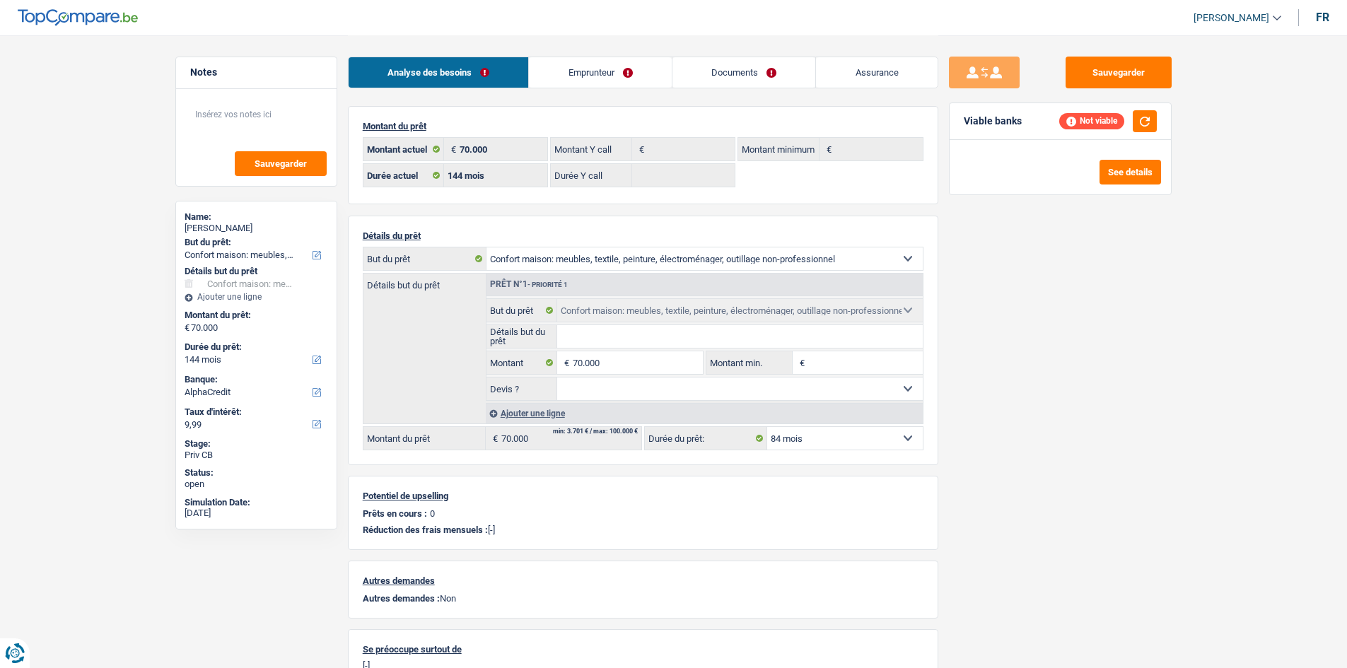
click at [767, 427] on select "12 mois 18 mois 24 mois 30 mois 36 mois 42 mois 48 mois 60 mois 72 mois 84 mois…" at bounding box center [845, 438] width 156 height 23
select select "84"
drag, startPoint x: 858, startPoint y: 446, endPoint x: 861, endPoint y: 427, distance: 19.3
click at [858, 445] on select "12 mois 18 mois 24 mois 30 mois 36 mois 42 mois 48 mois 60 mois 72 mois 84 mois…" at bounding box center [845, 438] width 156 height 23
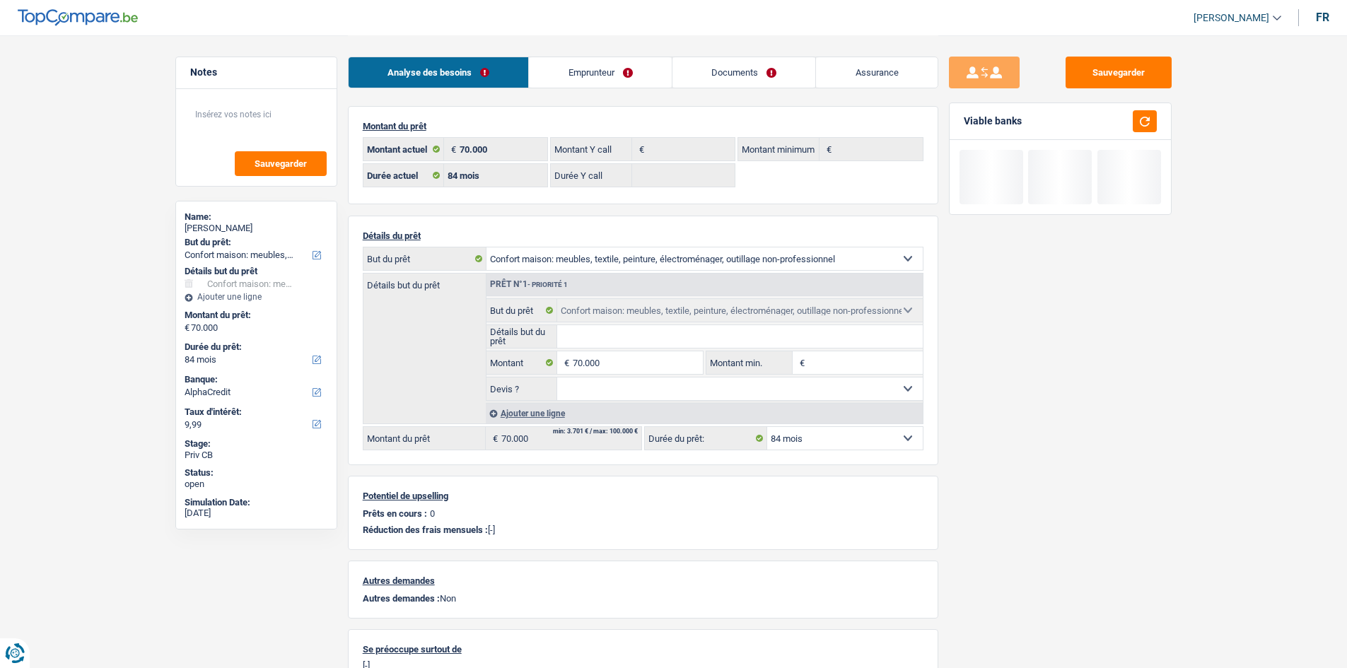
select select "120"
click at [767, 427] on select "12 mois 18 mois 24 mois 30 mois 36 mois 42 mois 48 mois 60 mois 72 mois 84 mois…" at bounding box center [845, 438] width 156 height 23
select select "120"
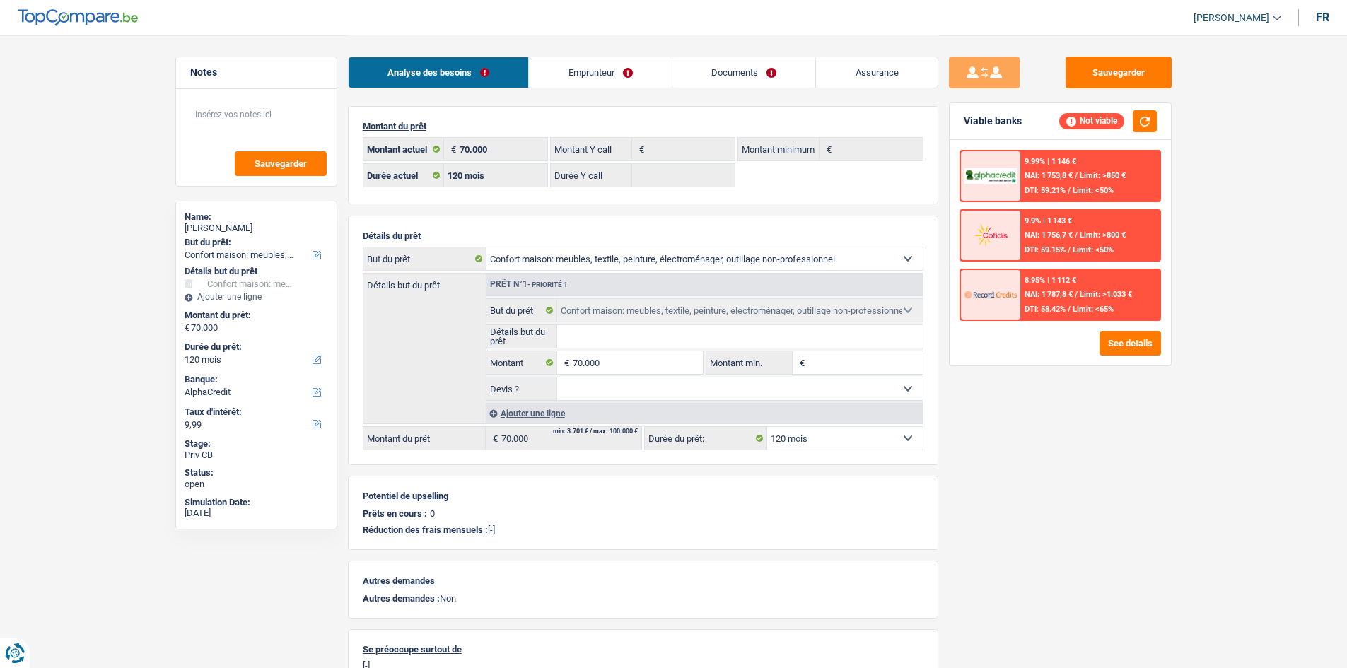
click at [854, 442] on select "12 mois 18 mois 24 mois 30 mois 36 mois 42 mois 48 mois 60 mois 72 mois 84 mois…" at bounding box center [845, 438] width 156 height 23
click at [639, 361] on input "70.000" at bounding box center [637, 362] width 129 height 23
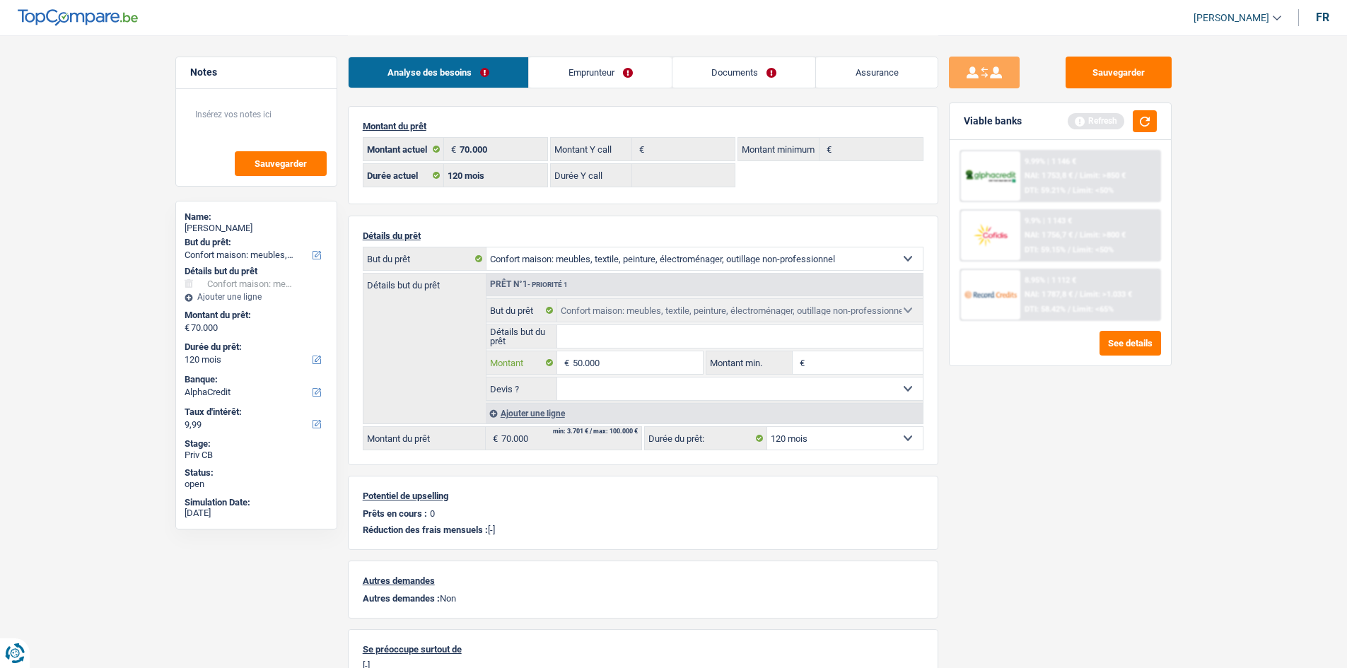
type input "50.000"
select select "144"
type input "50.000"
select select "144"
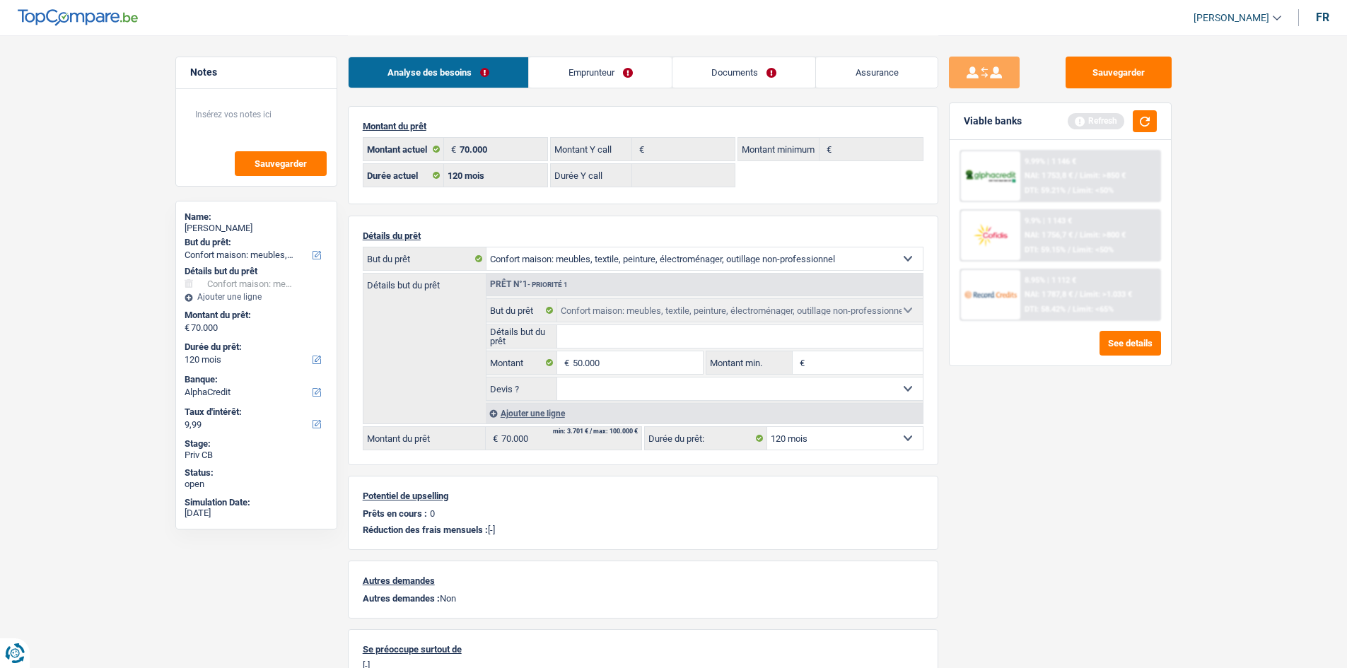
type input "50.000"
click at [1189, 474] on main "Notes Sauvegarder Name: [PERSON_NAME] But du prêt: Confort maison: meubles, tex…" at bounding box center [673, 400] width 1347 height 800
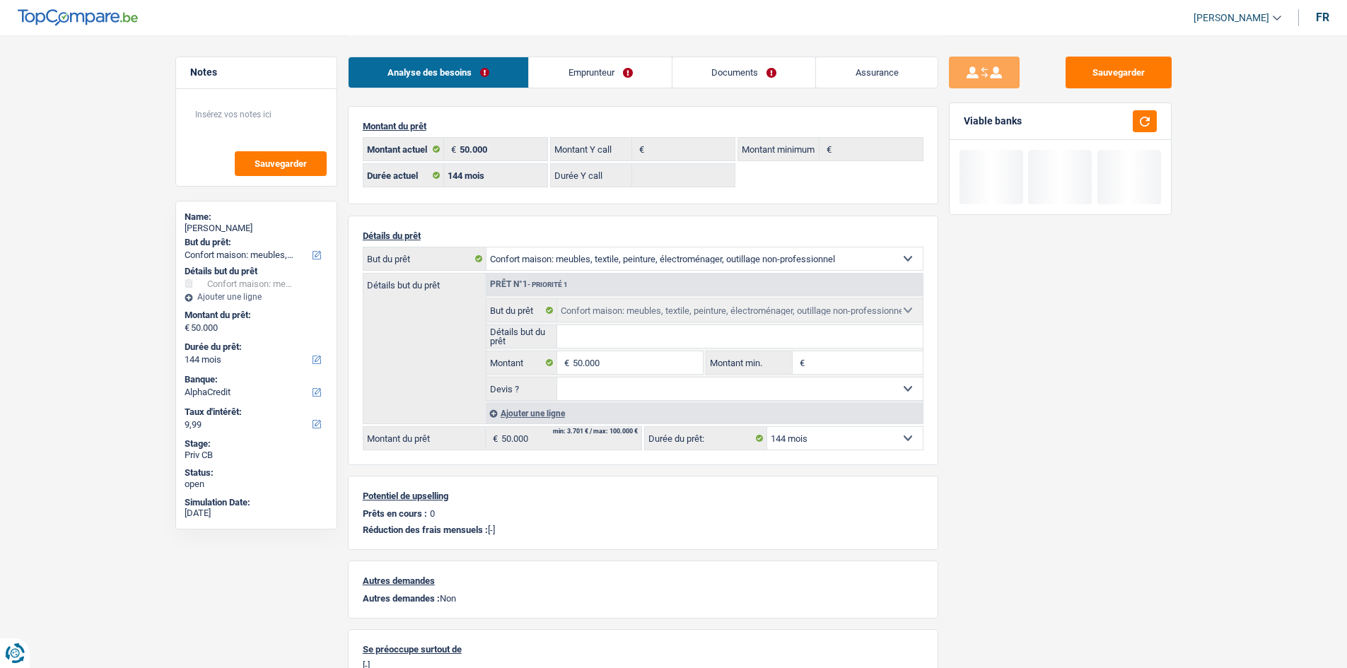
drag, startPoint x: 884, startPoint y: 443, endPoint x: 882, endPoint y: 431, distance: 12.2
click at [883, 443] on select "12 mois 18 mois 24 mois 30 mois 36 mois 42 mois 48 mois 60 mois 72 mois 84 mois…" at bounding box center [845, 438] width 156 height 23
select select "96"
click at [767, 427] on select "12 mois 18 mois 24 mois 30 mois 36 mois 42 mois 48 mois 60 mois 72 mois 84 mois…" at bounding box center [845, 438] width 156 height 23
select select "96"
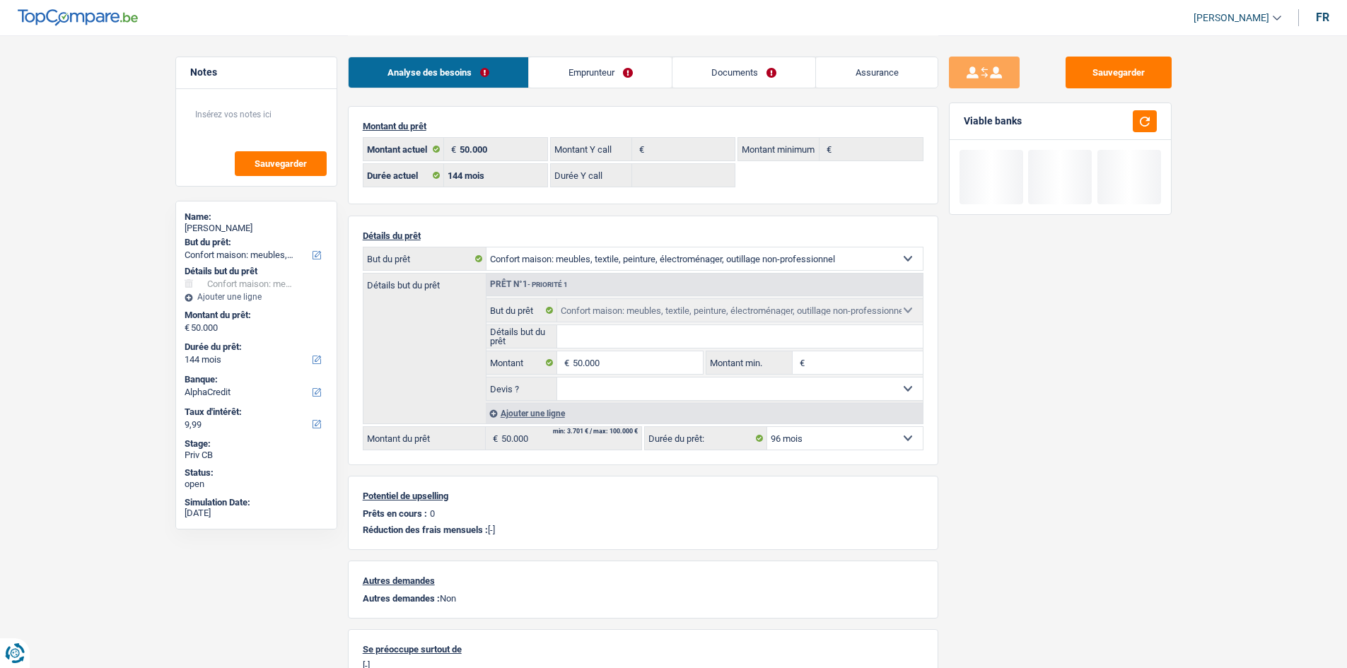
select select "96"
click at [895, 441] on select "12 mois 18 mois 24 mois 30 mois 36 mois 42 mois 48 mois 60 mois 72 mois 84 mois…" at bounding box center [845, 438] width 156 height 23
select select "120"
click at [767, 427] on select "12 mois 18 mois 24 mois 30 mois 36 mois 42 mois 48 mois 60 mois 72 mois 84 mois…" at bounding box center [845, 438] width 156 height 23
select select "120"
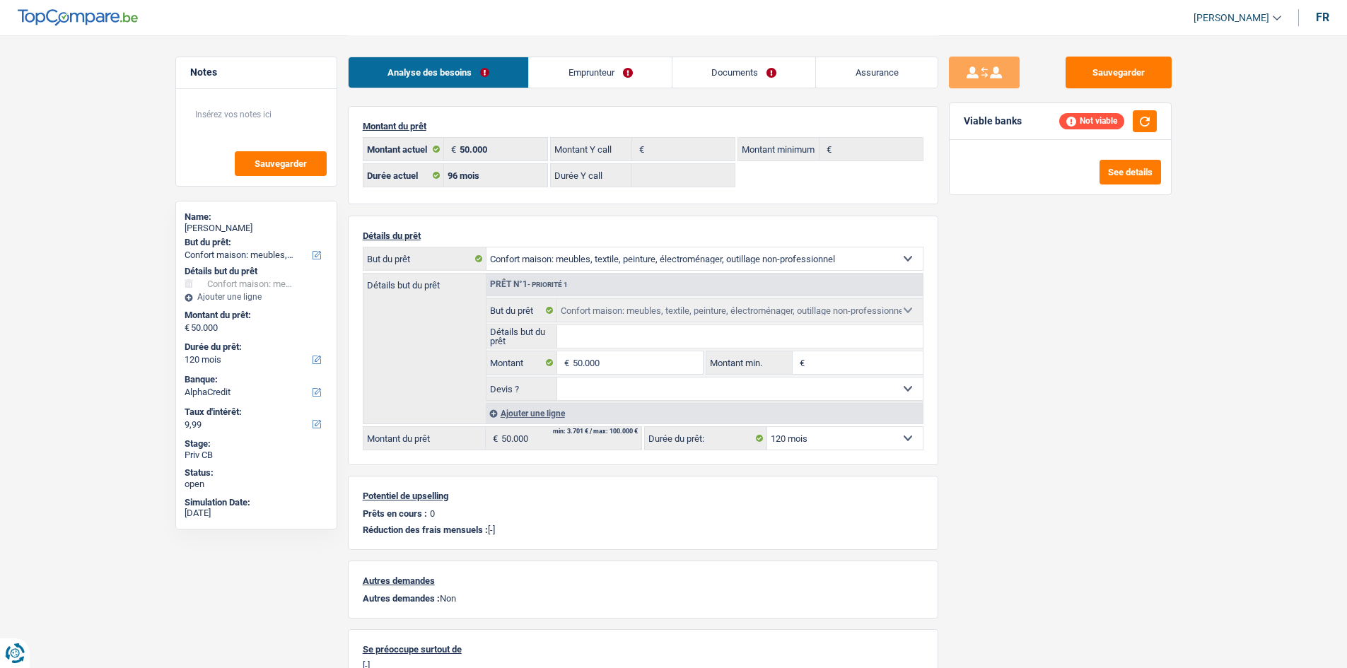
select select "120"
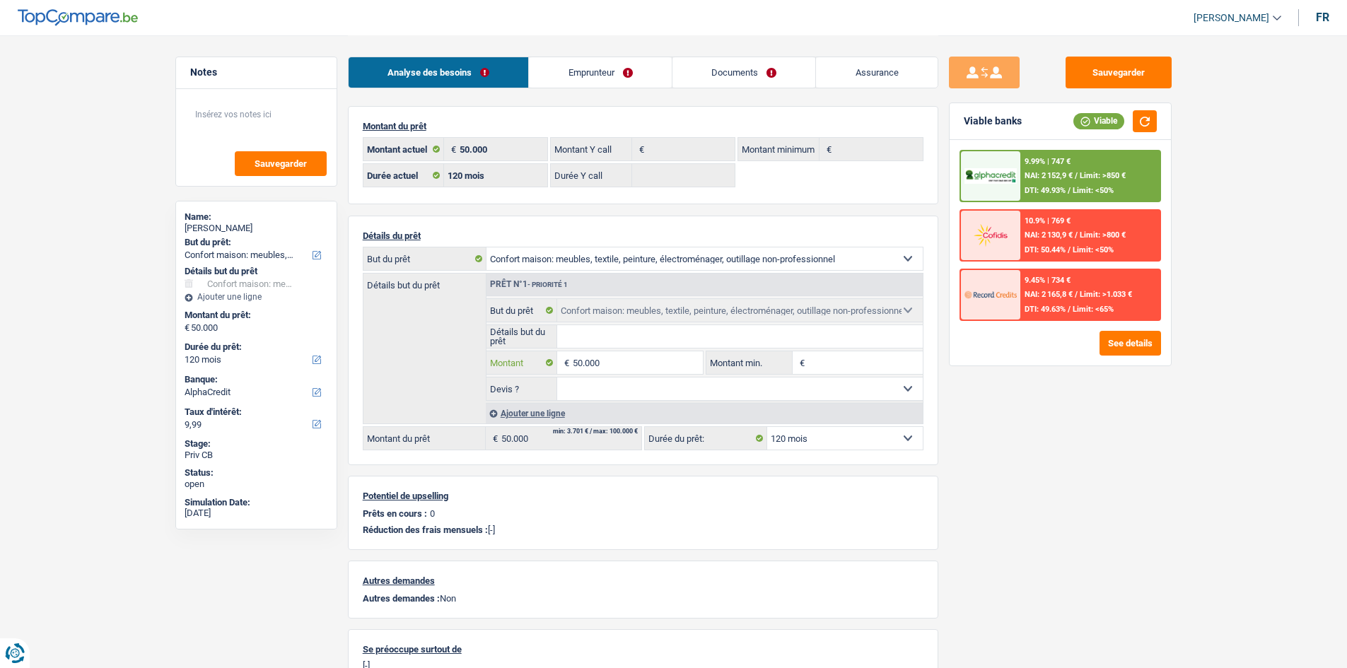
click at [670, 370] on input "50.000" at bounding box center [637, 362] width 129 height 23
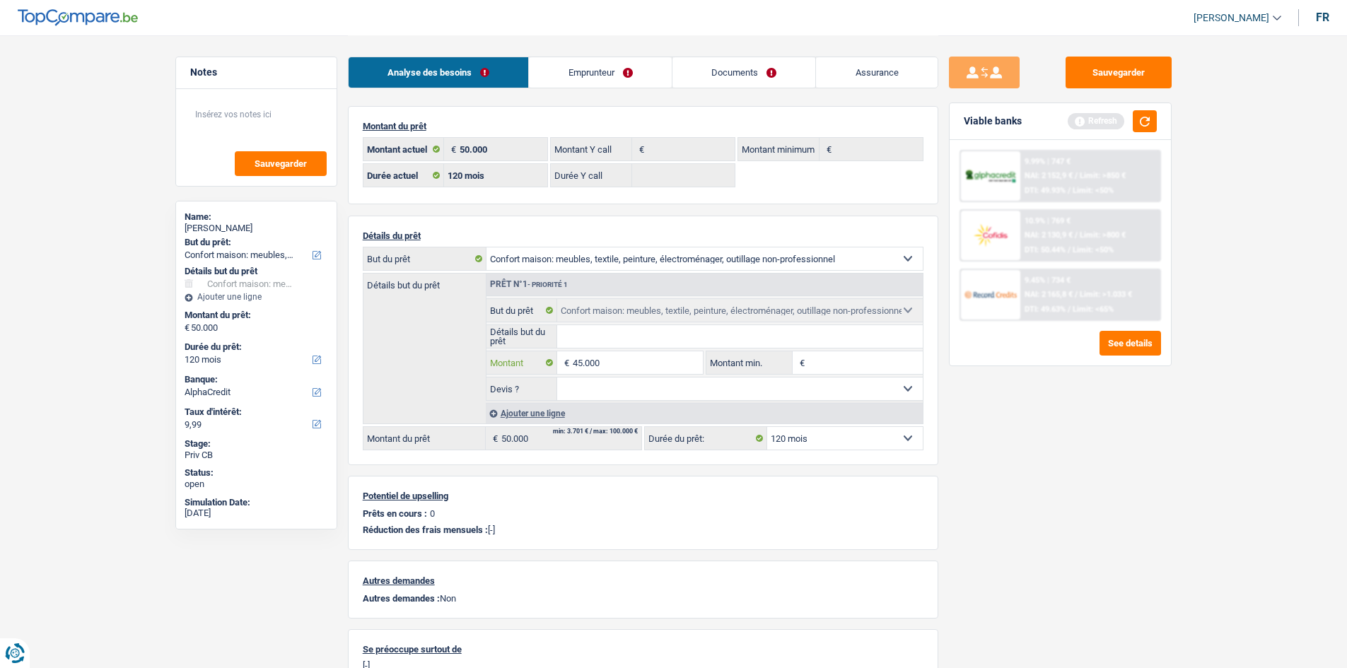
type input "45.000"
select select "144"
type input "45.000"
select select "144"
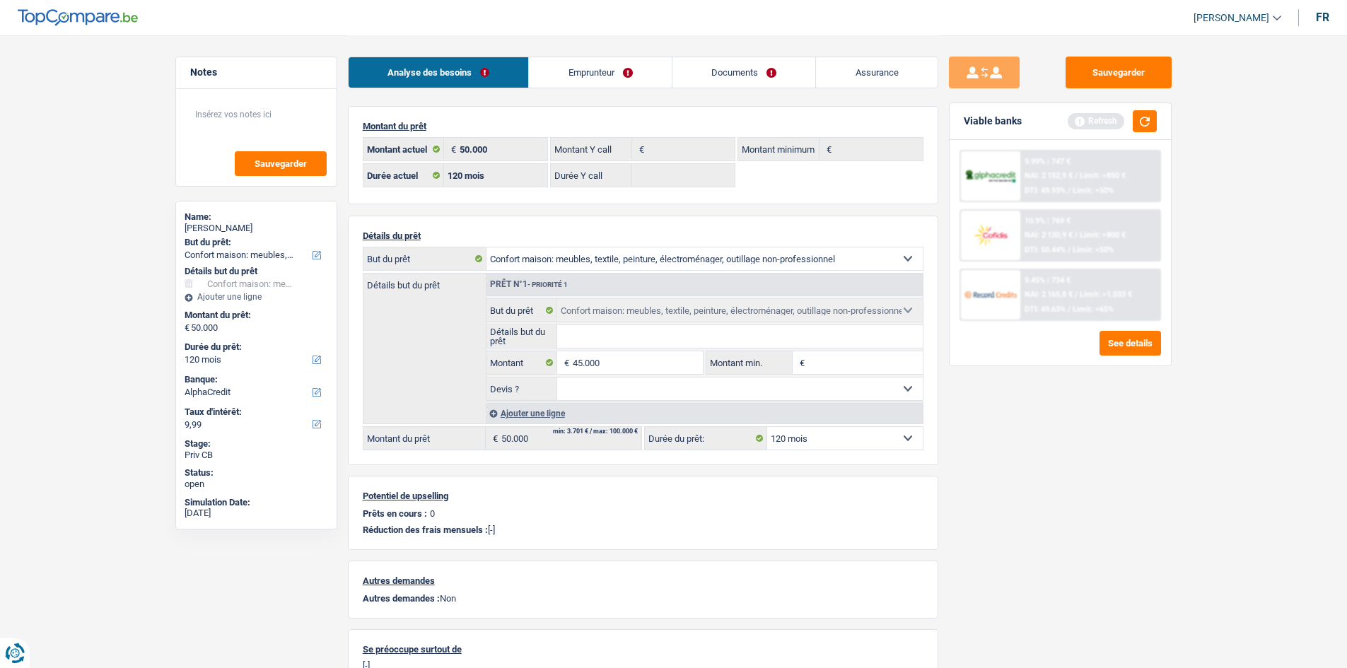
type input "45.000"
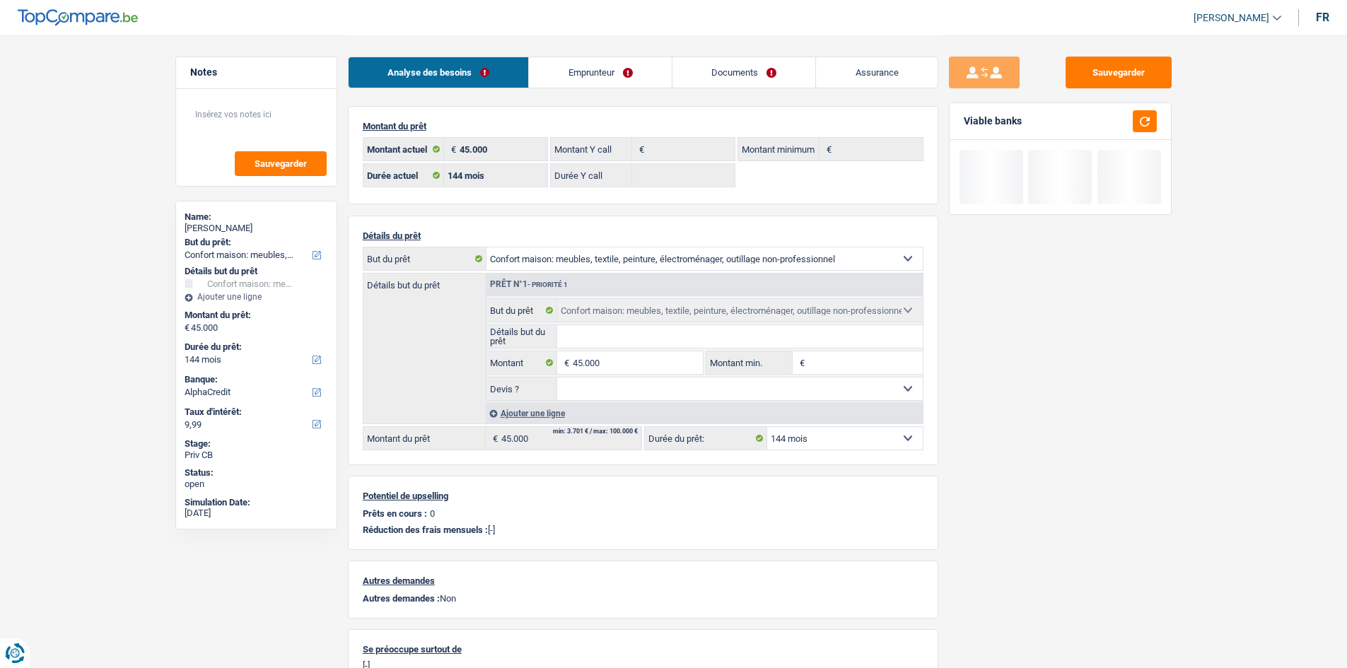
drag, startPoint x: 1042, startPoint y: 470, endPoint x: 923, endPoint y: 438, distance: 123.0
click at [1038, 466] on div "Sauvegarder Viable banks" at bounding box center [1060, 351] width 244 height 589
click at [857, 443] on select "12 mois 18 mois 24 mois 30 mois 36 mois 42 mois 48 mois 60 mois 72 mois 84 mois…" at bounding box center [845, 438] width 156 height 23
select select "120"
click at [767, 427] on select "12 mois 18 mois 24 mois 30 mois 36 mois 42 mois 48 mois 60 mois 72 mois 84 mois…" at bounding box center [845, 438] width 156 height 23
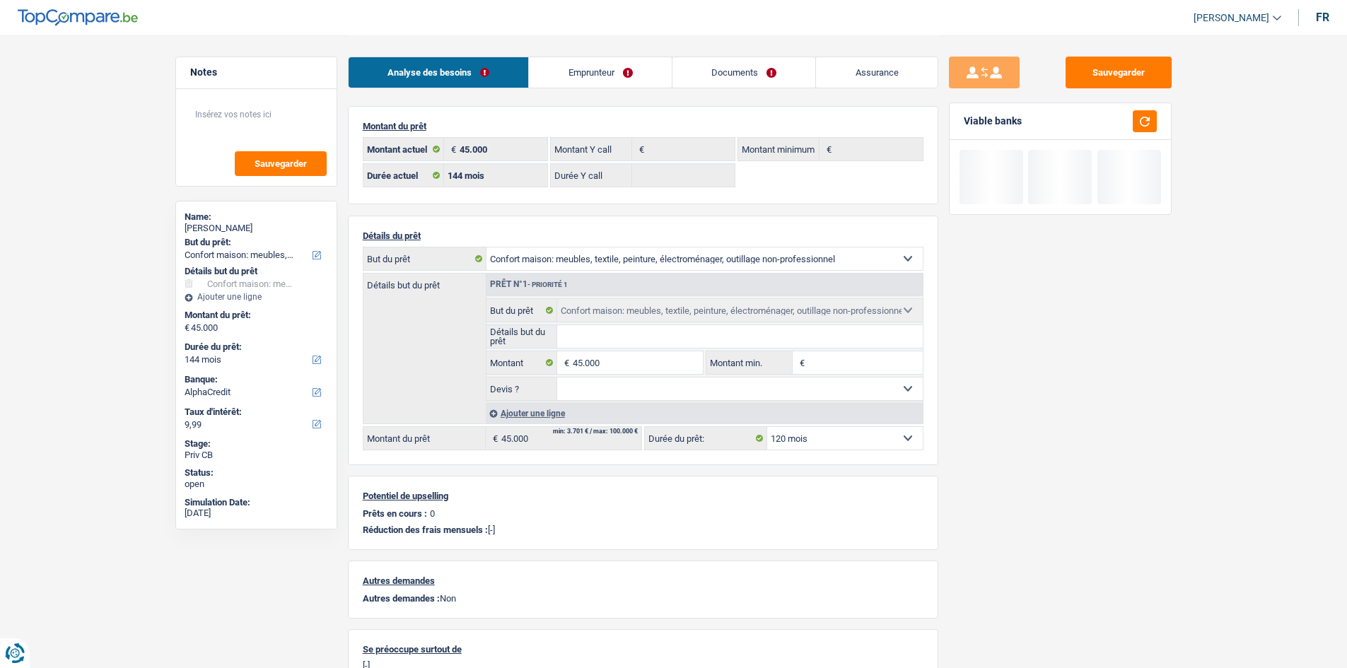
select select "120"
drag, startPoint x: 1120, startPoint y: 365, endPoint x: 1123, endPoint y: 349, distance: 16.5
click at [1122, 354] on div "Sauvegarder Viable banks Not viable See details" at bounding box center [1060, 351] width 244 height 589
click at [1142, 124] on button "button" at bounding box center [1145, 121] width 24 height 22
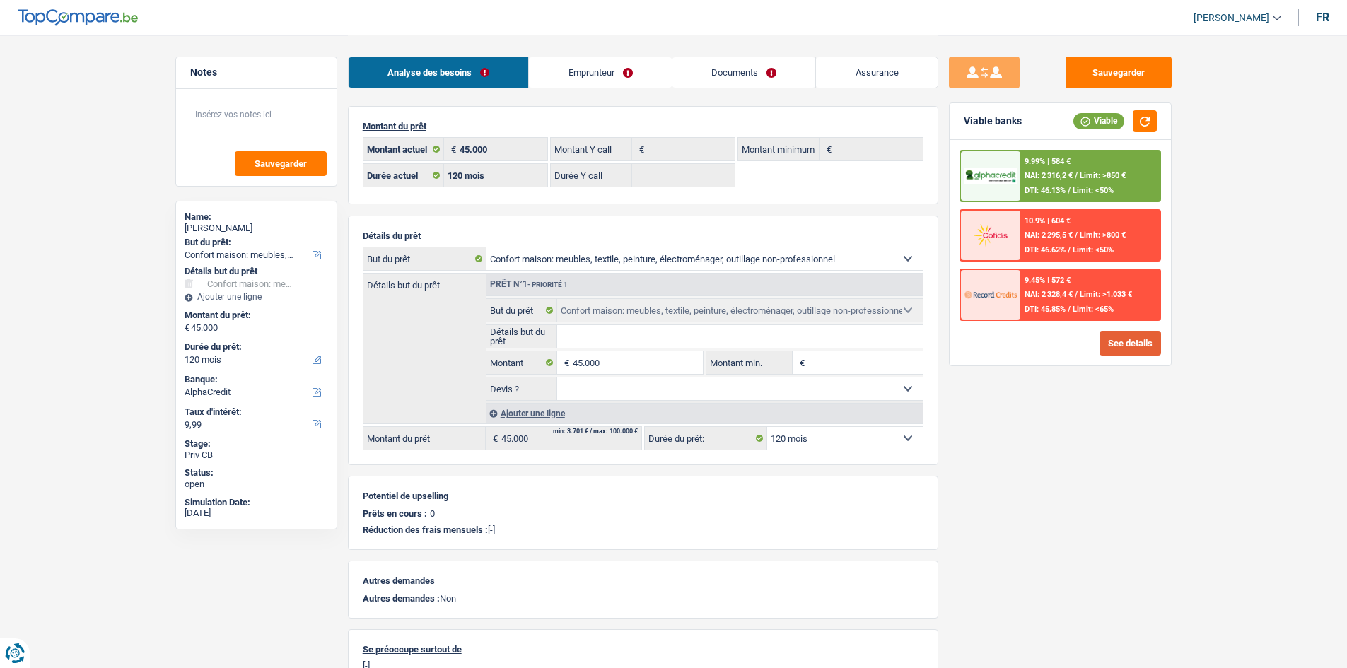
click at [1126, 332] on button "See details" at bounding box center [1131, 343] width 62 height 25
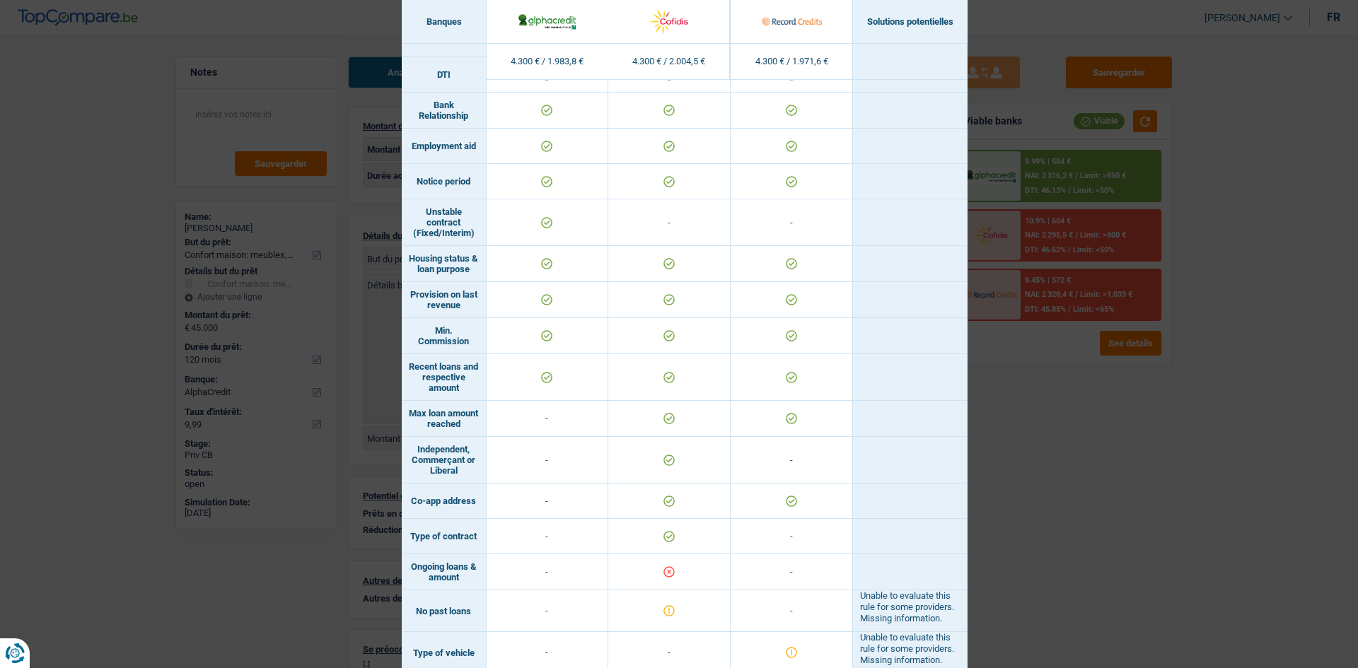
scroll to position [740, 0]
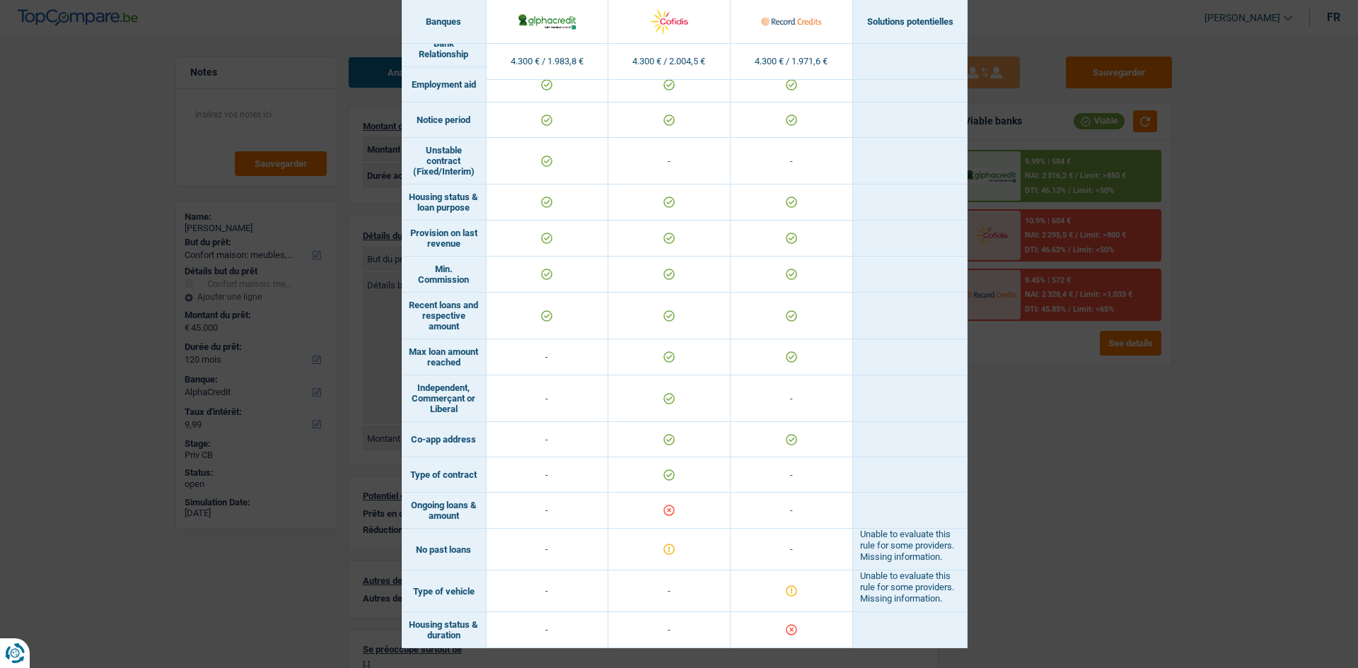
click at [1125, 437] on div "Banks conditions × Banques Solutions potentielles Revenus / Charges 4.300 € / 1…" at bounding box center [679, 334] width 1358 height 668
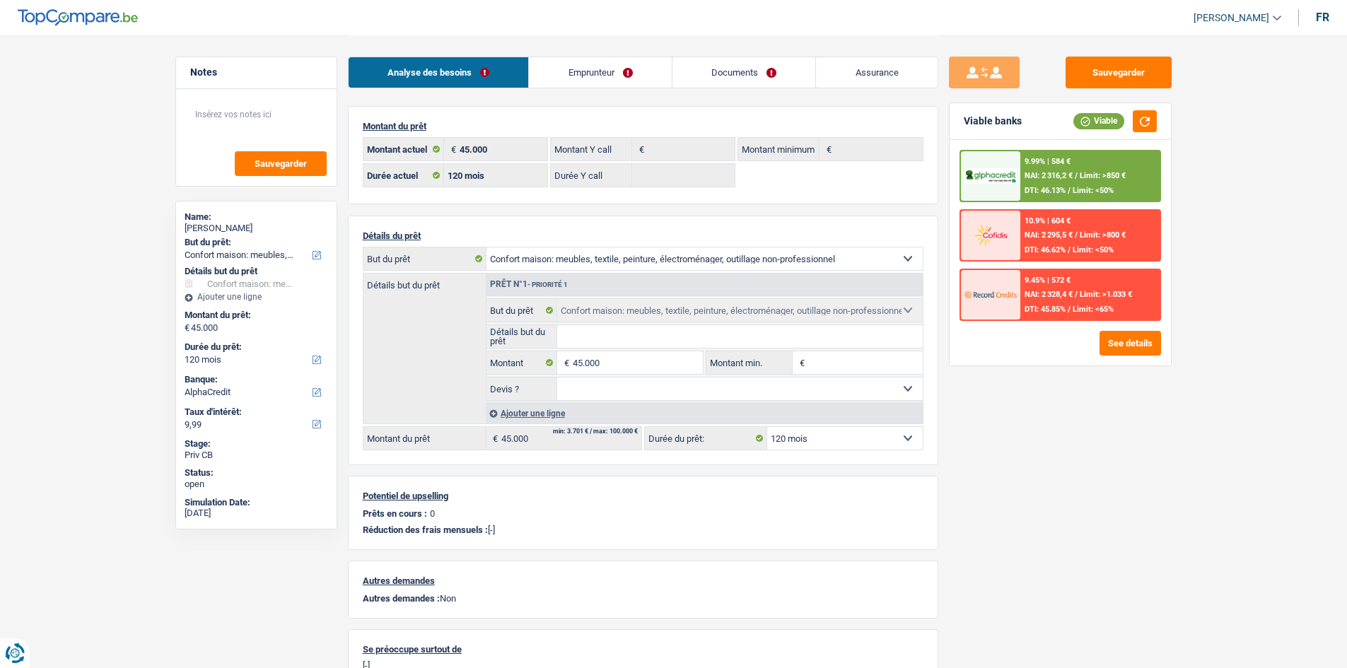
click at [684, 68] on link "Documents" at bounding box center [744, 72] width 144 height 30
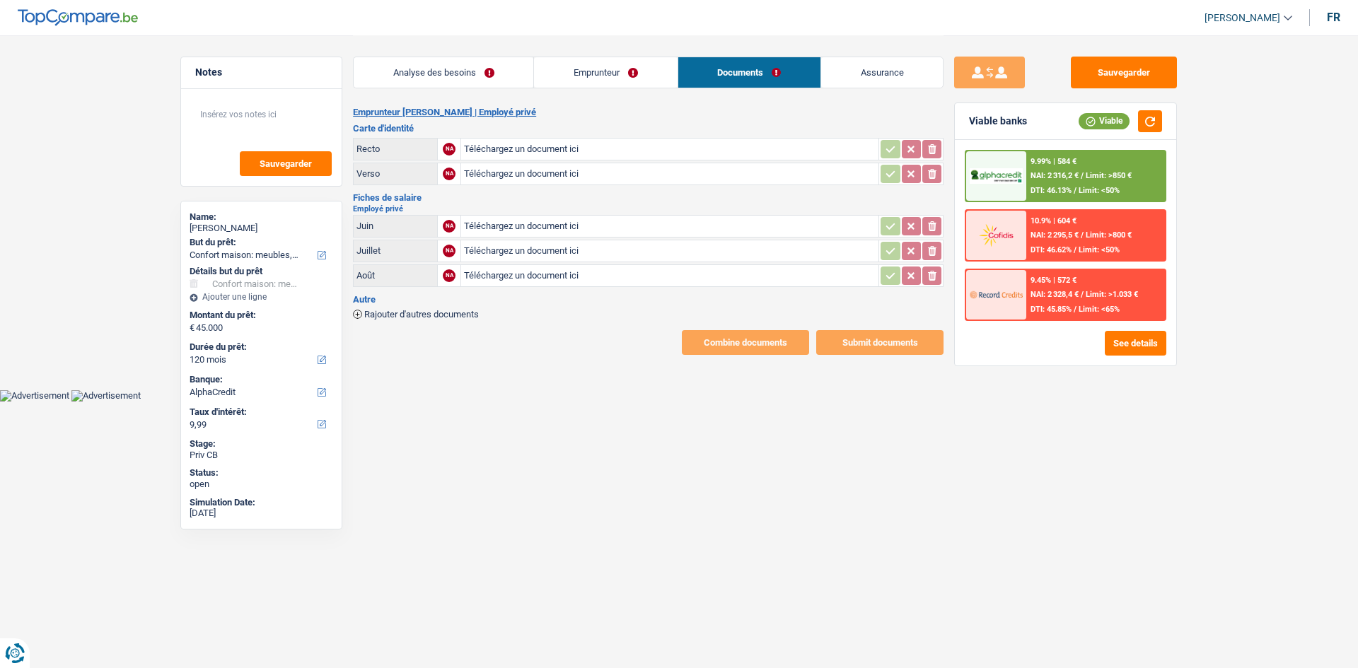
click at [641, 73] on link "Emprunteur" at bounding box center [605, 72] width 143 height 30
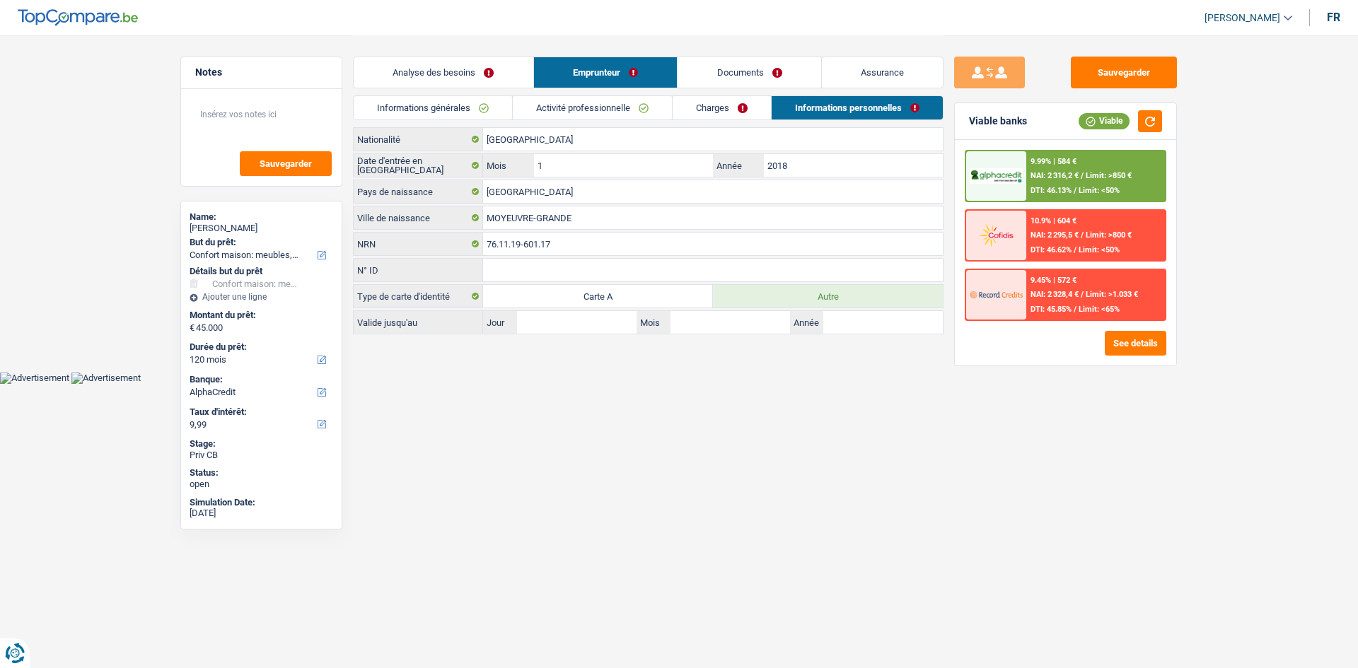
click at [733, 109] on link "Charges" at bounding box center [721, 107] width 98 height 23
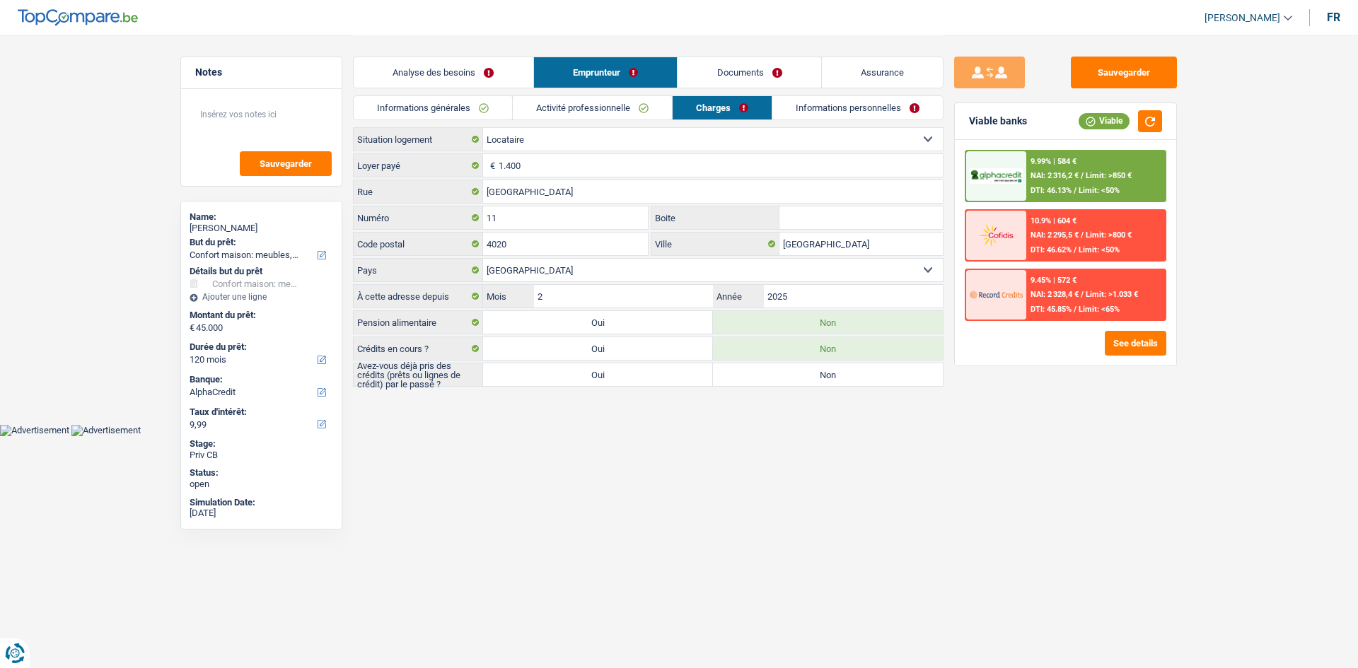
click at [688, 375] on label "Oui" at bounding box center [598, 374] width 230 height 23
click at [688, 375] on input "Oui" at bounding box center [598, 374] width 230 height 23
radio input "true"
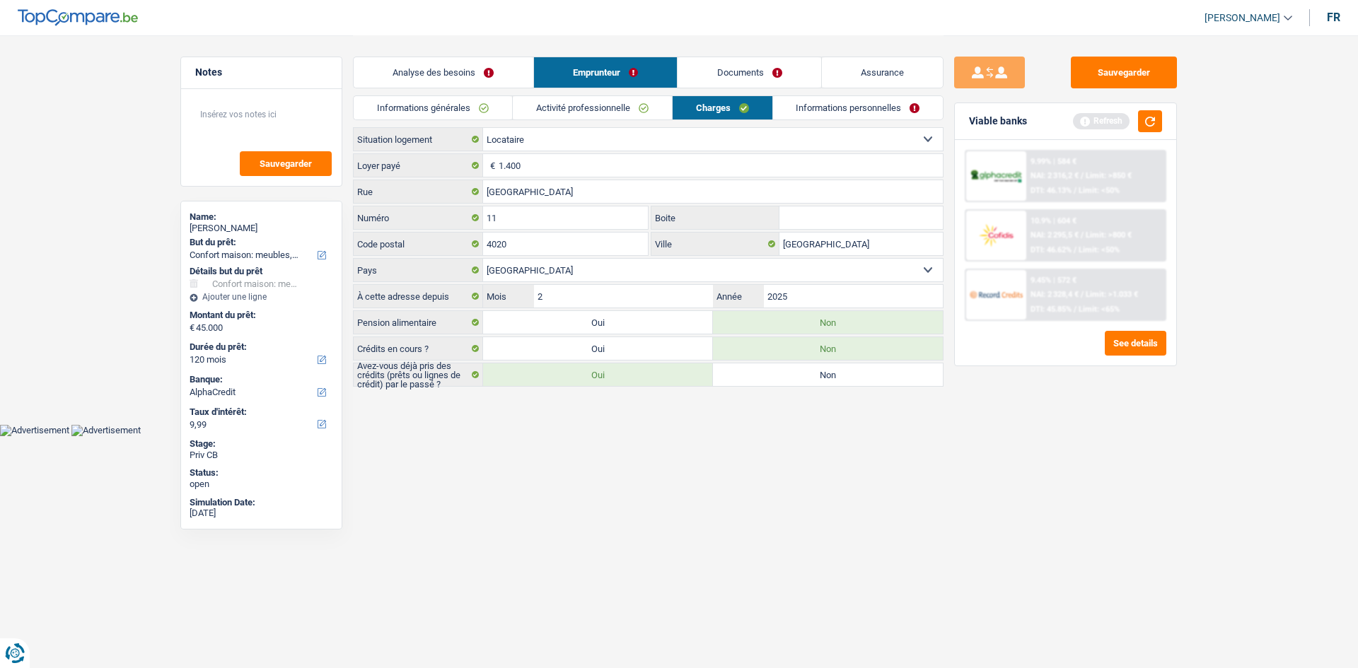
drag, startPoint x: 839, startPoint y: 107, endPoint x: 798, endPoint y: 91, distance: 44.5
click at [837, 106] on link "Informations personnelles" at bounding box center [858, 107] width 170 height 23
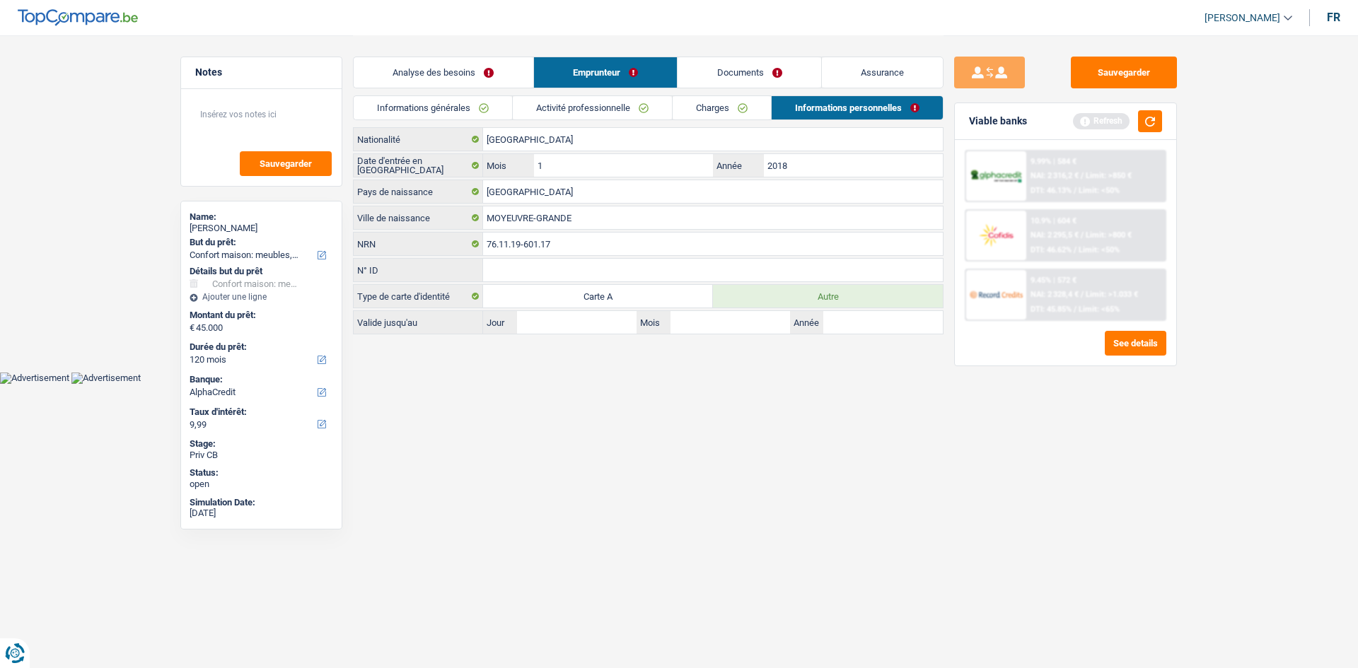
click at [489, 66] on link "Analyse des besoins" at bounding box center [444, 72] width 180 height 30
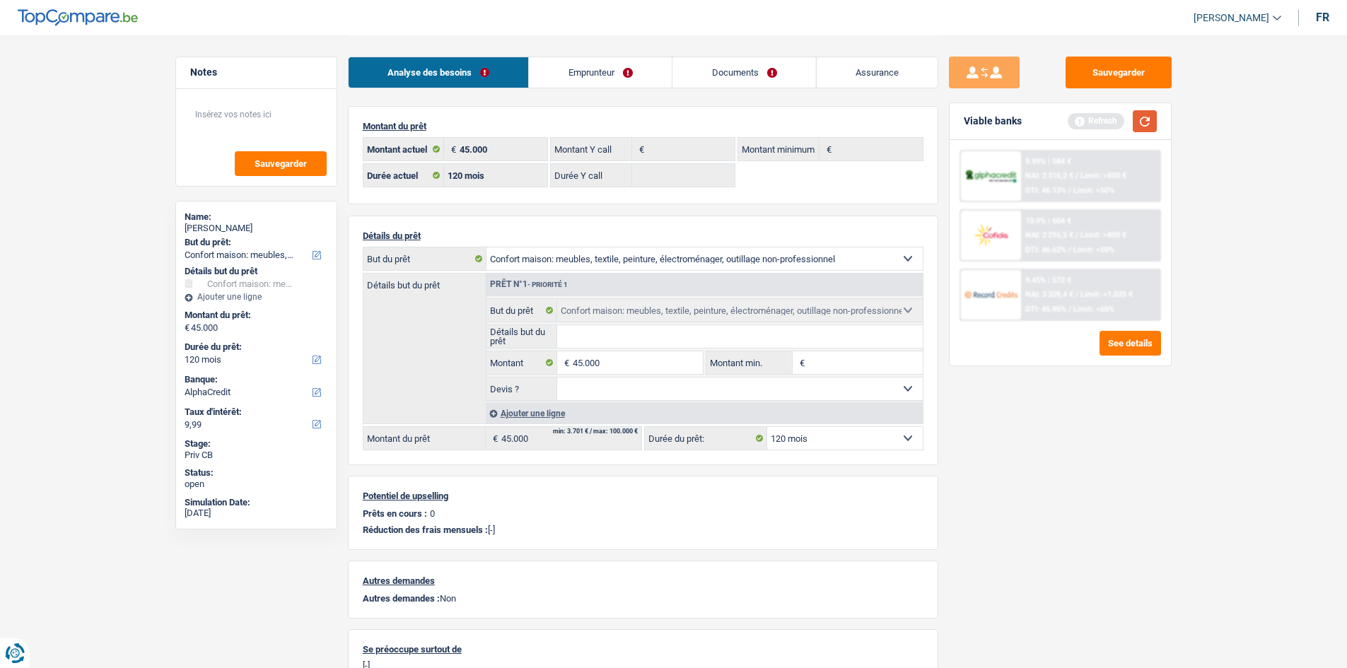
click at [1141, 122] on button "button" at bounding box center [1145, 121] width 24 height 22
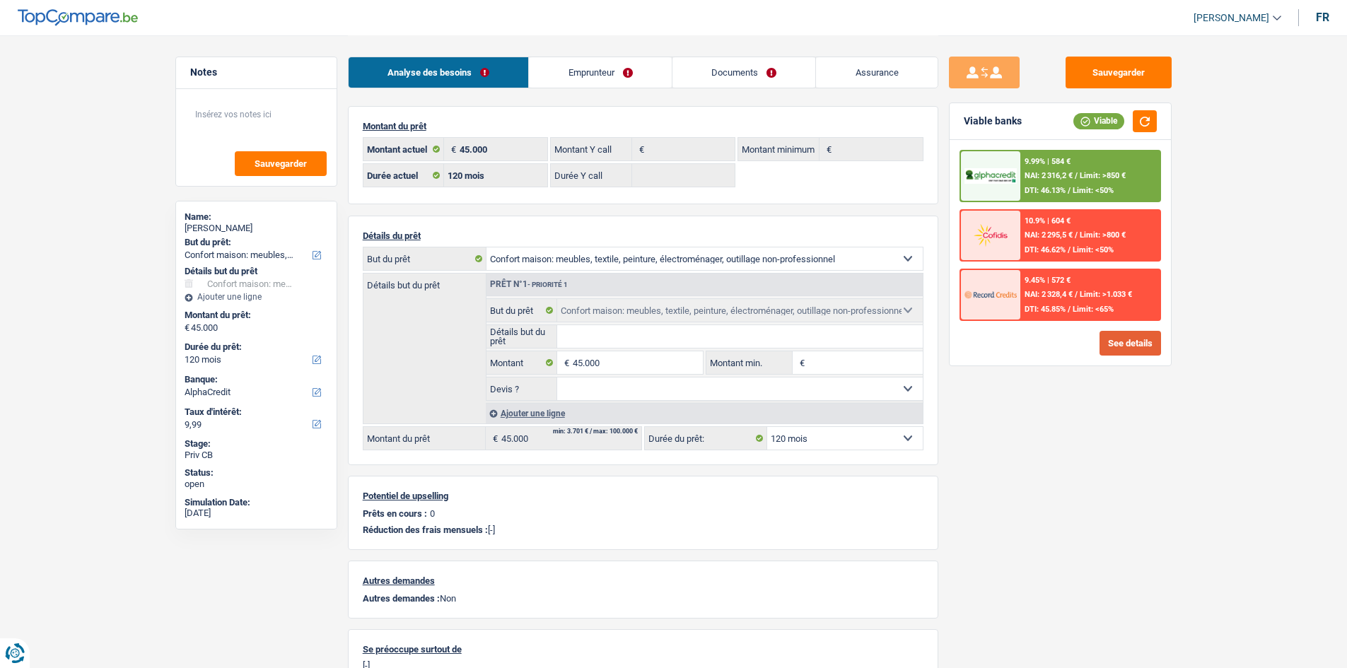
click at [1131, 341] on button "See details" at bounding box center [1131, 343] width 62 height 25
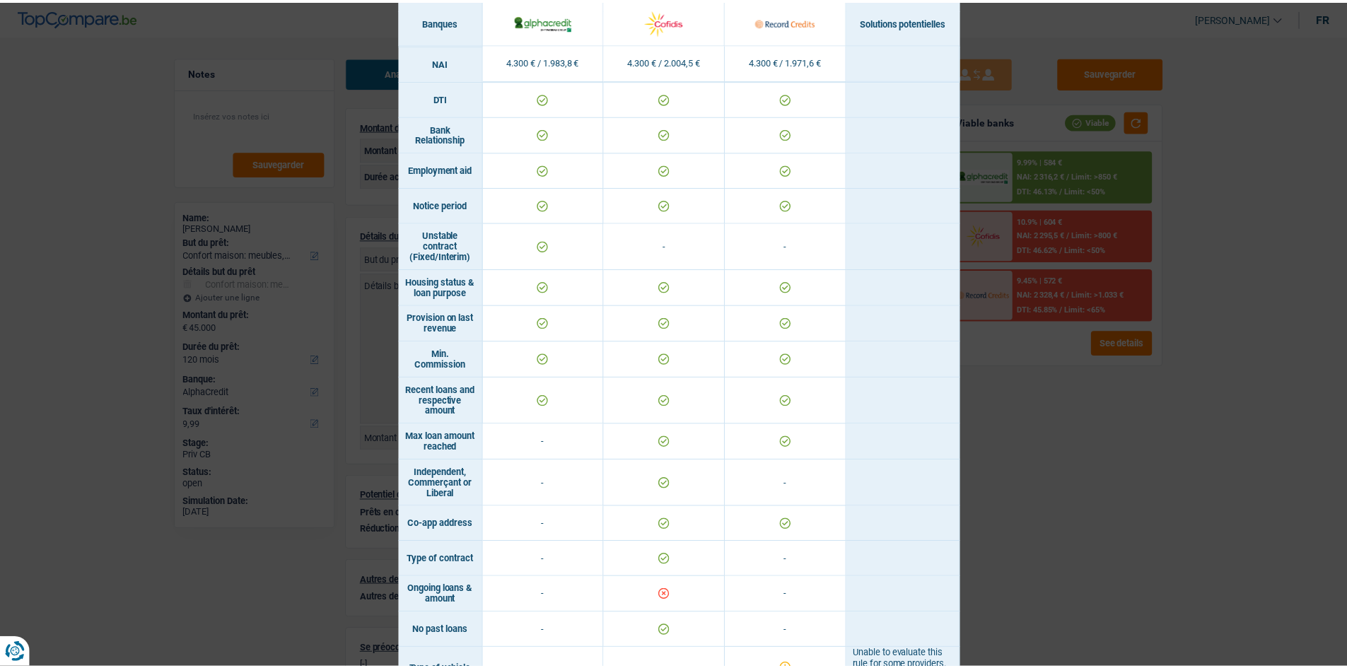
scroll to position [722, 0]
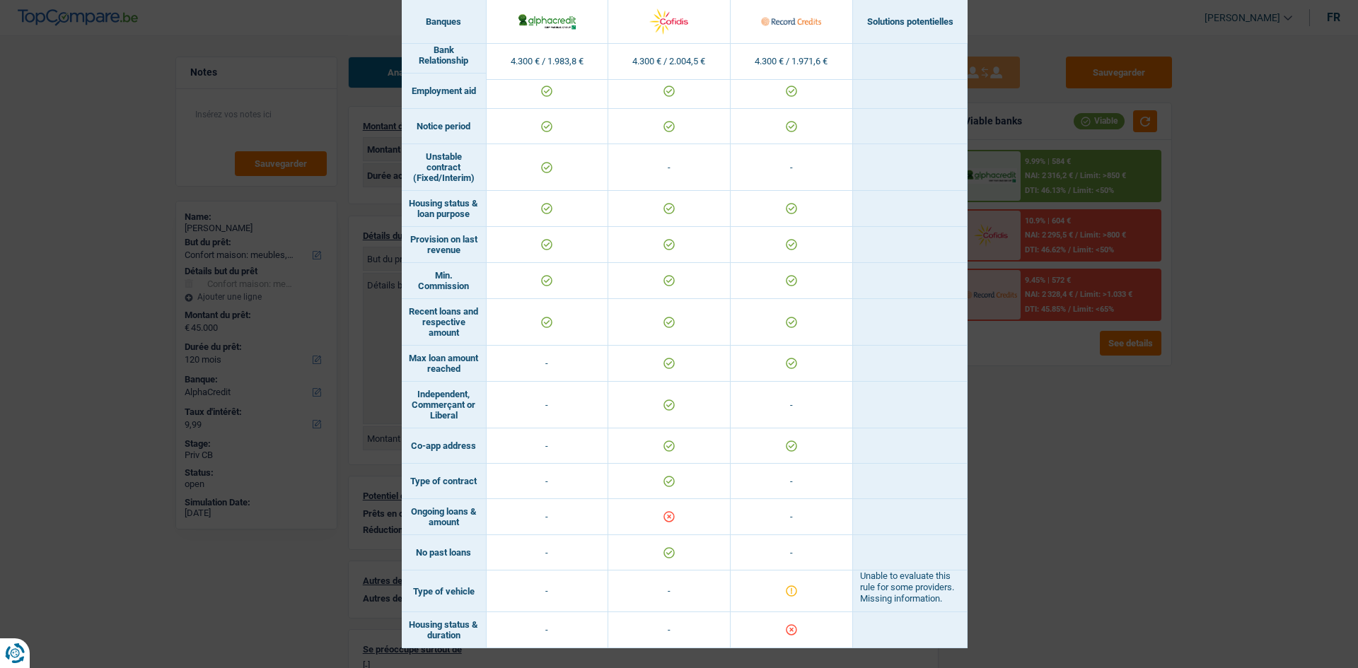
click at [1018, 433] on div "Banks conditions × Banques Solutions potentielles Revenus / Charges 4.300 € / 1…" at bounding box center [679, 334] width 1358 height 668
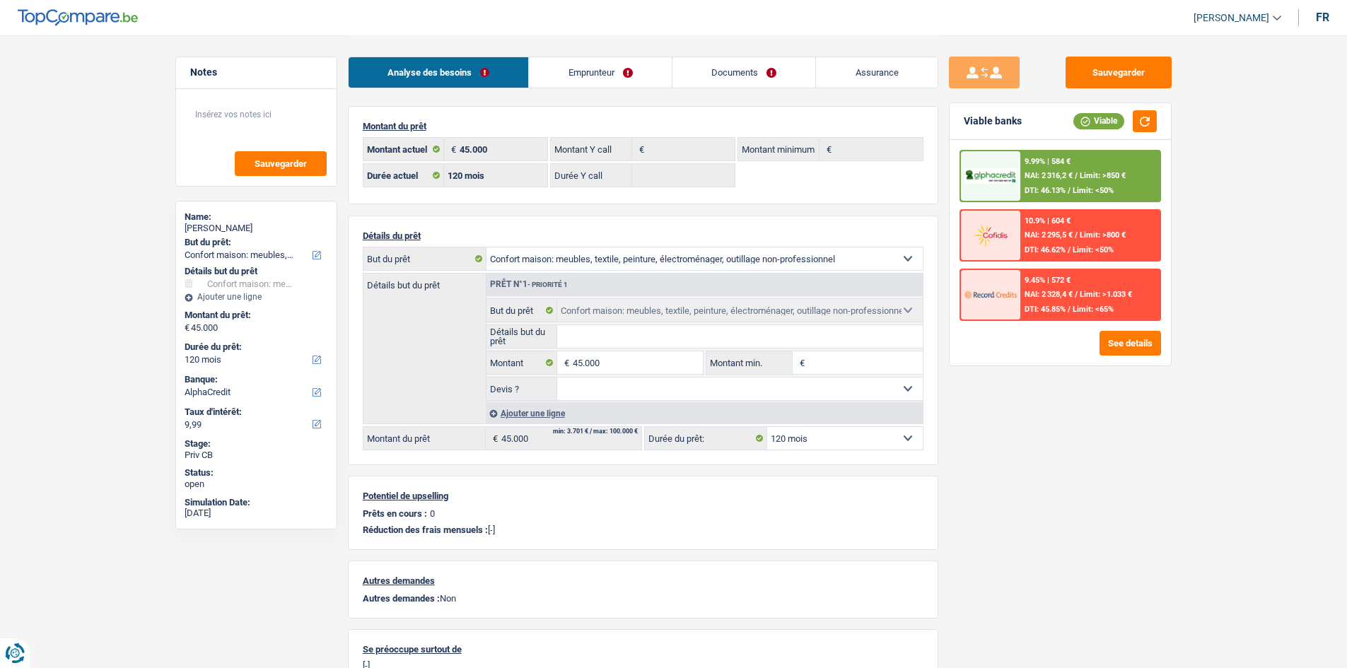
click at [1056, 412] on div "Sauvegarder Viable banks Viable 9.99% | 584 € NAI: 2 316,2 € / Limit: >850 € DT…" at bounding box center [1060, 351] width 244 height 589
click at [979, 424] on div "Sauvegarder Viable banks Viable 9.99% | 584 € NAI: 2 316,2 € / Limit: >850 € DT…" at bounding box center [1060, 351] width 244 height 589
